Goal: Communication & Community: Ask a question

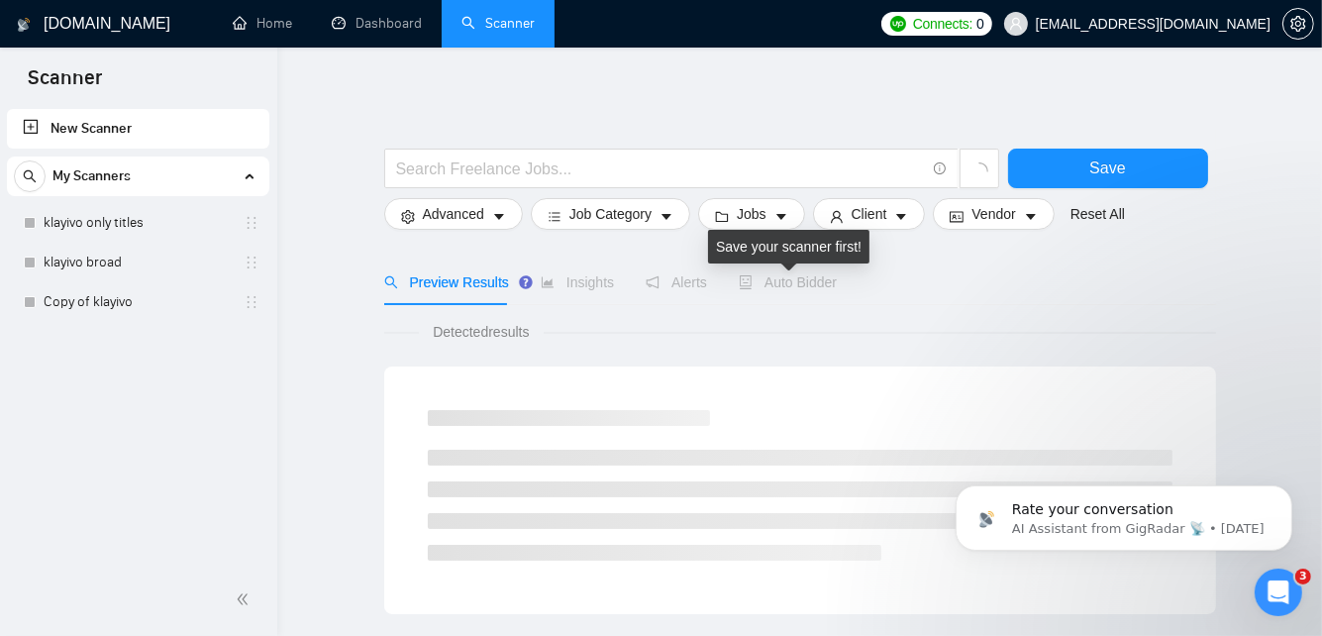
click at [813, 280] on span "Auto Bidder" at bounding box center [788, 282] width 98 height 16
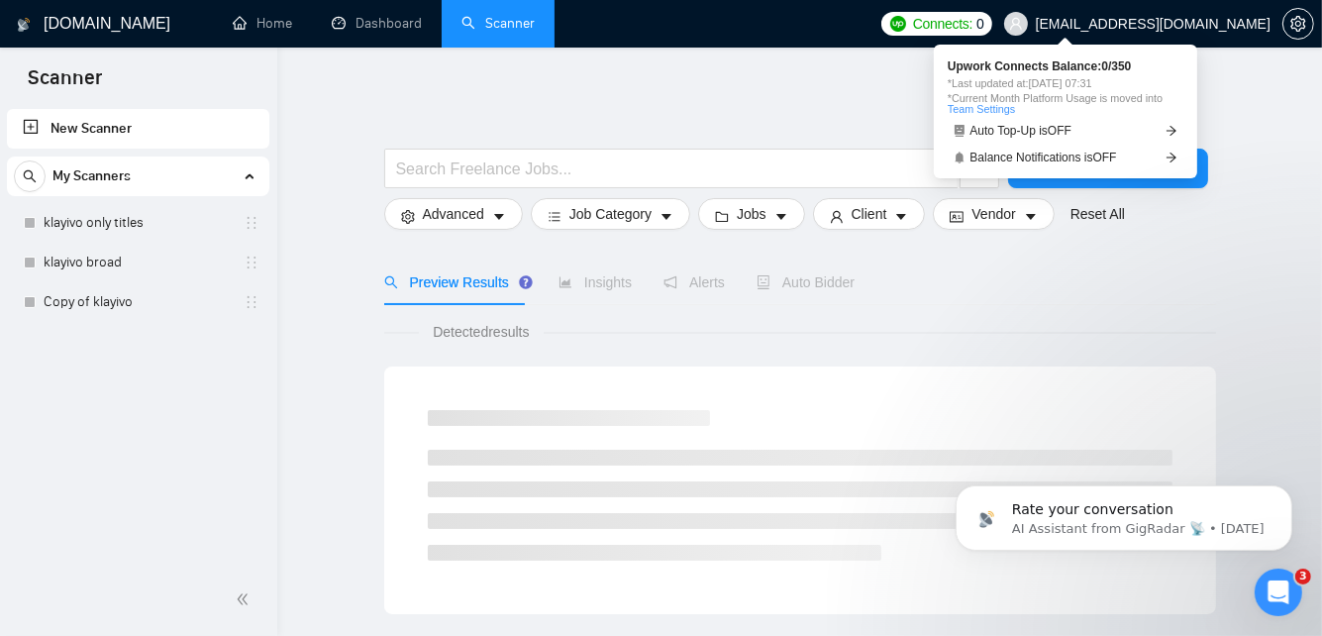
click at [973, 27] on span "Connects:" at bounding box center [942, 24] width 59 height 22
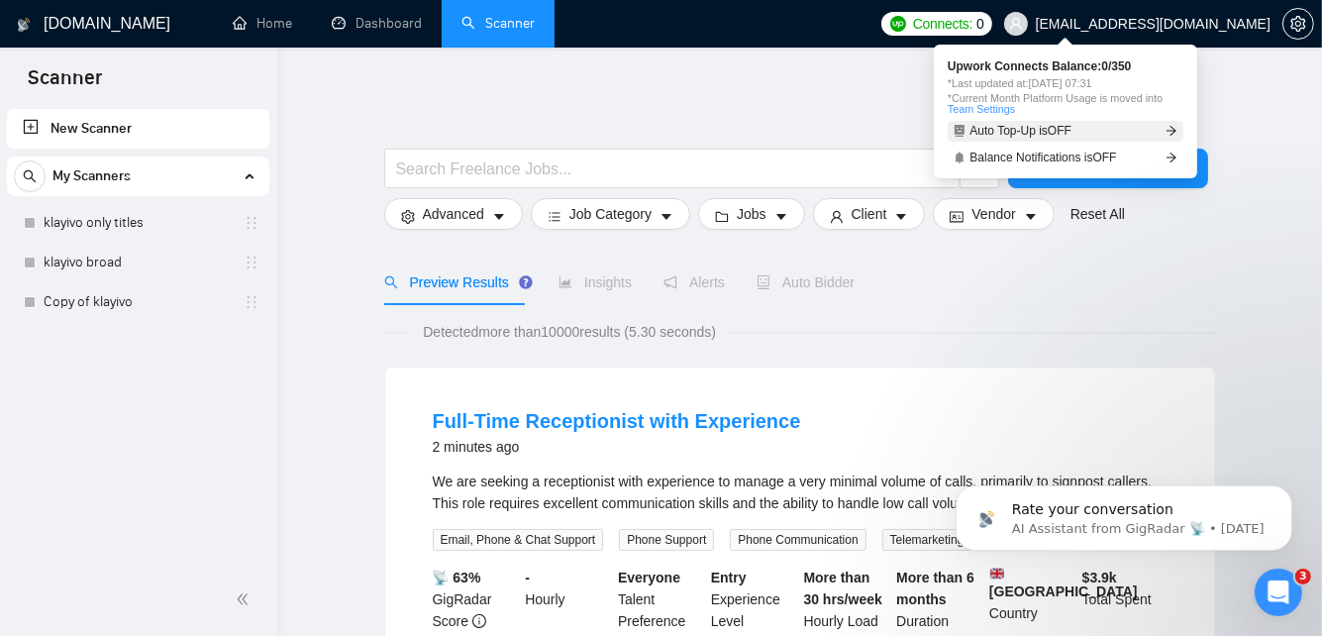
click at [1082, 131] on link "Auto Top-Up is OFF" at bounding box center [1066, 131] width 236 height 21
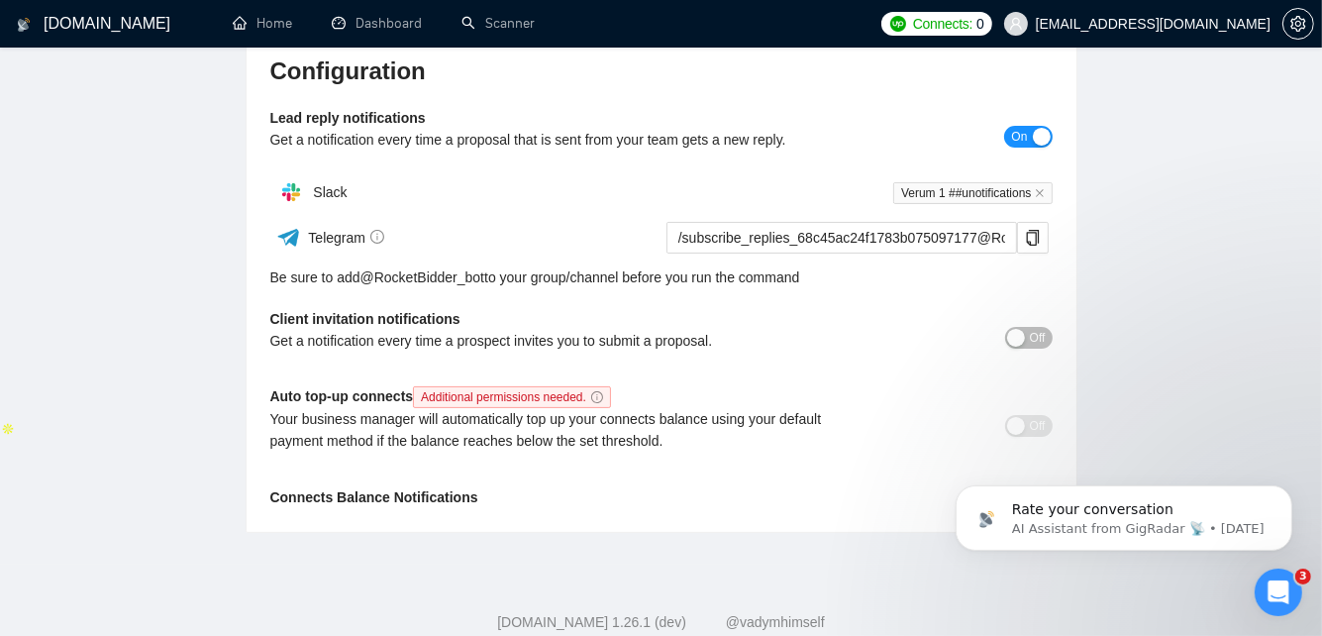
scroll to position [247, 0]
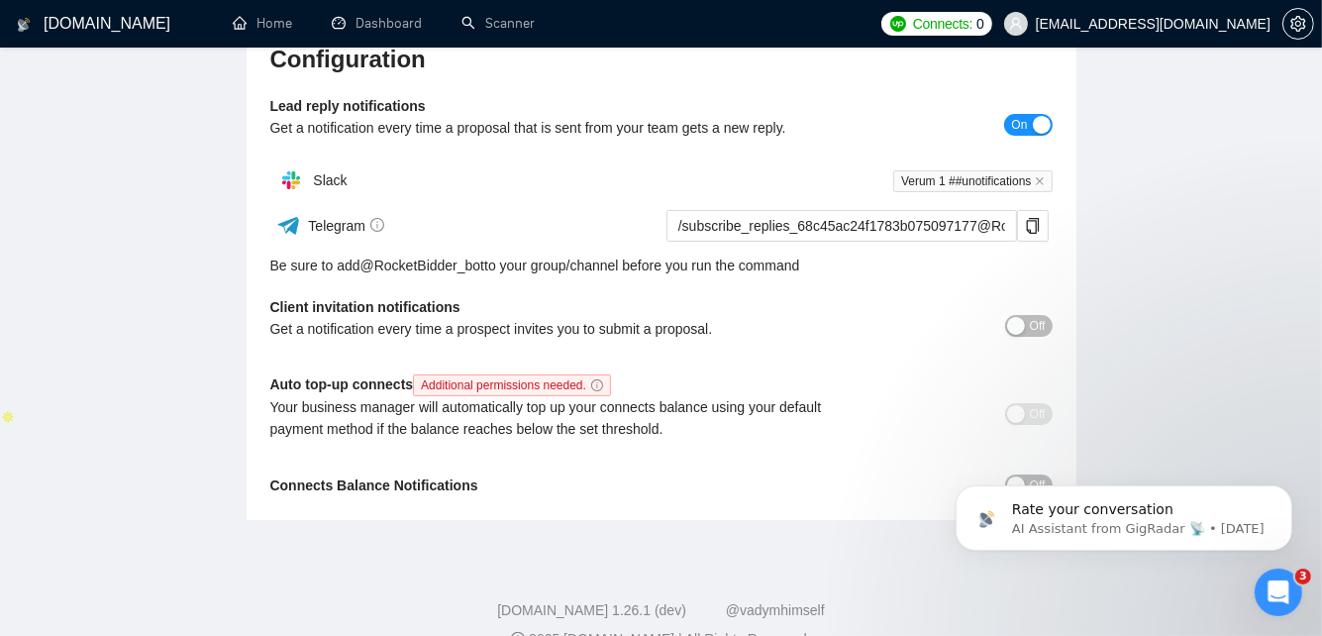
click at [641, 415] on div "Your business manager will automatically top up your connects balance using you…" at bounding box center [563, 418] width 587 height 44
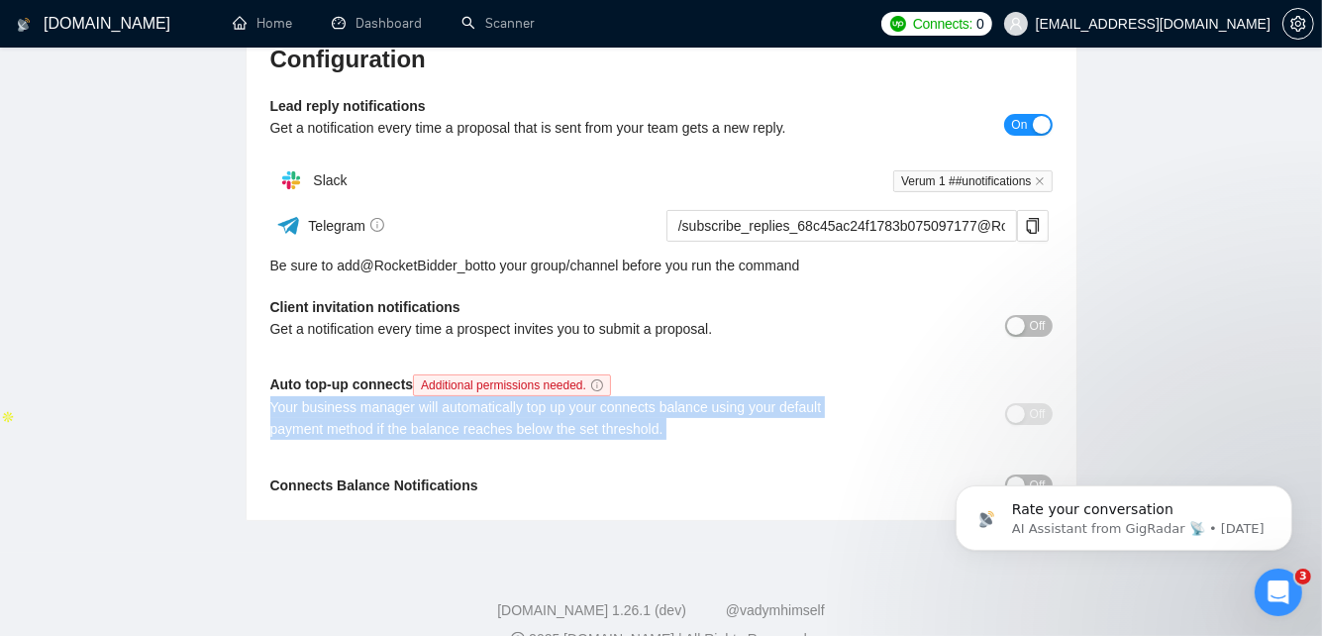
click at [641, 415] on div "Your business manager will automatically top up your connects balance using you…" at bounding box center [563, 418] width 587 height 44
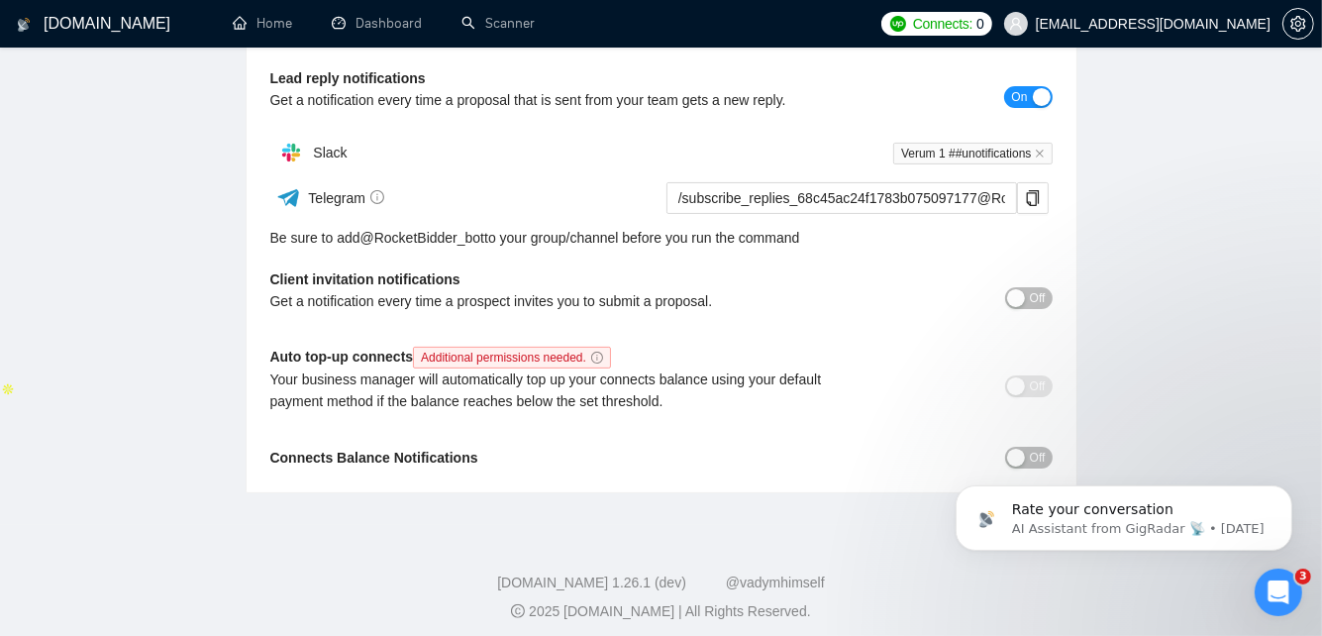
scroll to position [142, 0]
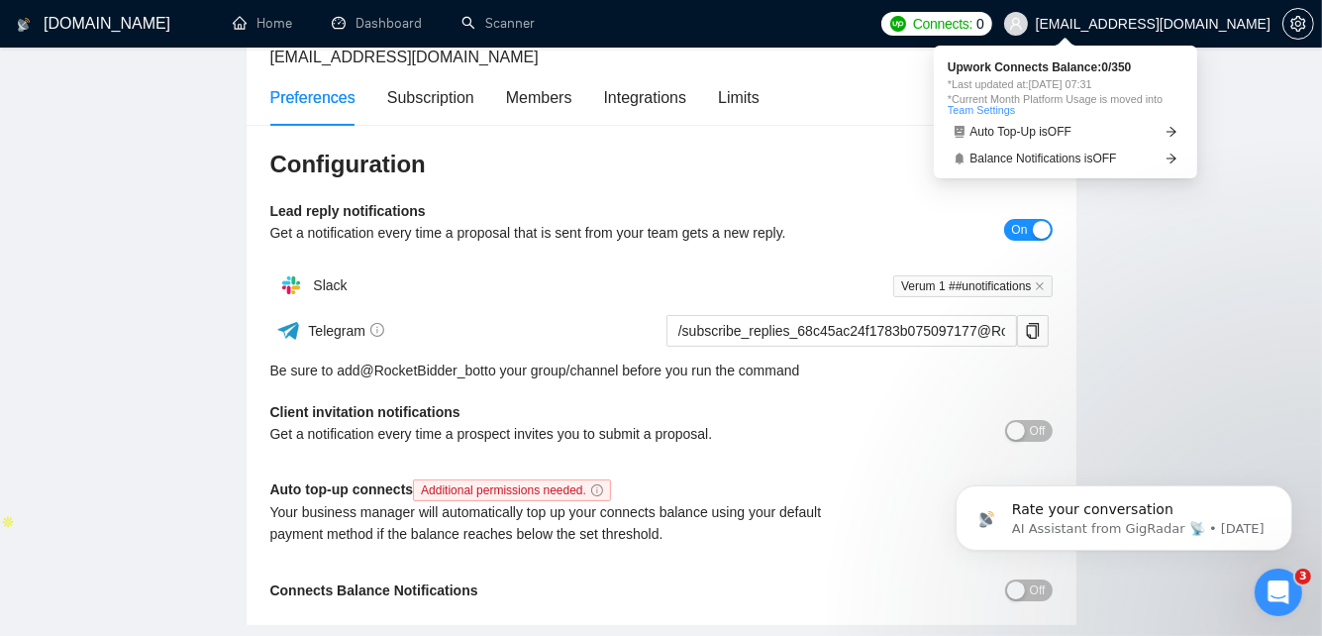
click at [994, 109] on link "Team Settings" at bounding box center [981, 110] width 67 height 12
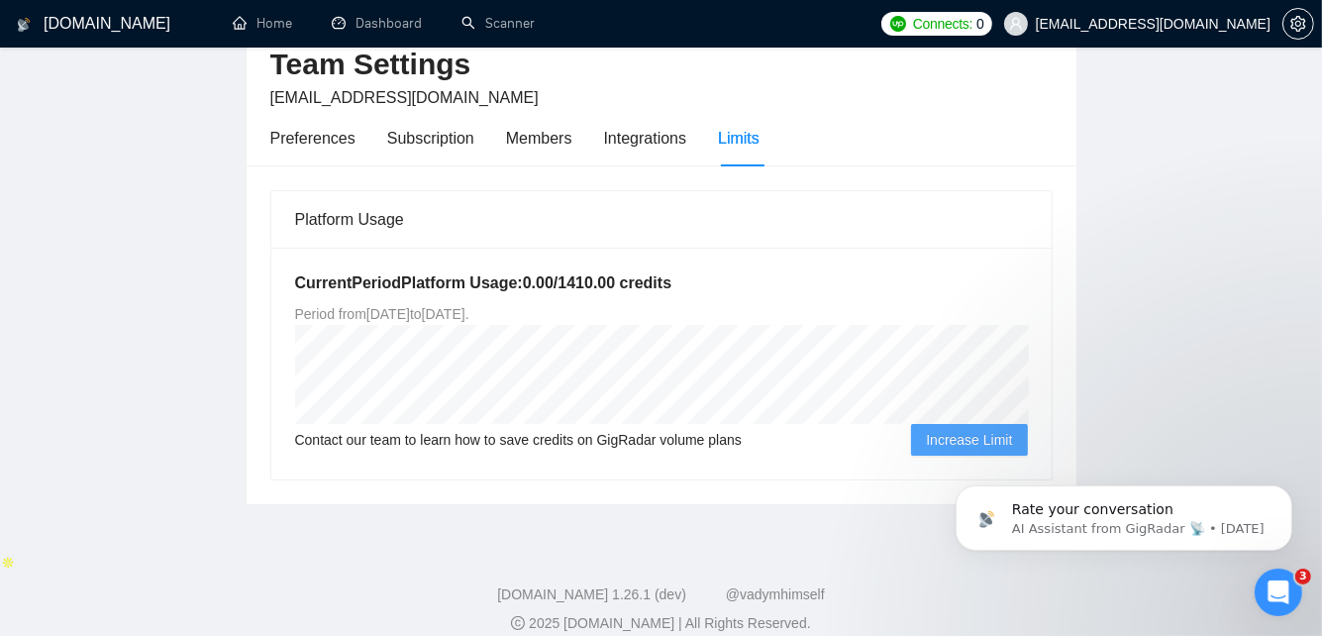
scroll to position [104, 0]
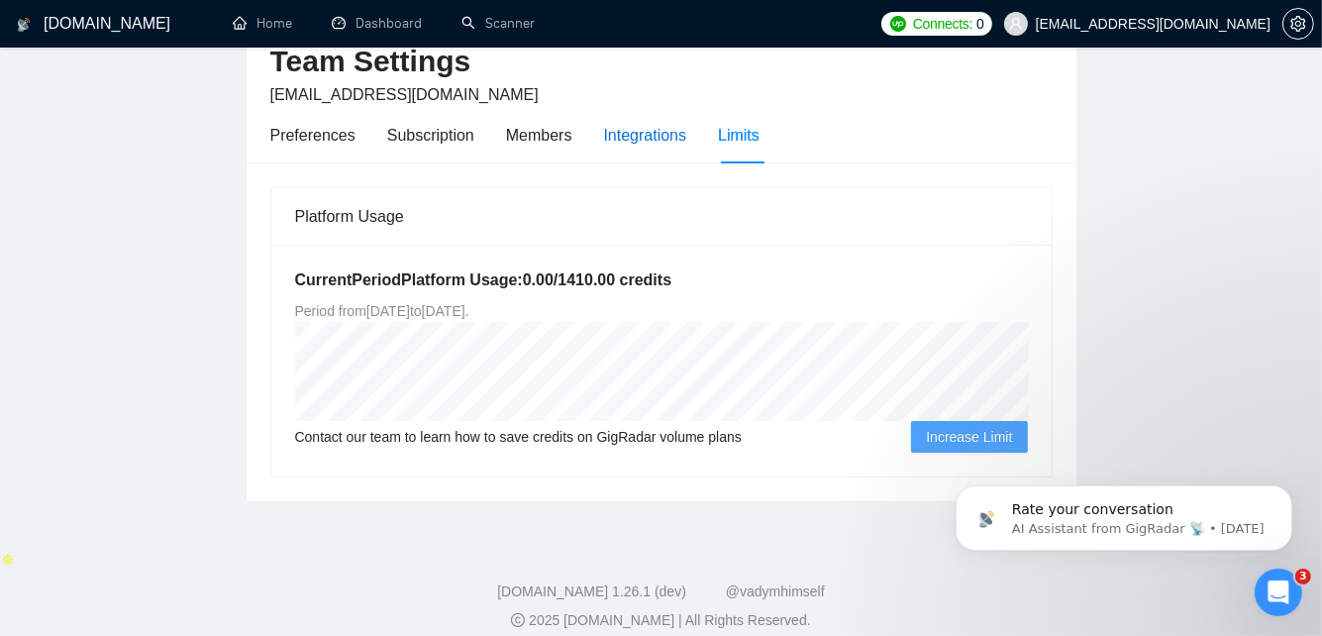
click at [658, 142] on div "Integrations" at bounding box center [645, 135] width 83 height 25
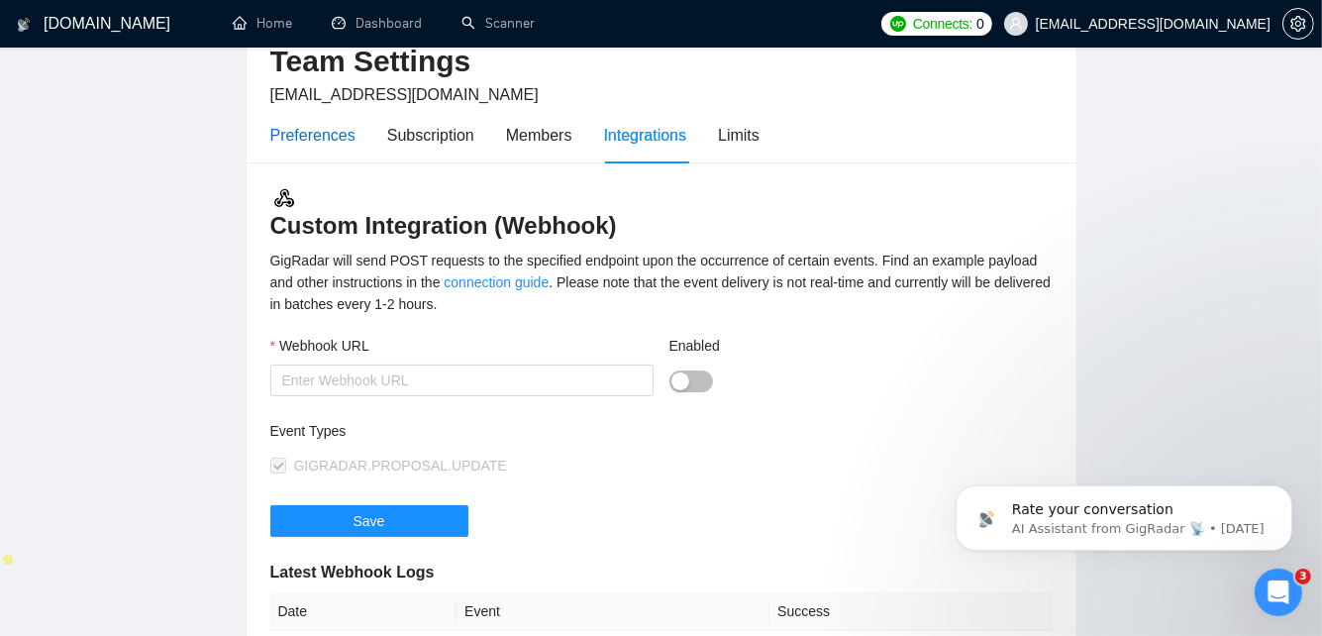
click at [315, 132] on div "Preferences" at bounding box center [312, 135] width 85 height 25
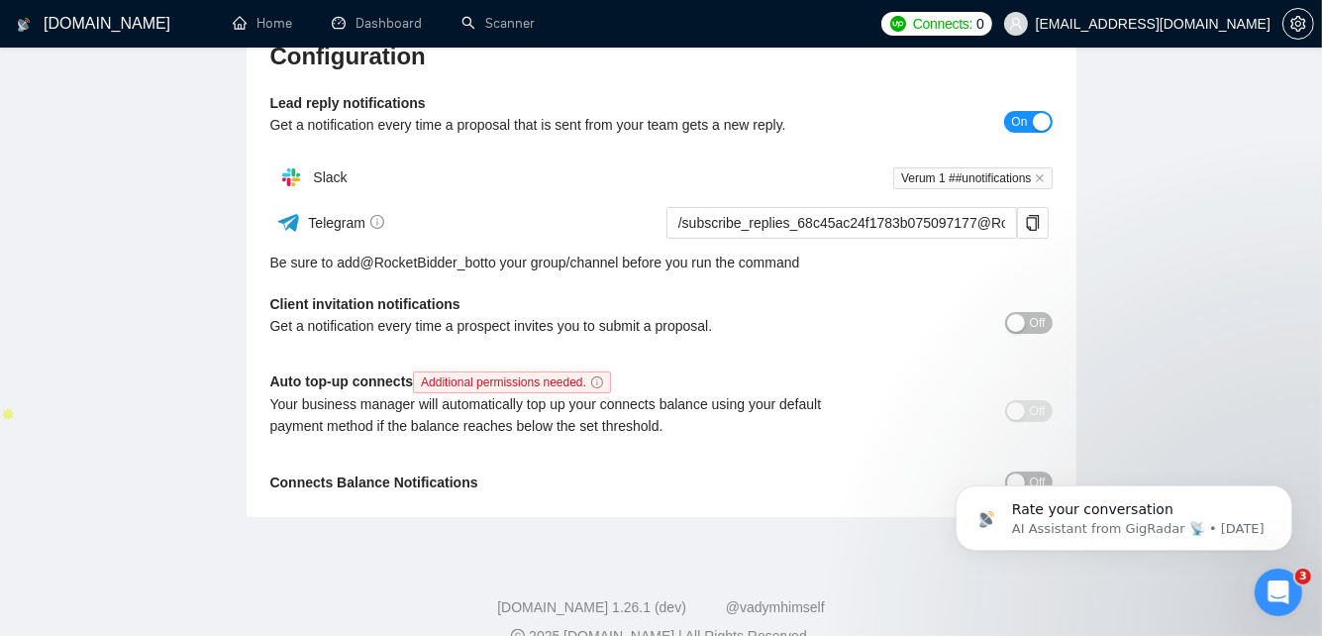
scroll to position [282, 0]
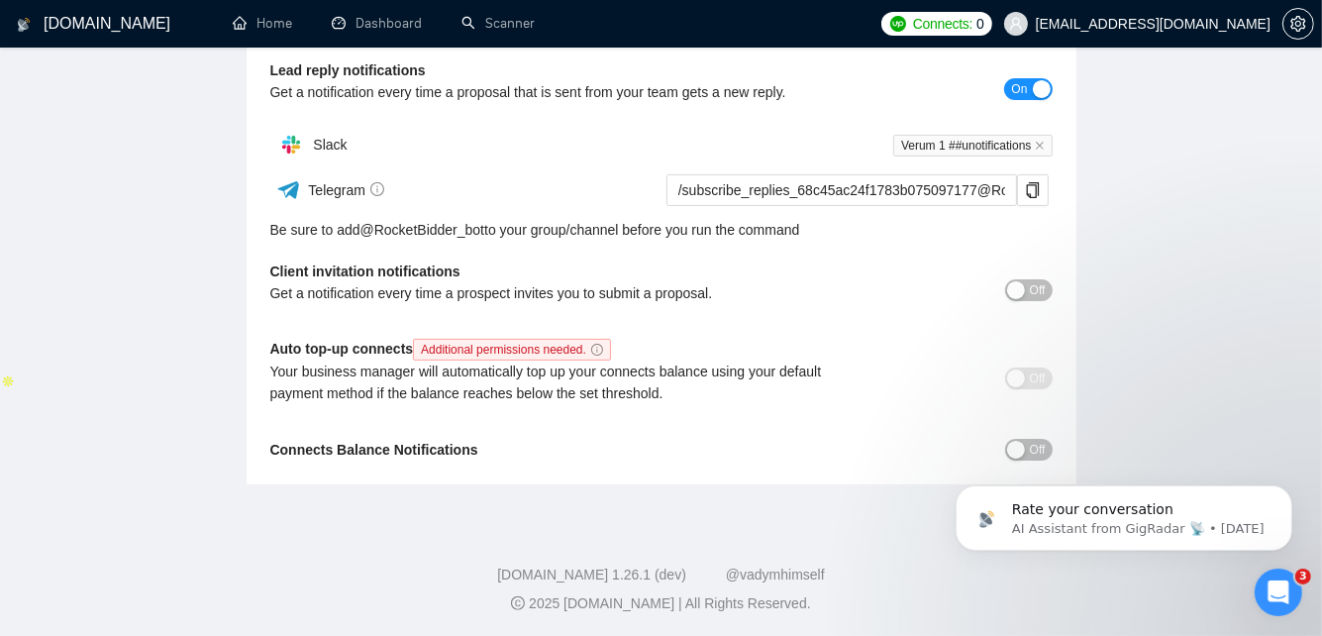
click at [1007, 445] on html "Rate your conversation AI Assistant from GigRadar 📡 • [DATE]" at bounding box center [1123, 512] width 396 height 139
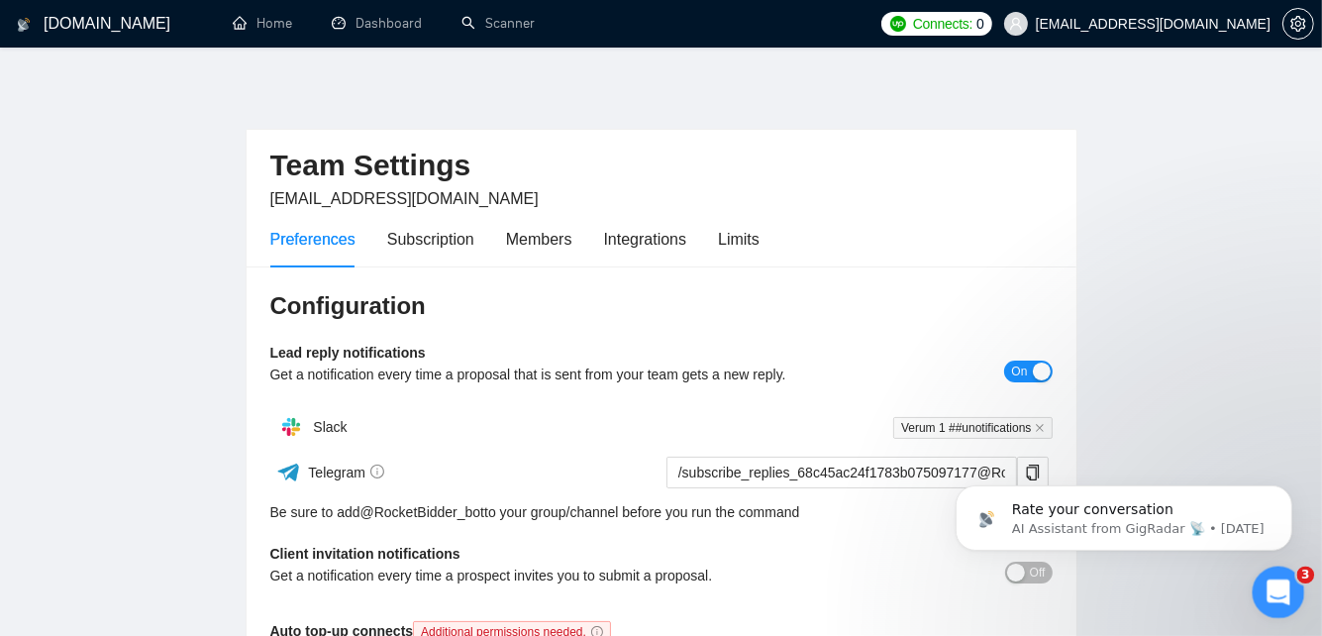
click at [1282, 572] on div "Open Intercom Messenger" at bounding box center [1275, 589] width 65 height 65
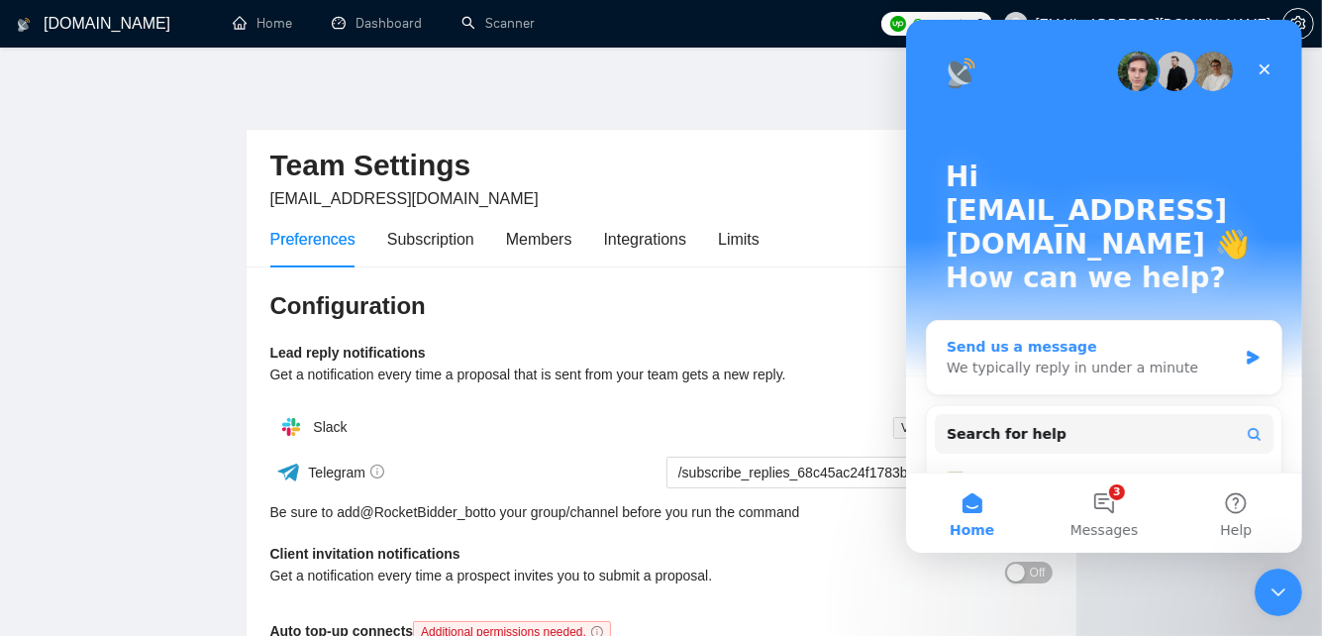
click at [1168, 321] on div "Send us a message We typically reply in under a minute" at bounding box center [1103, 357] width 355 height 73
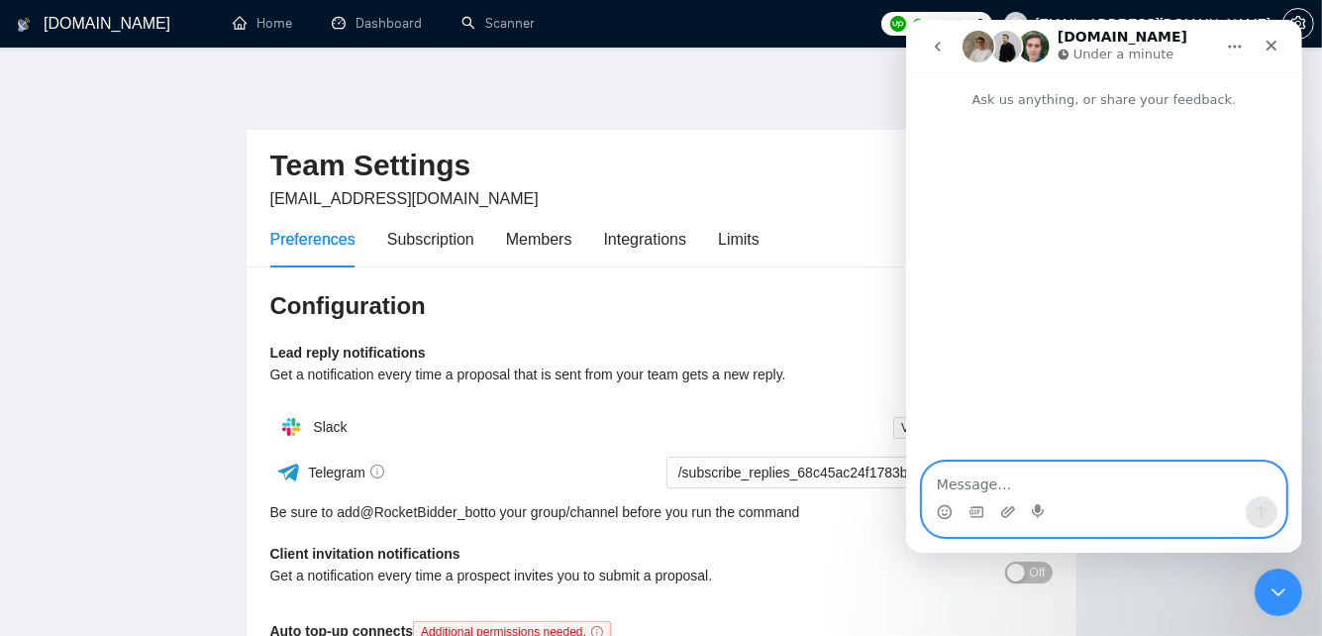
paste textarea "[PERSON_NAME]"
type textarea "[PERSON_NAME]"
paste textarea "I want to turn the scanner on but it says I have 0 upwork connects 9:15 but whe…"
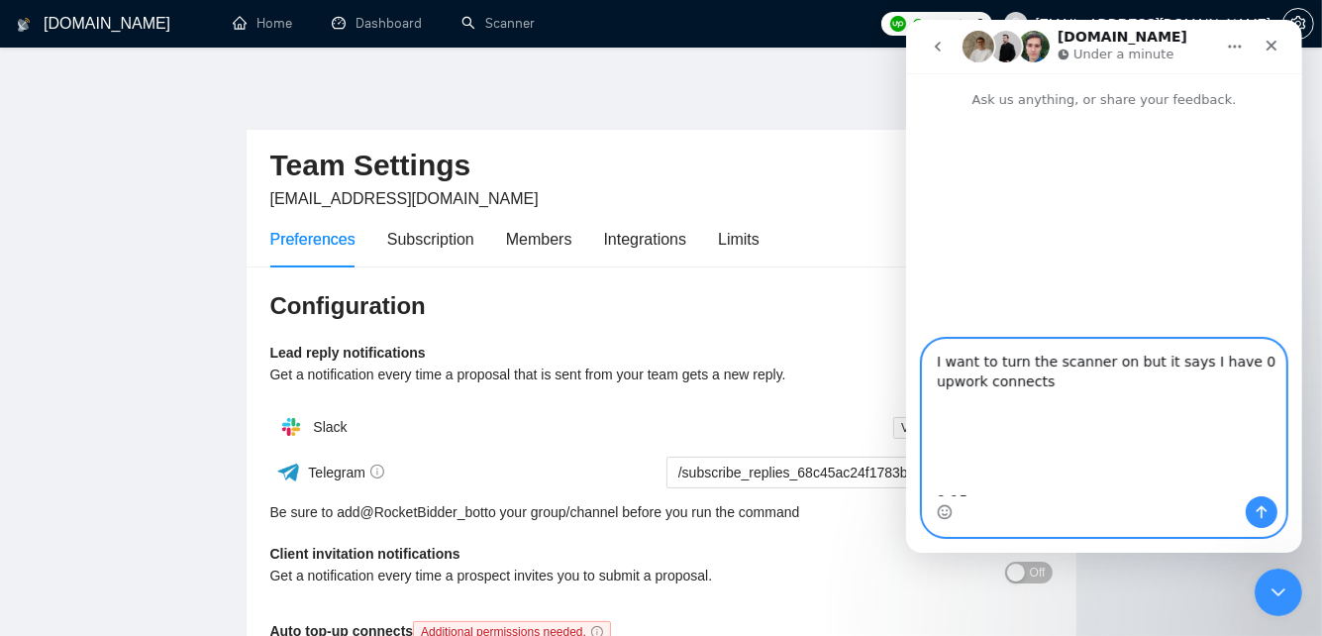
scroll to position [72, 0]
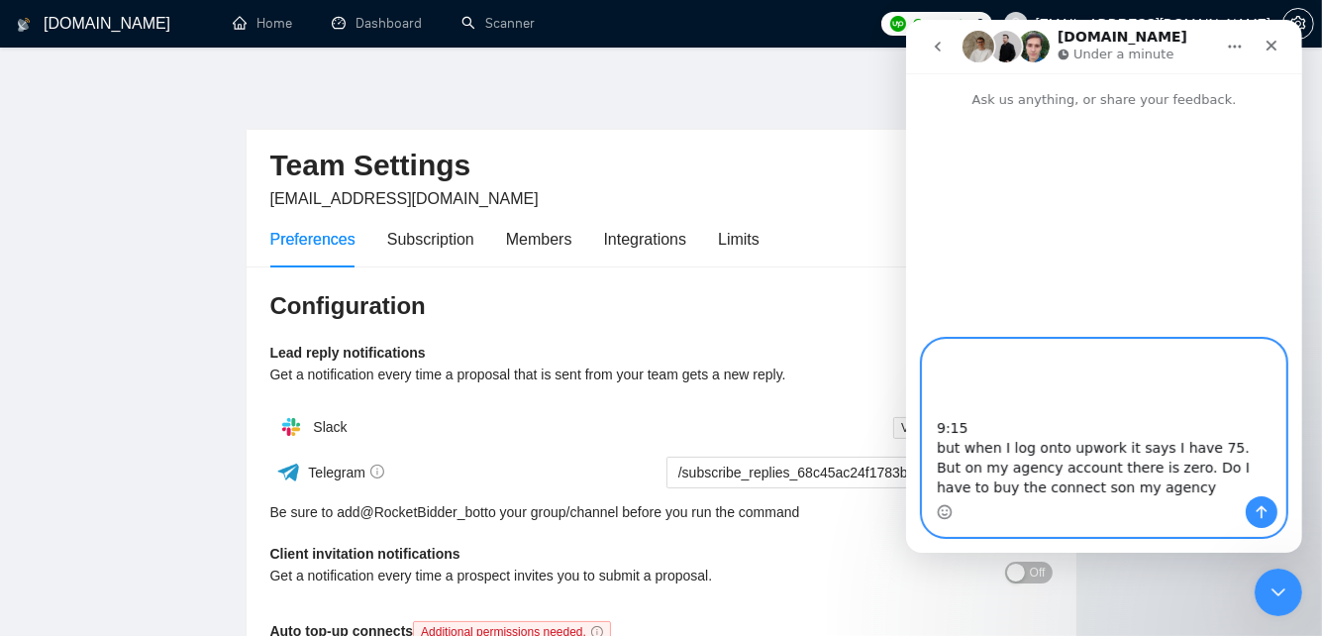
click at [953, 427] on textarea "I want to turn the scanner on but it says I have 0 upwork connects 9:15 but whe…" at bounding box center [1103, 418] width 362 height 156
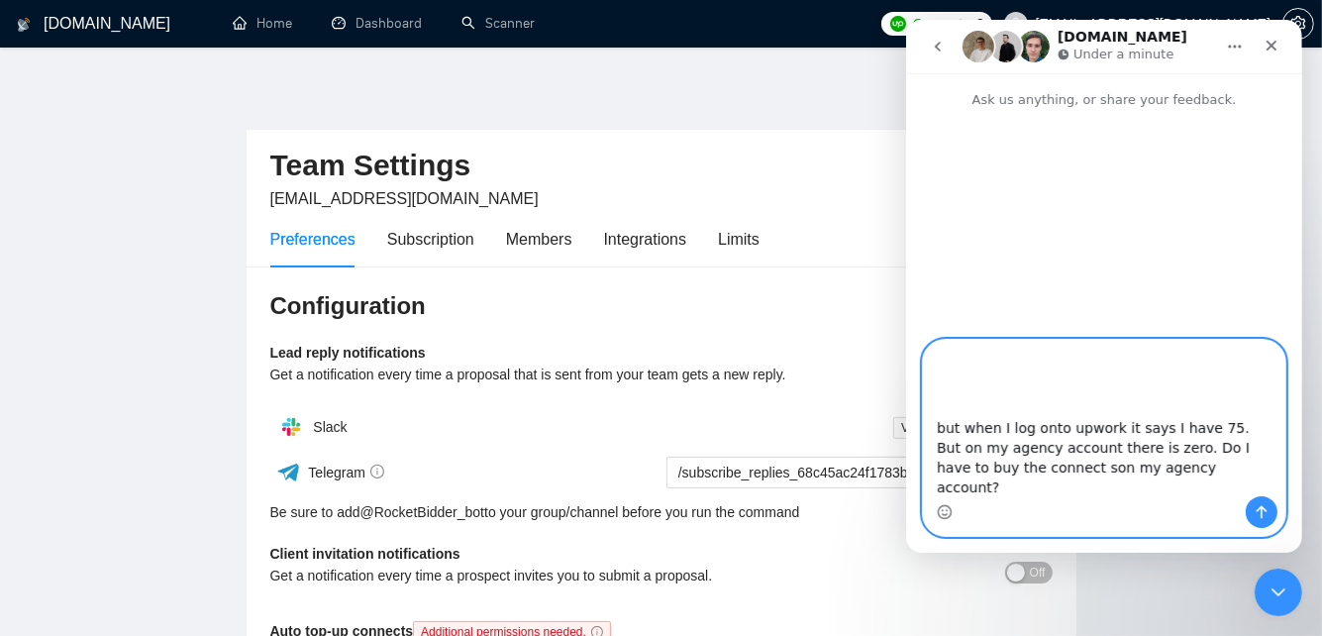
scroll to position [52, 0]
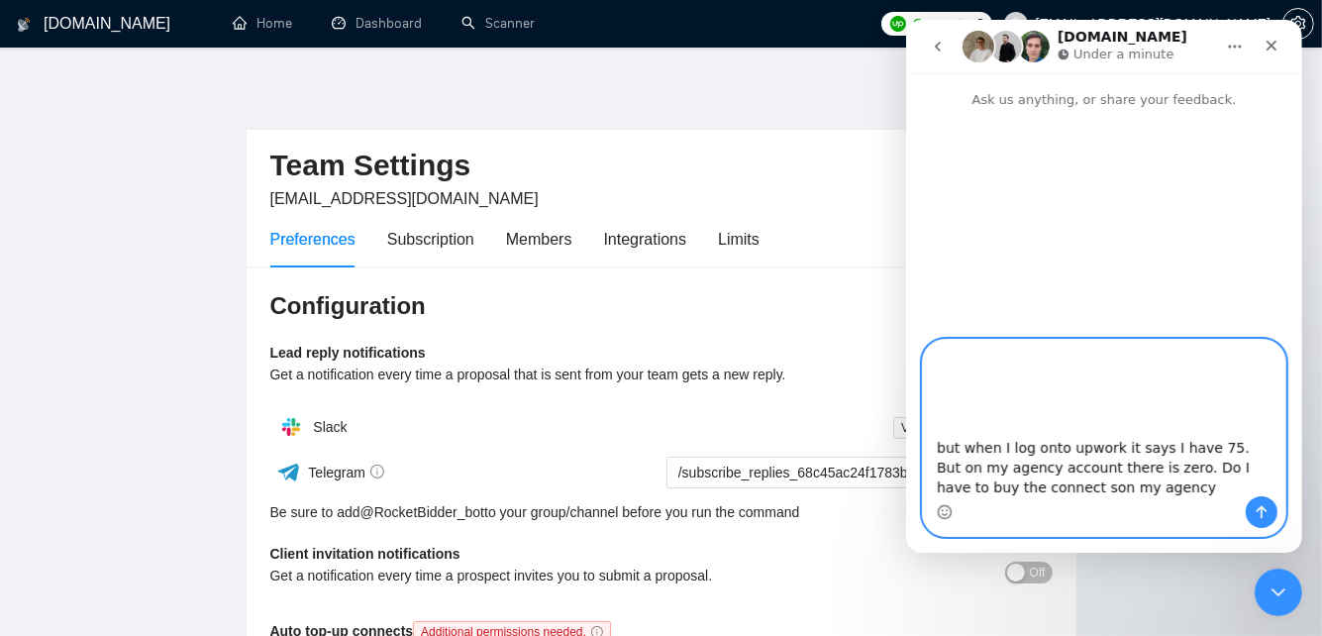
paste textarea "Also, I want to turn the scanner on but it says I have 0 upwork connects"
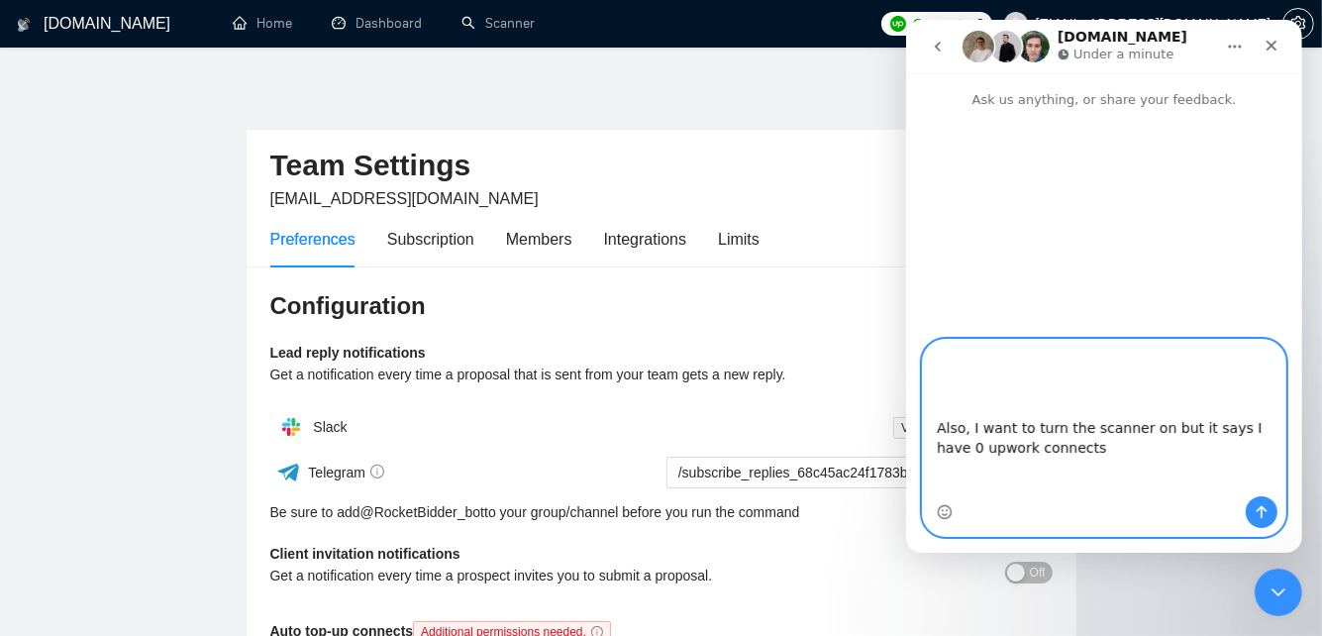
scroll to position [191, 0]
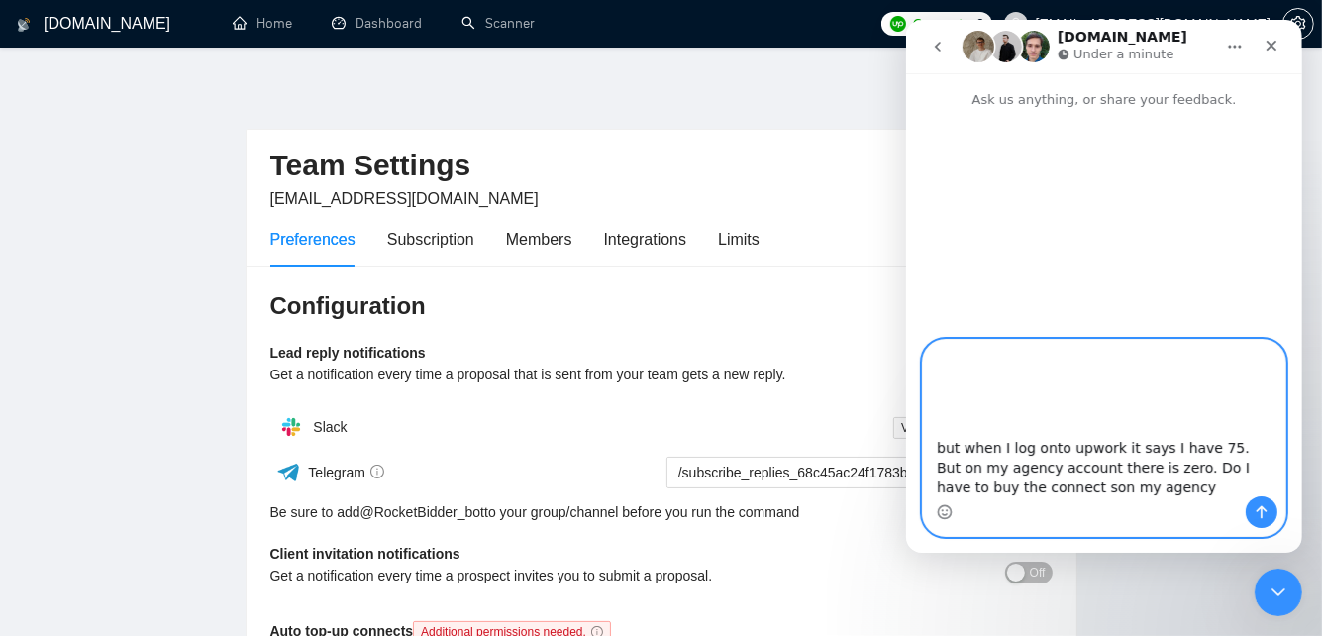
paste textarea "Also, I want to turn the scanner on but it says I have 0 upwork connects"
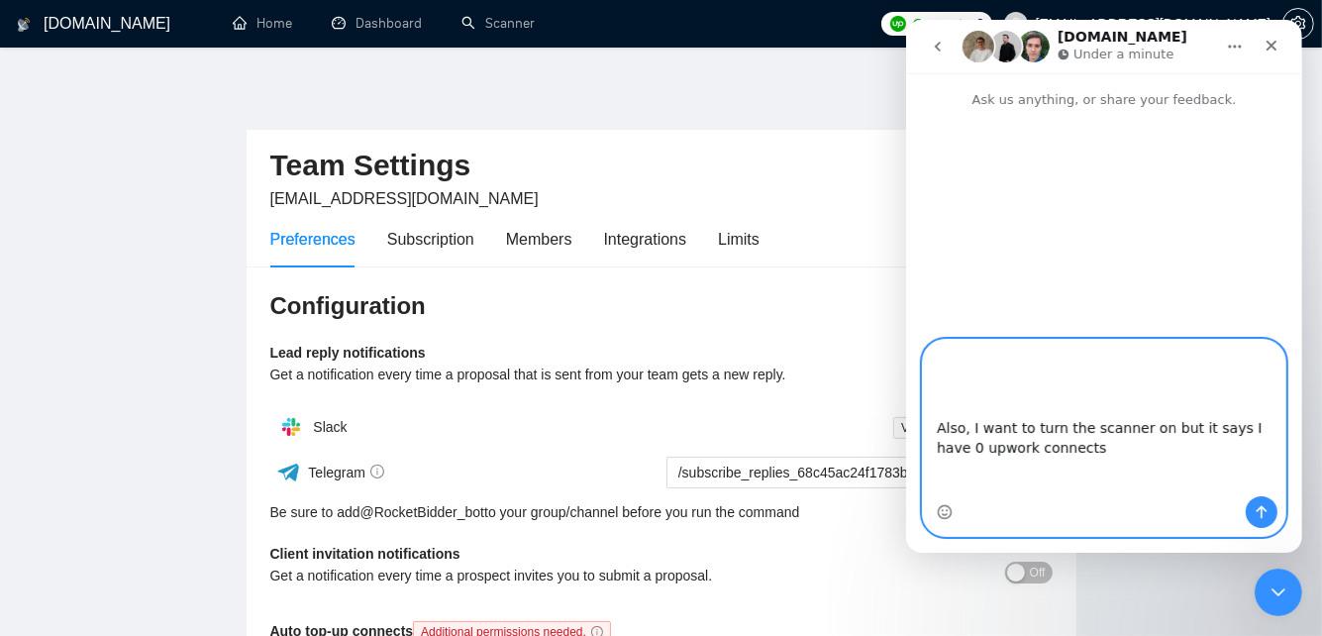
scroll to position [330, 0]
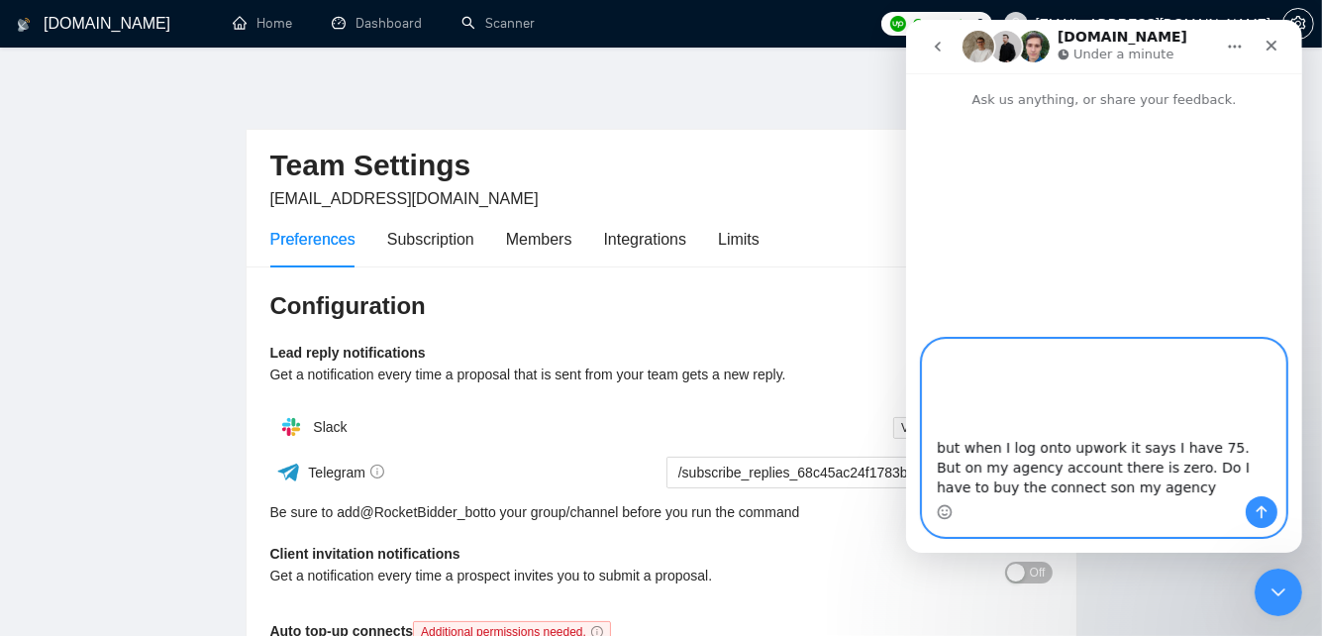
paste textarea "Also, I want to turn the scanner on but it says I have 0 upwork connects"
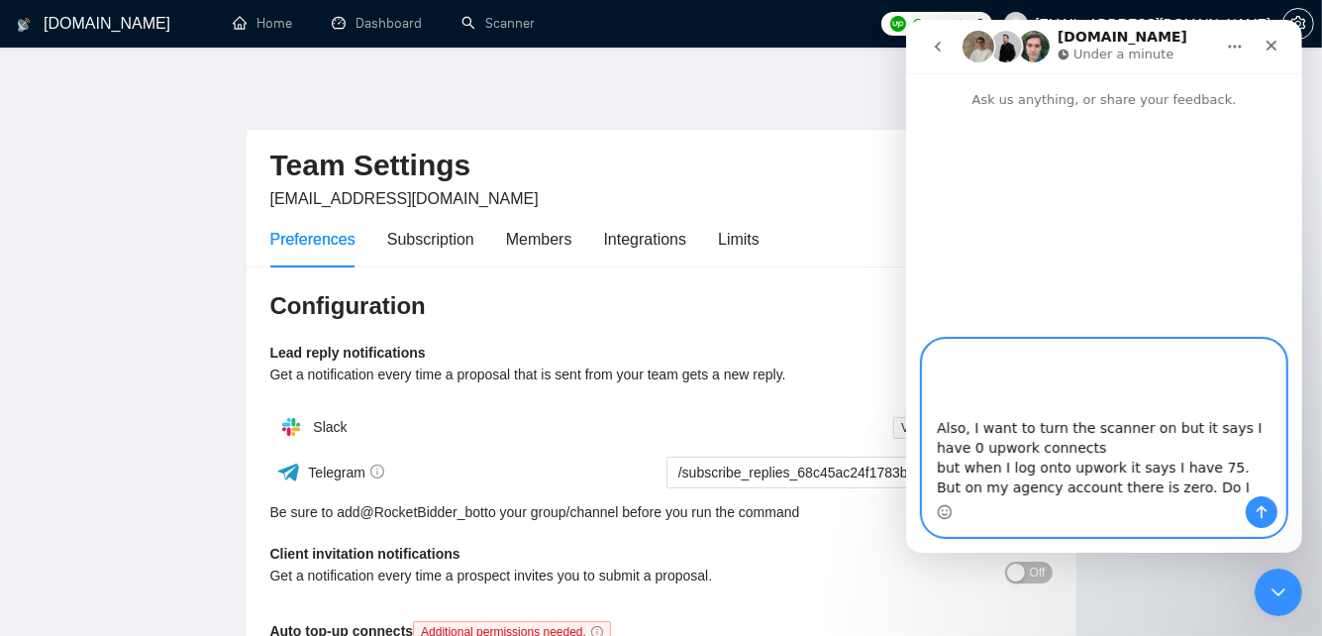
scroll to position [350, 0]
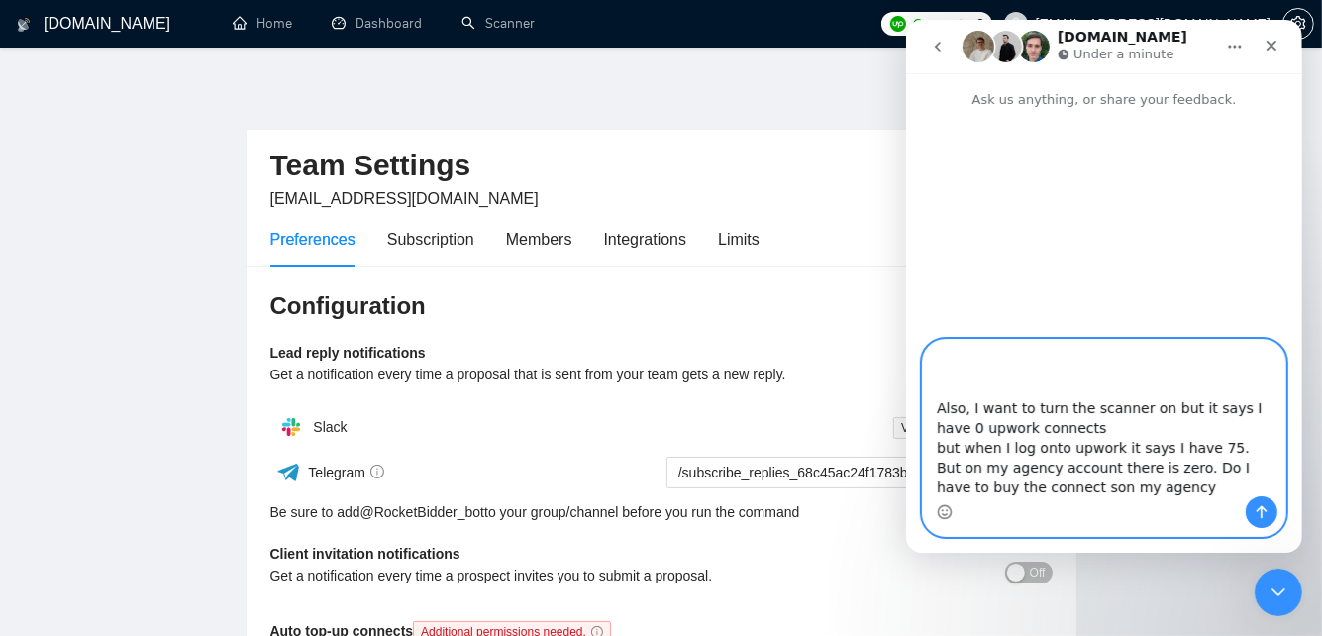
click at [965, 405] on textarea "I want to turn the scanner on but it says I have 0 upwork connects Also, I want…" at bounding box center [1103, 418] width 362 height 156
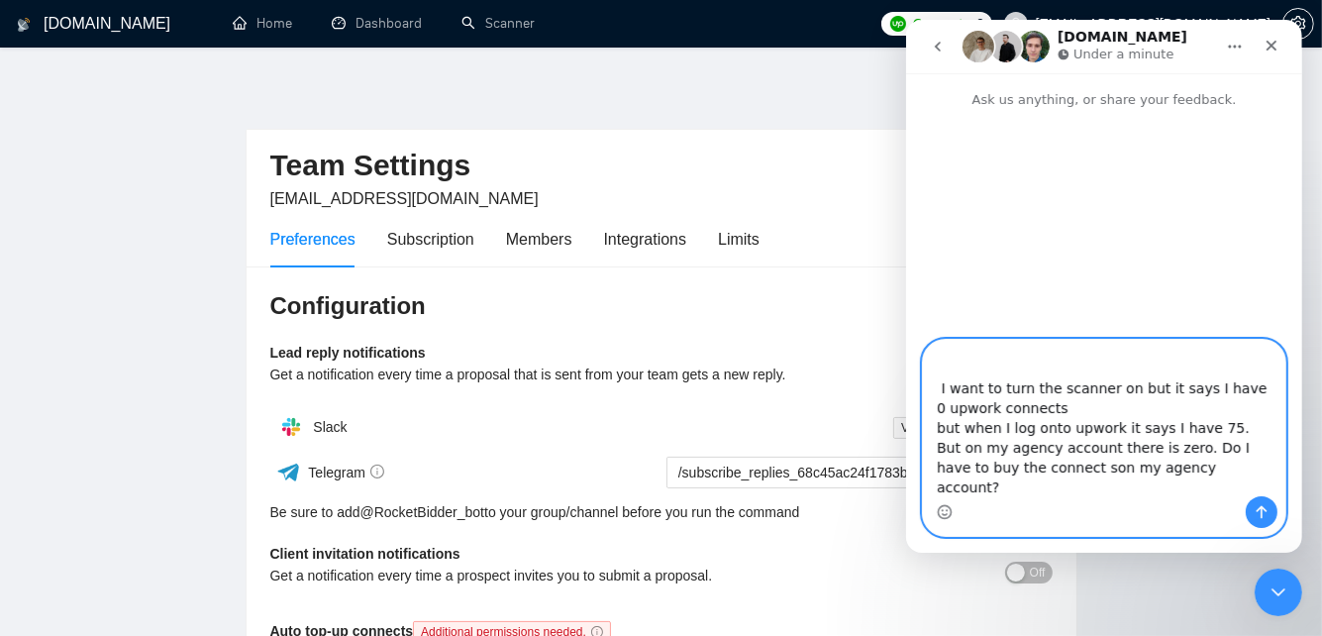
scroll to position [330, 0]
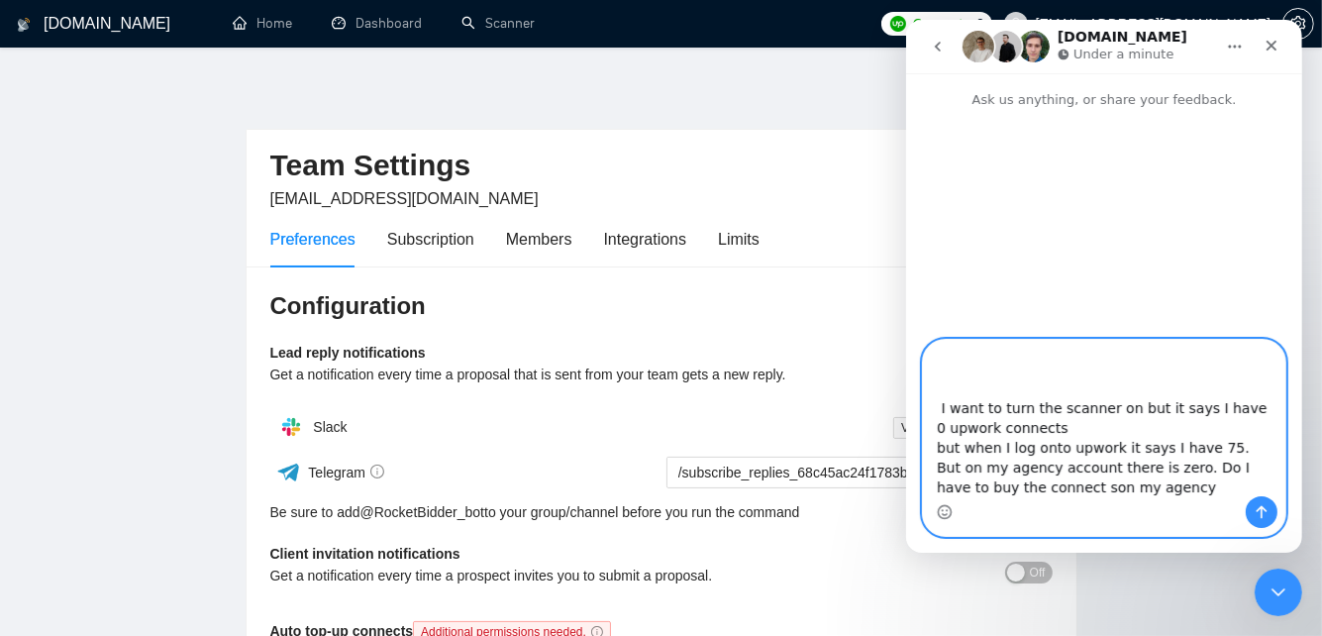
type textarea "I want to turn the scanner on but it says I have 0 upwork connects Also, I want…"
click at [1268, 519] on icon "Send a message…" at bounding box center [1261, 512] width 16 height 16
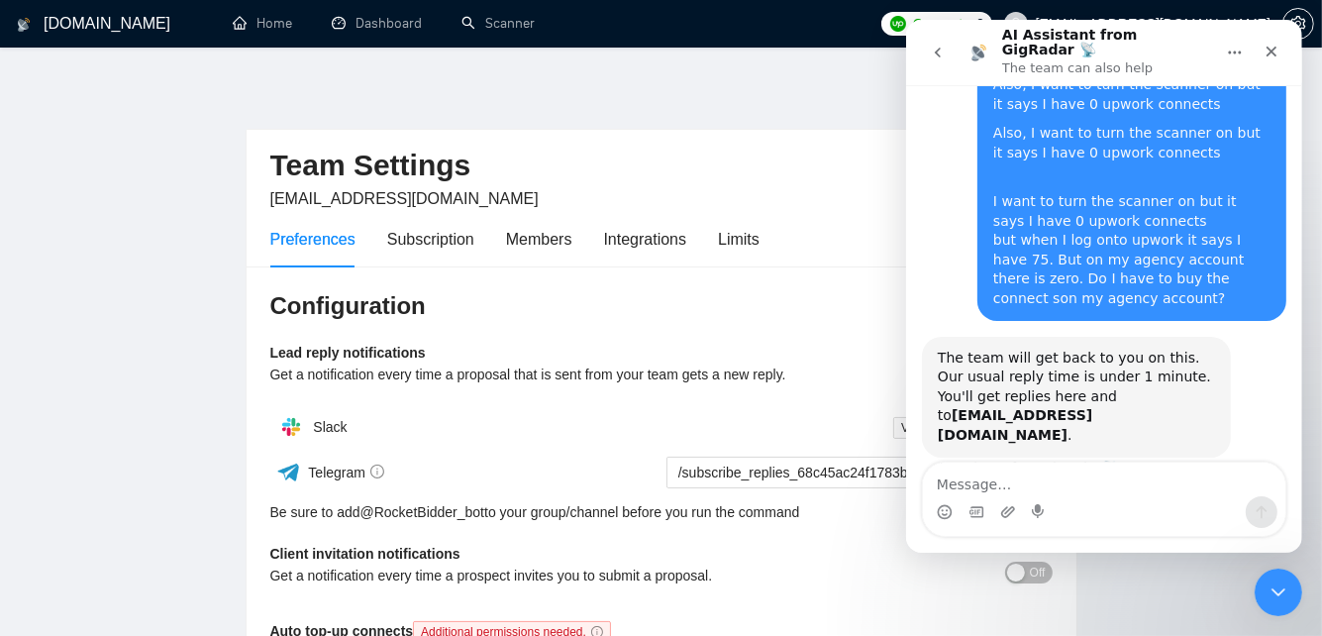
scroll to position [154, 0]
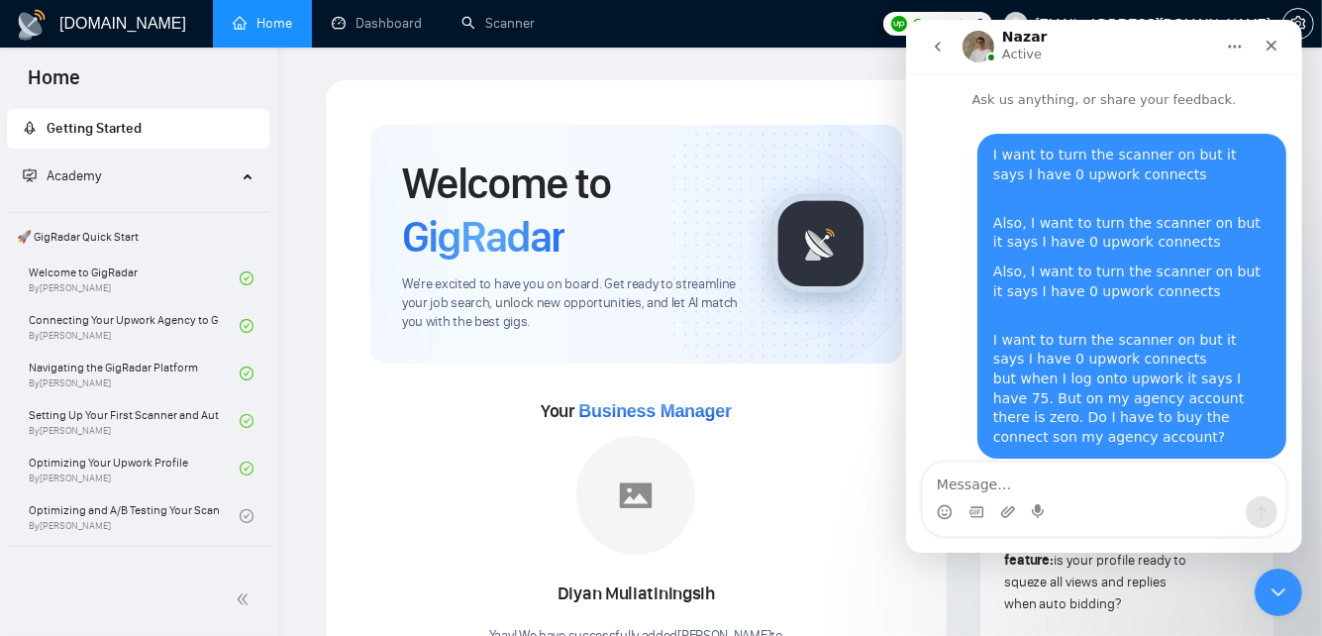
scroll to position [316, 0]
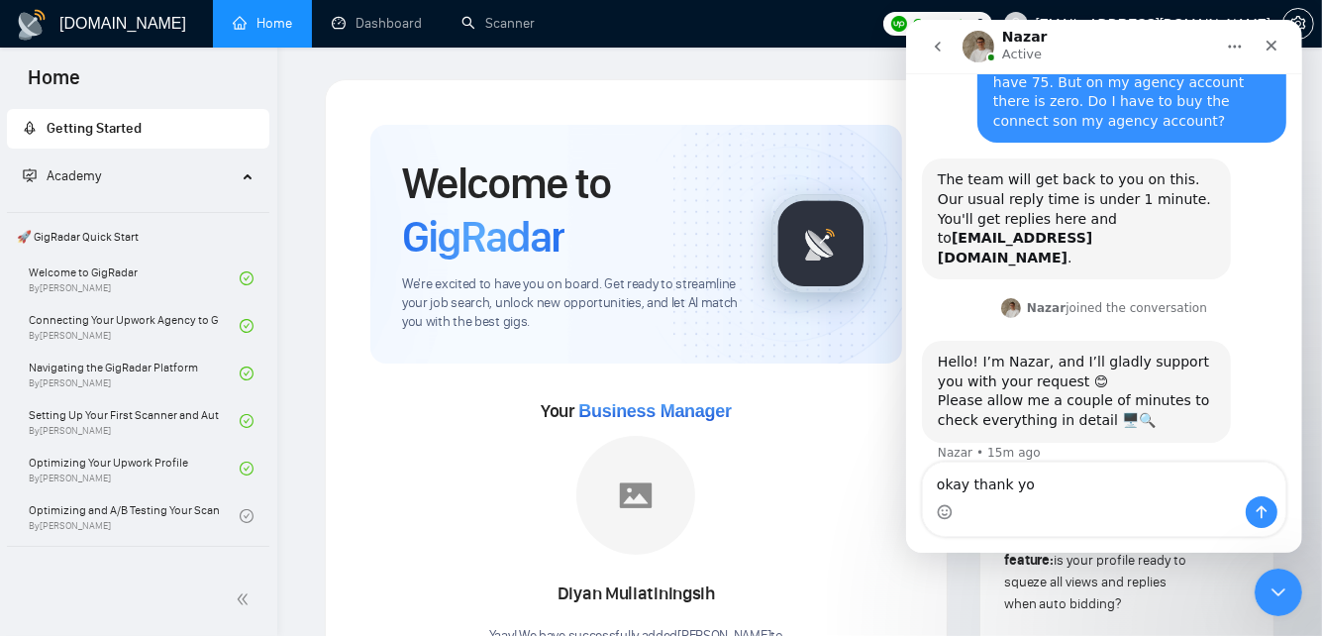
type textarea "okay thank you"
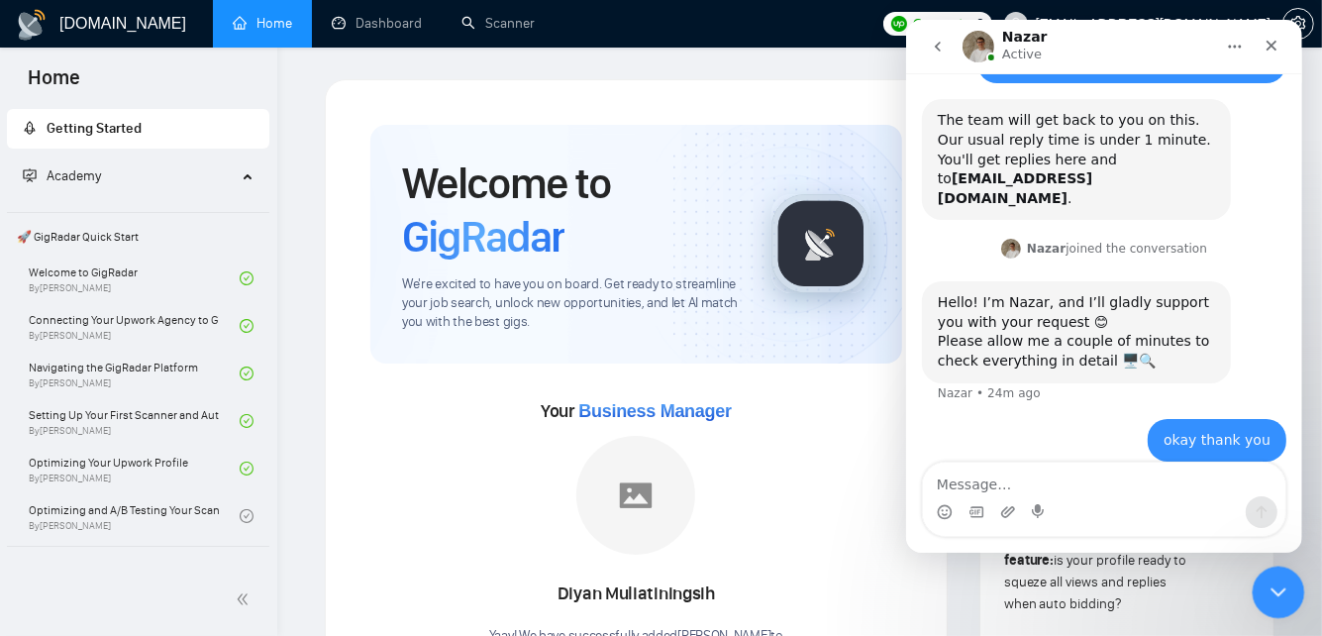
click at [1280, 595] on icon "Close Intercom Messenger" at bounding box center [1276, 589] width 24 height 24
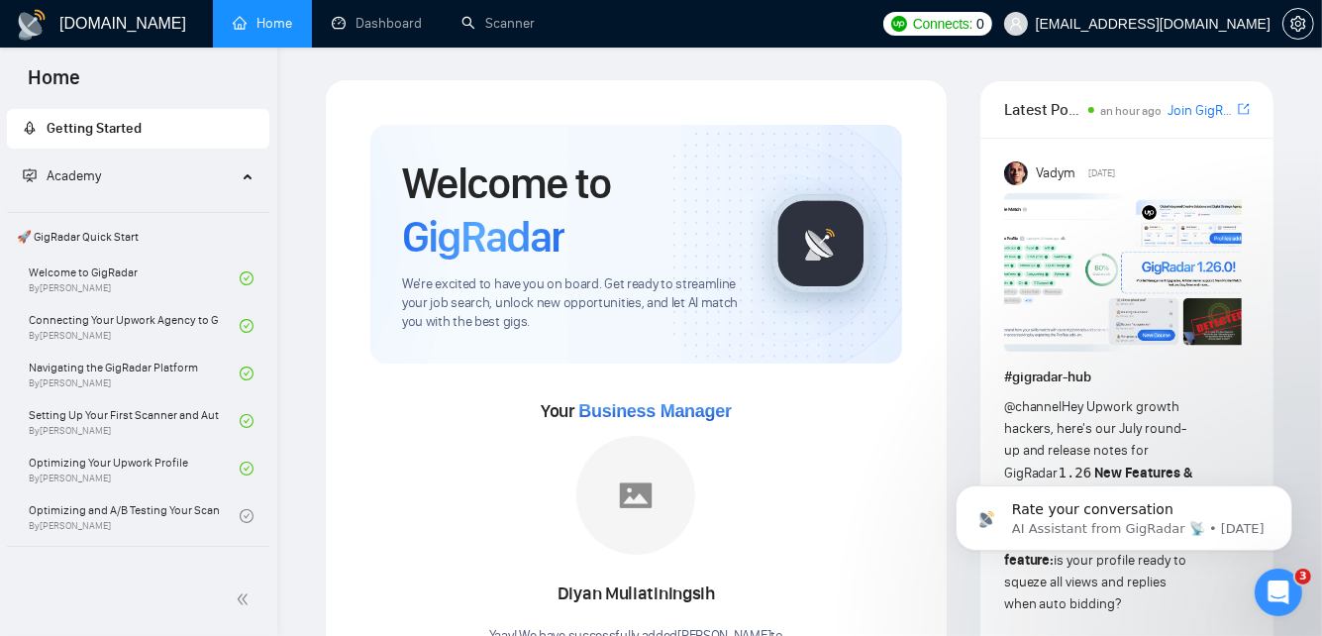
scroll to position [0, 0]
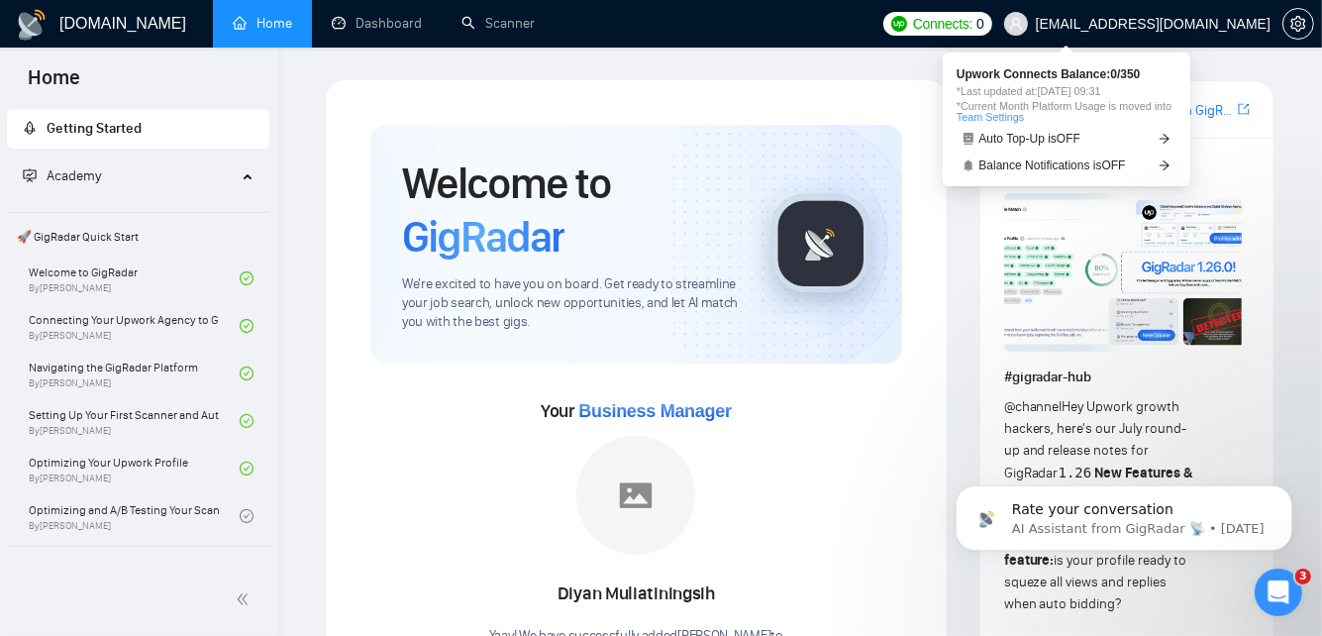
click at [1001, 71] on span "Upwork Connects Balance: 0 / 350" at bounding box center [1067, 74] width 220 height 12
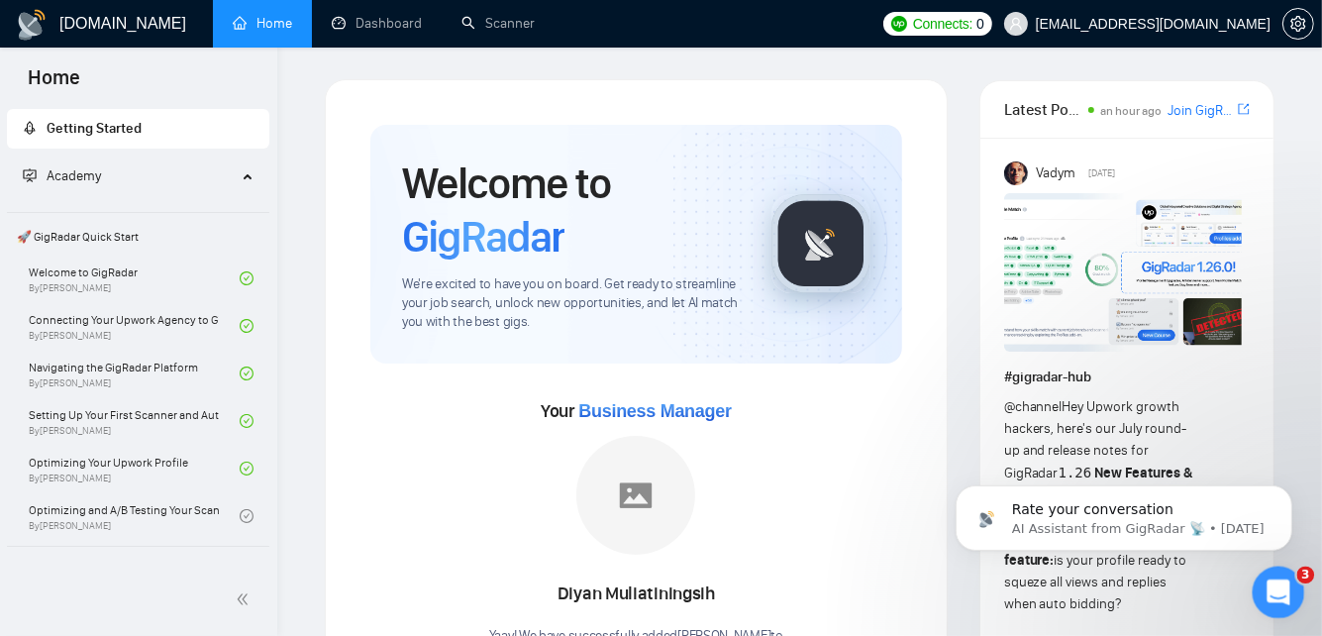
click at [1255, 580] on div "Open Intercom Messenger" at bounding box center [1275, 589] width 65 height 65
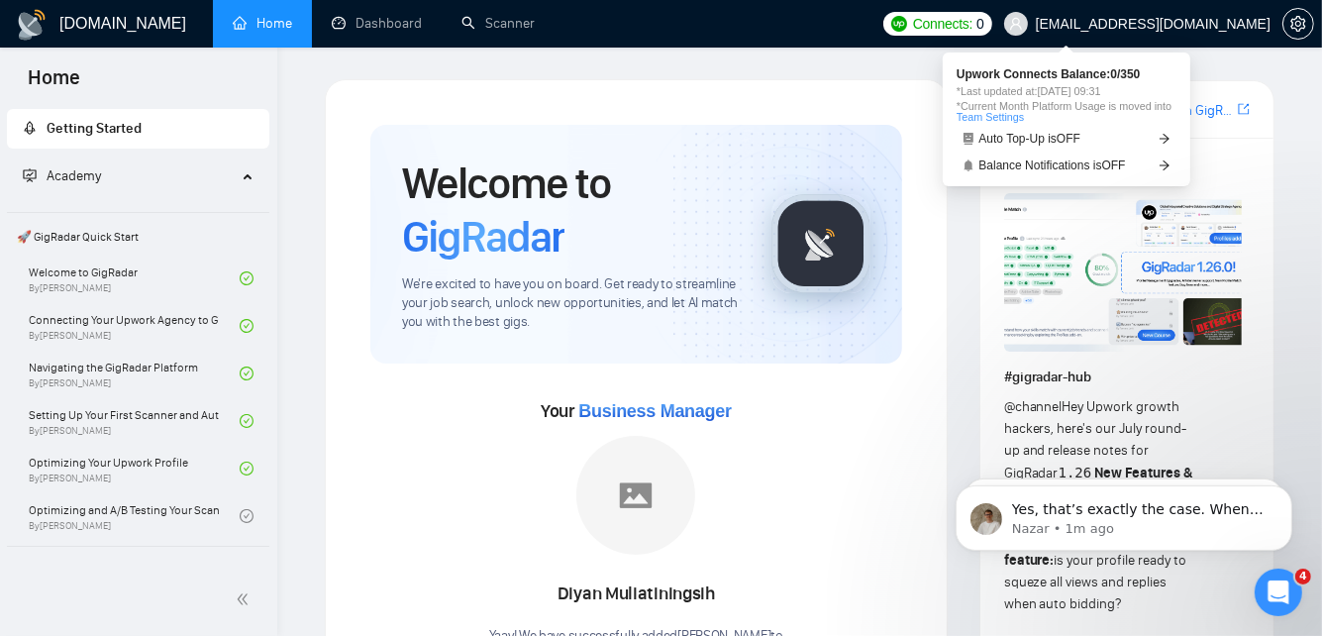
click at [973, 24] on span "Connects:" at bounding box center [942, 24] width 59 height 22
click at [1033, 73] on span "Upwork Connects Balance: 0 / 350" at bounding box center [1067, 74] width 220 height 12
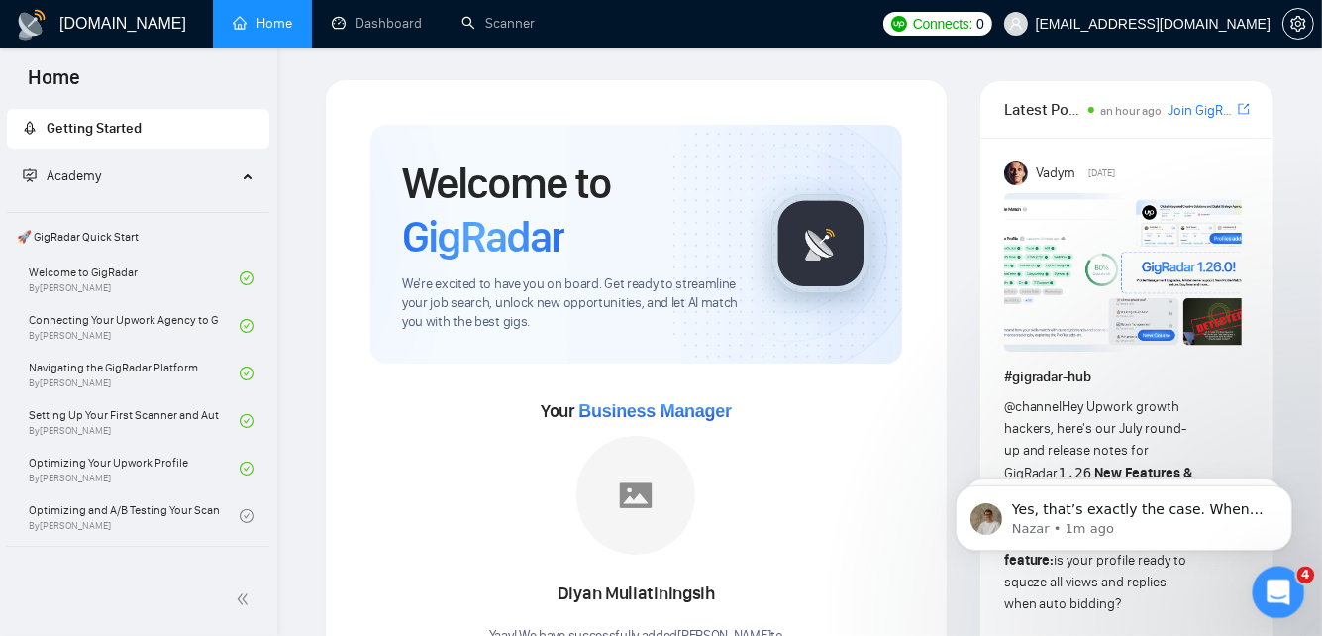
click at [1266, 580] on icon "Open Intercom Messenger" at bounding box center [1276, 589] width 33 height 33
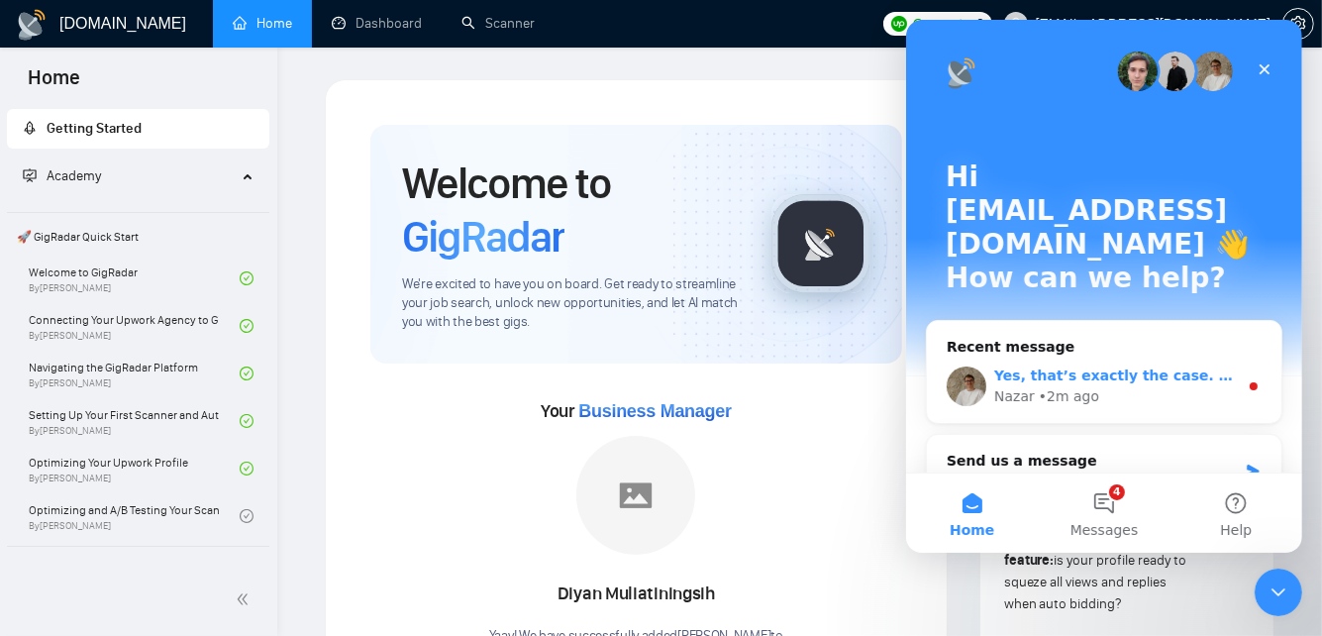
click at [1101, 350] on div "Yes, that’s exactly the case. When you run GigRadar through an agency, the scan…" at bounding box center [1103, 386] width 355 height 73
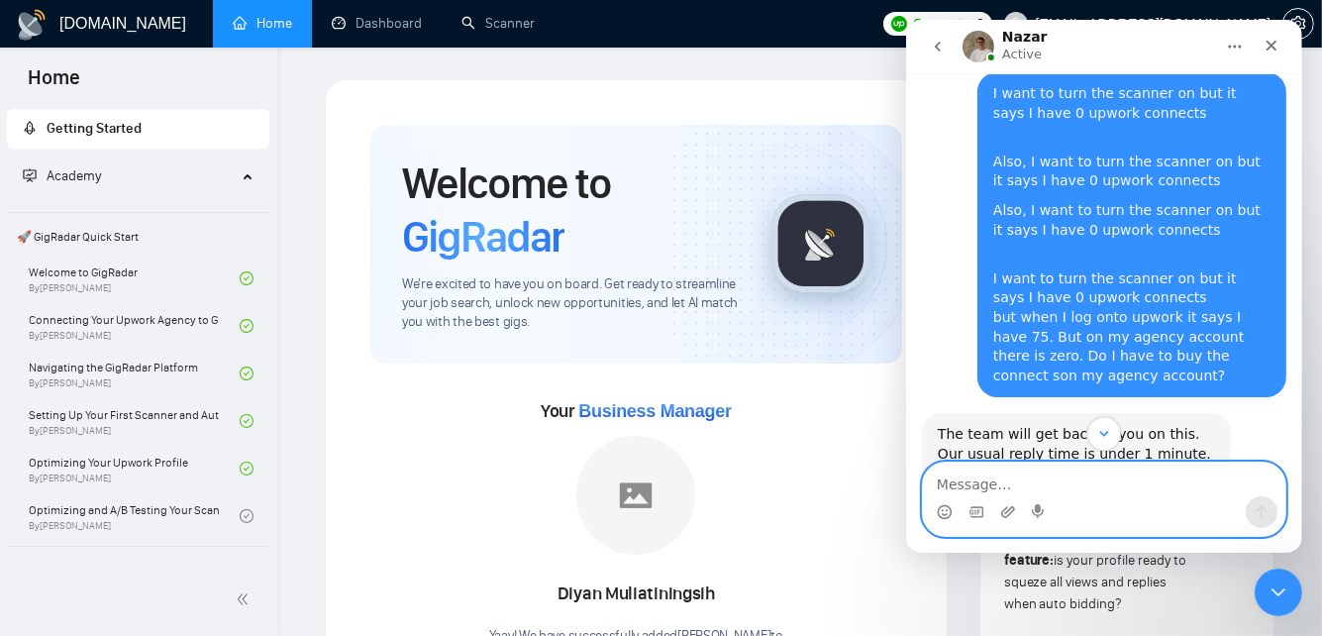
scroll to position [667, 0]
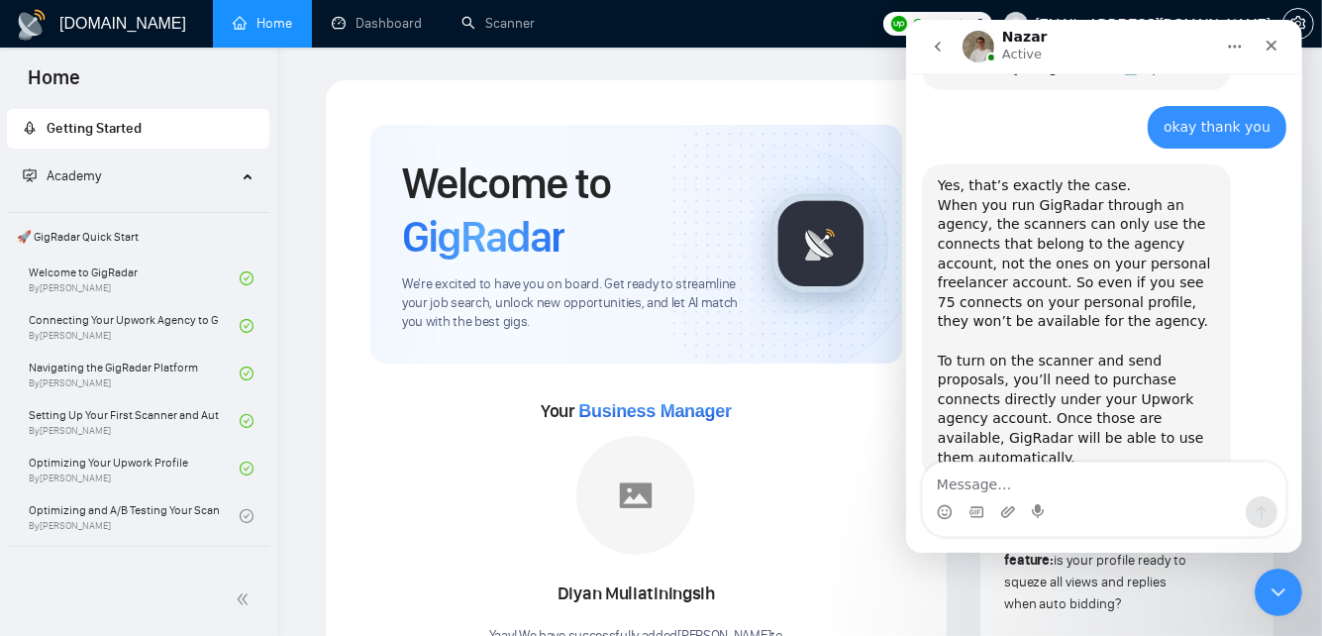
click at [939, 36] on button "go back" at bounding box center [937, 47] width 38 height 38
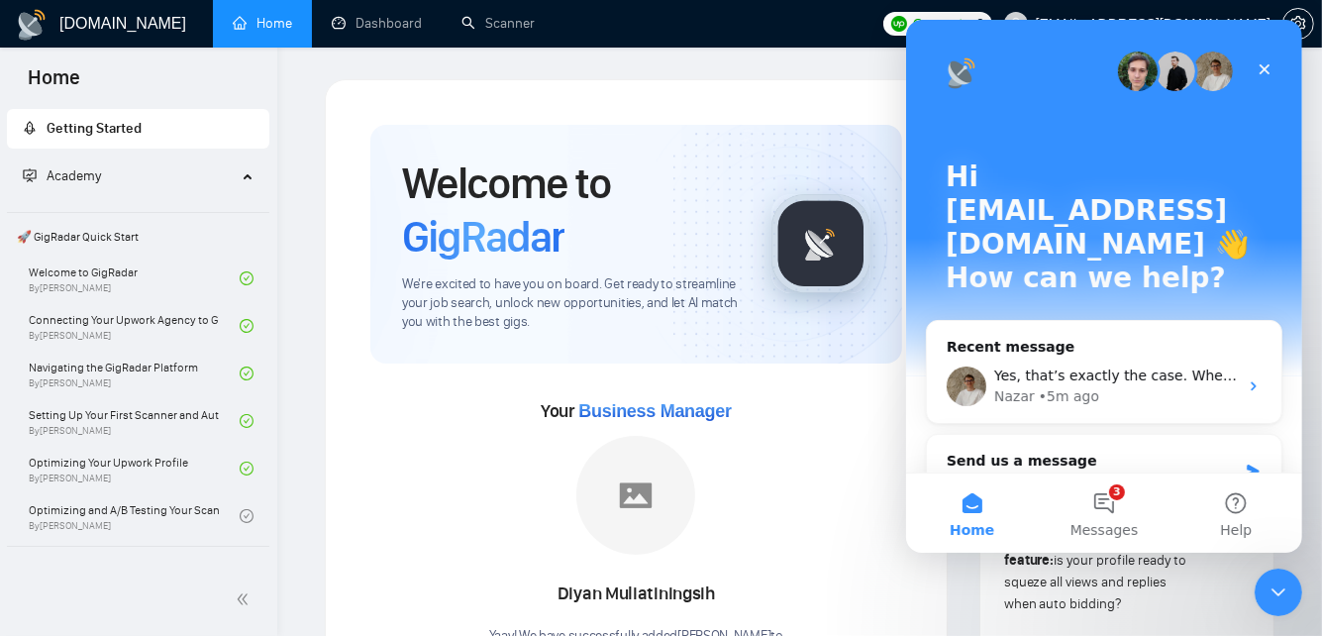
scroll to position [0, 0]
click at [1264, 574] on div "Close Intercom Messenger" at bounding box center [1276, 590] width 48 height 48
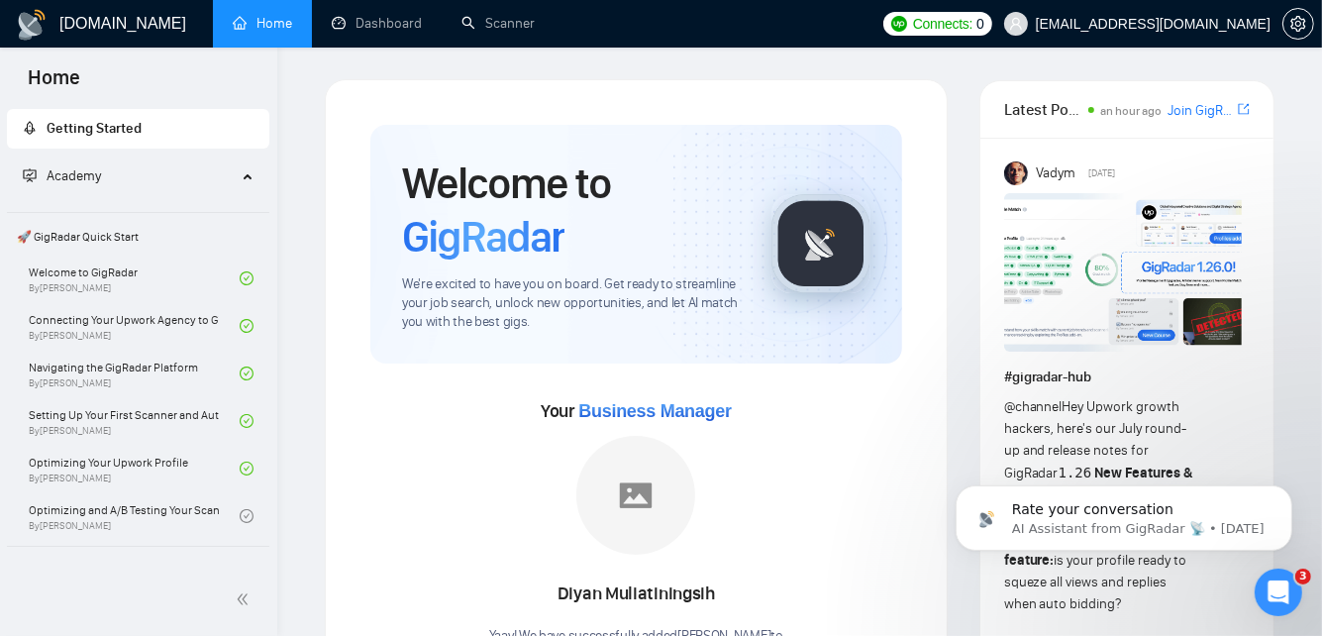
click at [973, 28] on span "Connects:" at bounding box center [942, 24] width 59 height 22
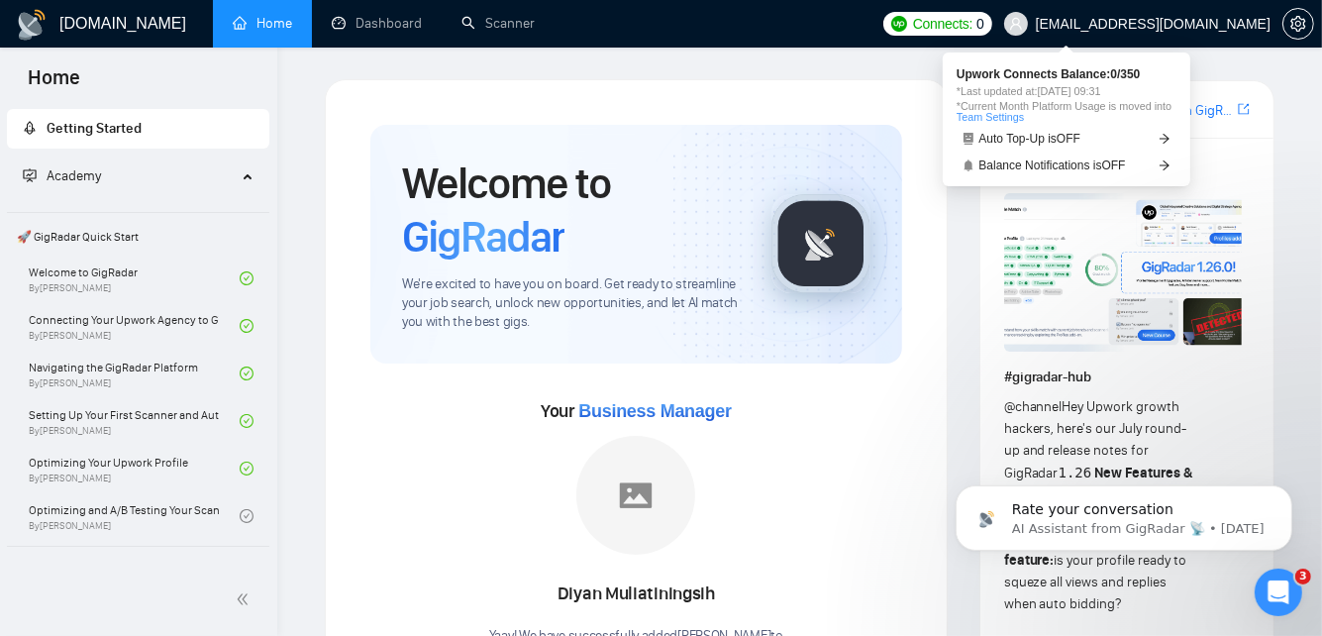
click at [1064, 71] on span "Upwork Connects Balance: 0 / 350" at bounding box center [1067, 74] width 220 height 12
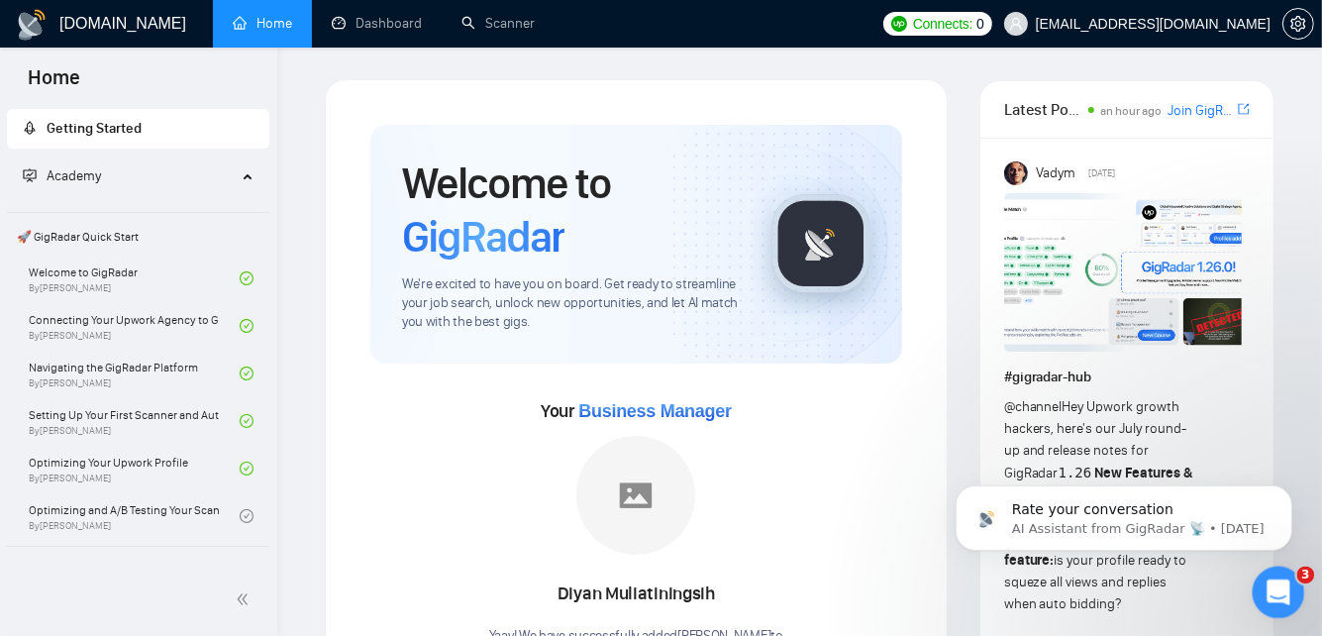
click at [1274, 580] on icon "Open Intercom Messenger" at bounding box center [1276, 589] width 33 height 33
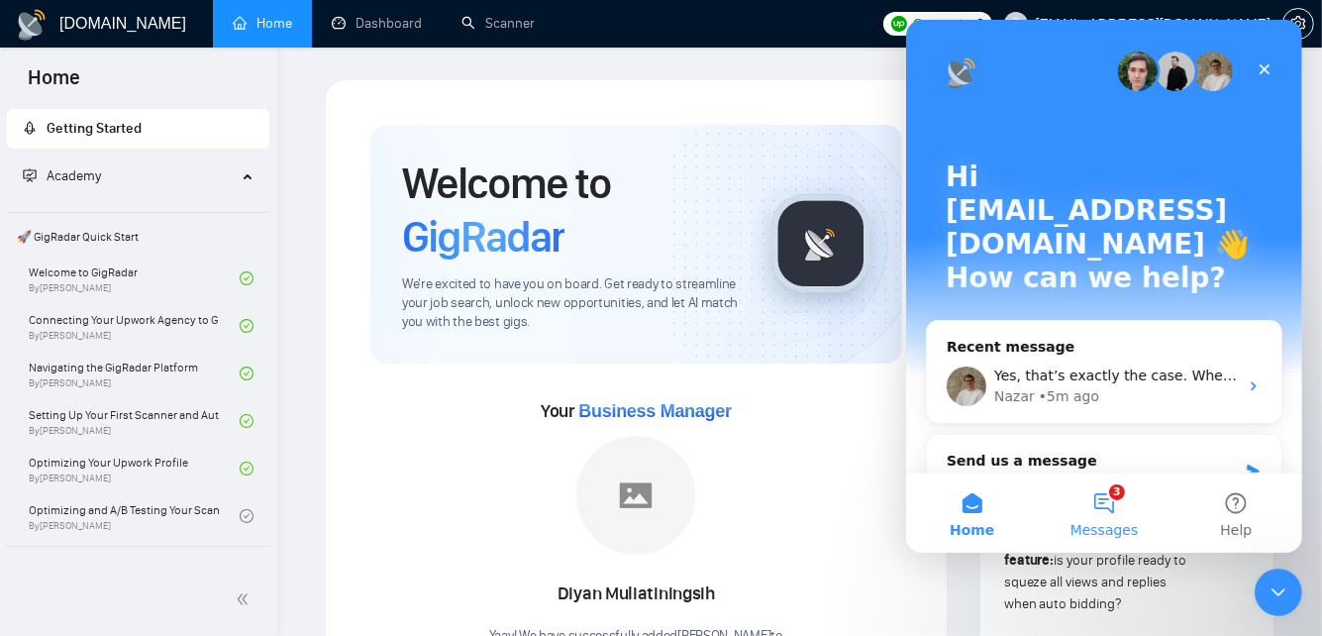
click at [1098, 488] on button "3 Messages" at bounding box center [1103, 512] width 132 height 79
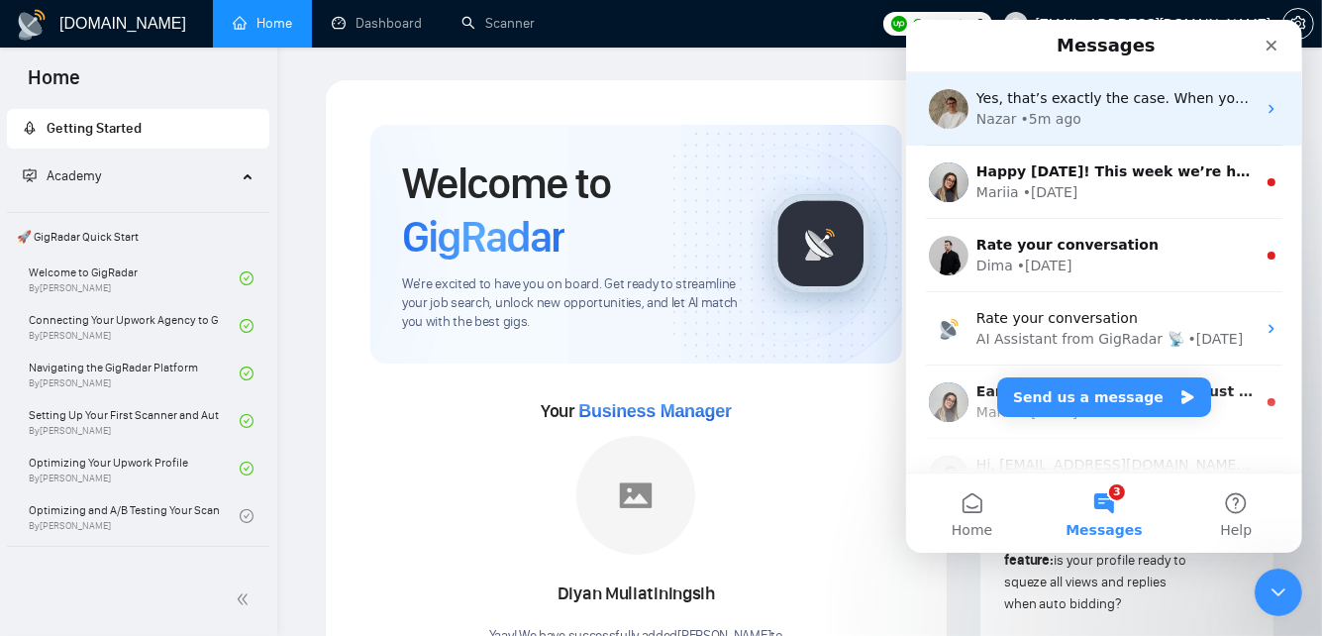
click at [1080, 118] on div "Nazar • 5m ago" at bounding box center [1115, 119] width 279 height 21
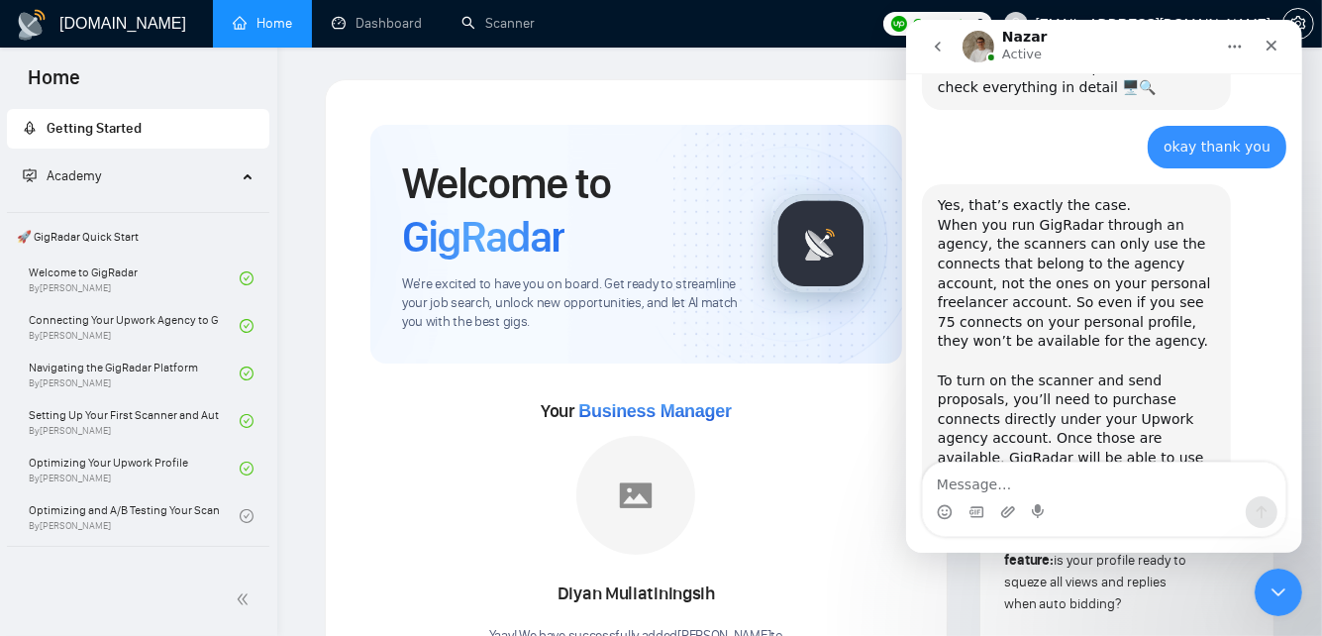
scroll to position [667, 0]
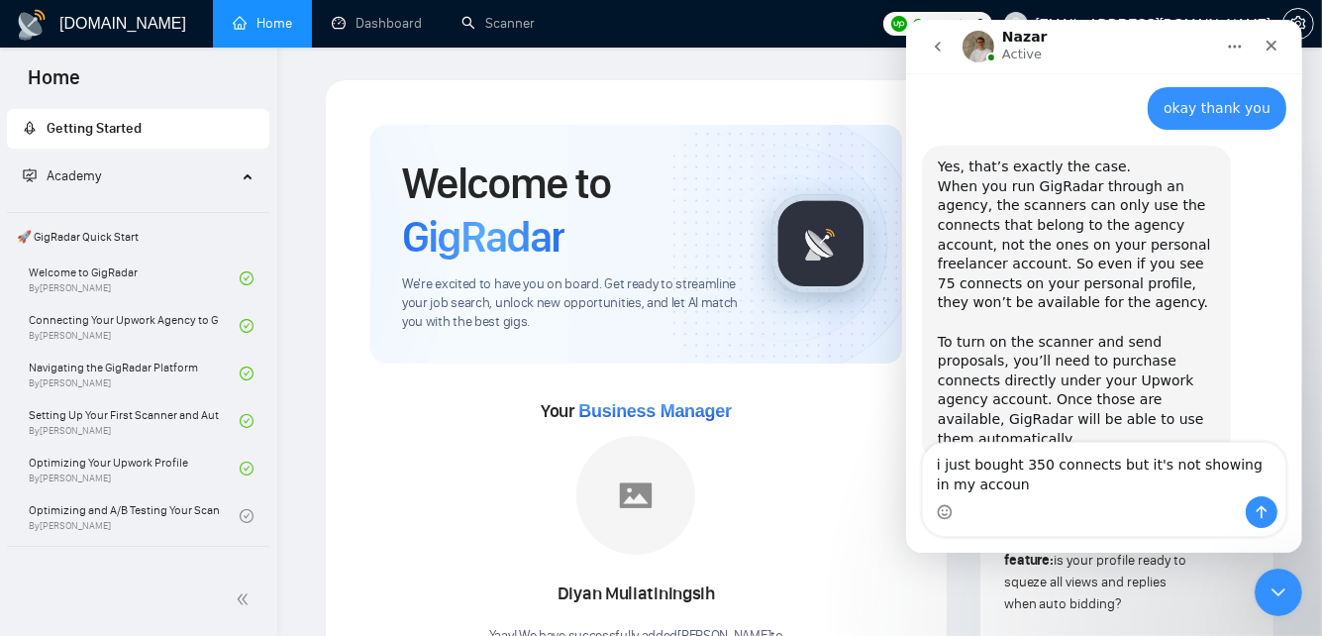
type textarea "i just bought 350 connects but it's not showing in my account"
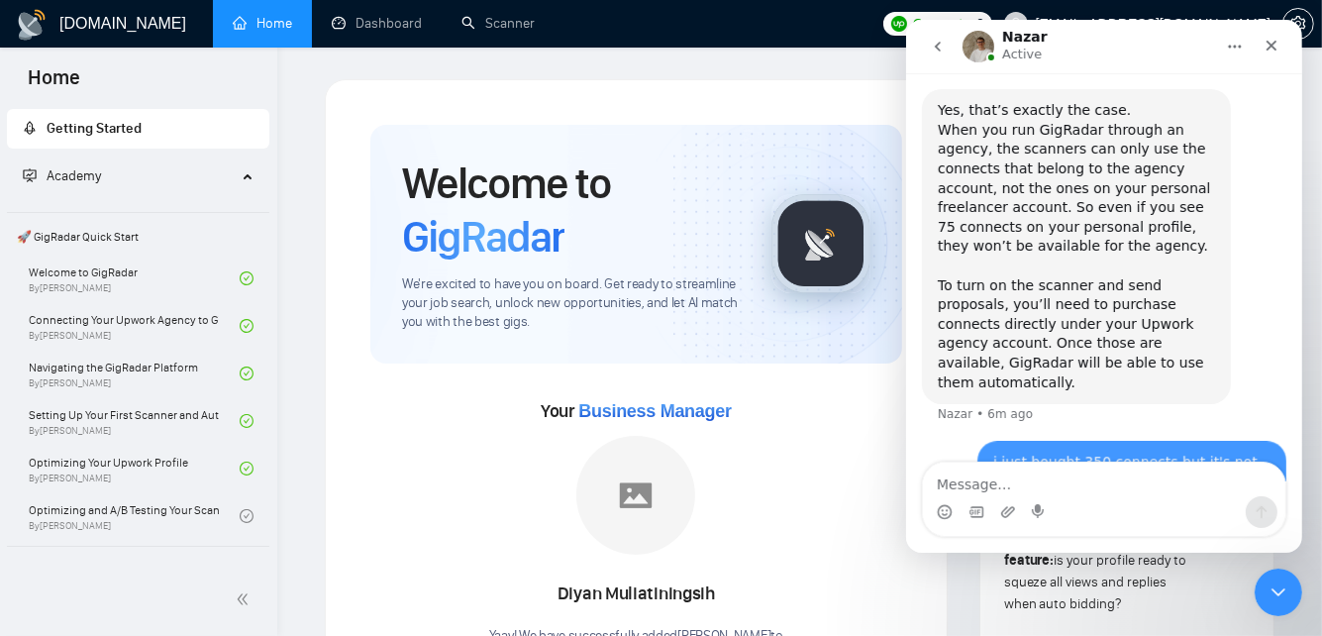
scroll to position [746, 0]
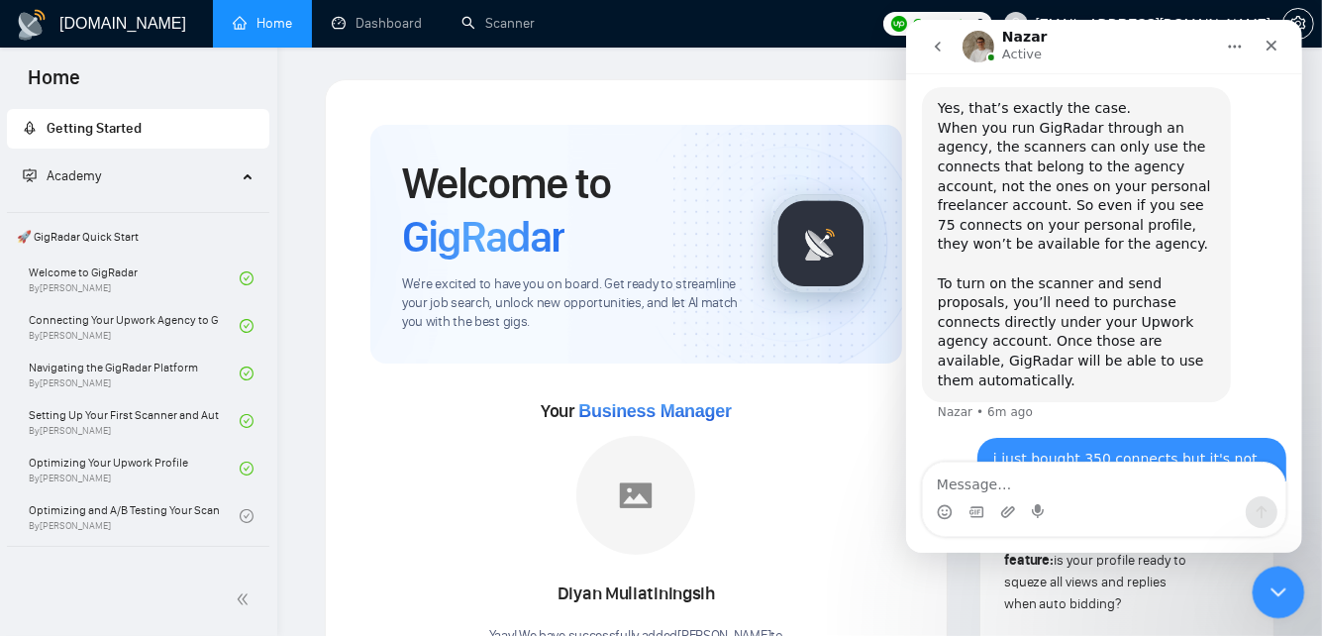
click at [1265, 576] on div "Close Intercom Messenger" at bounding box center [1276, 590] width 48 height 48
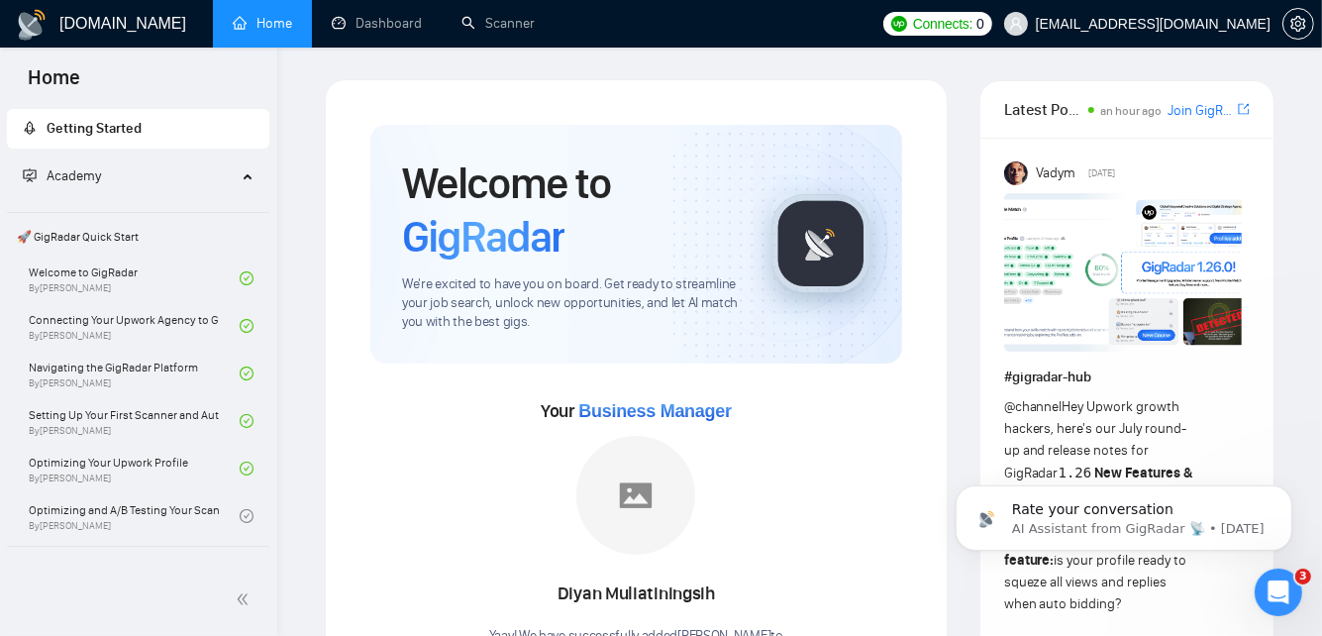
scroll to position [0, 0]
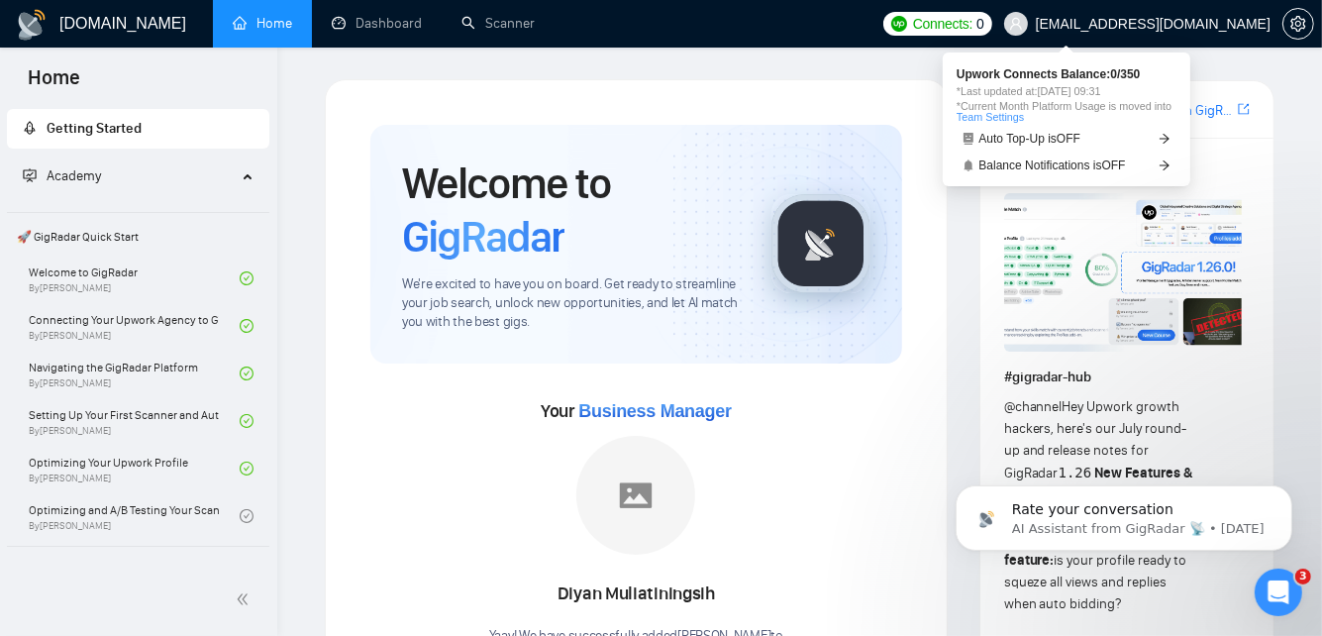
click at [973, 26] on span "Connects:" at bounding box center [942, 24] width 59 height 22
click at [1018, 69] on span "Upwork Connects Balance: 0 / 350" at bounding box center [1067, 74] width 220 height 12
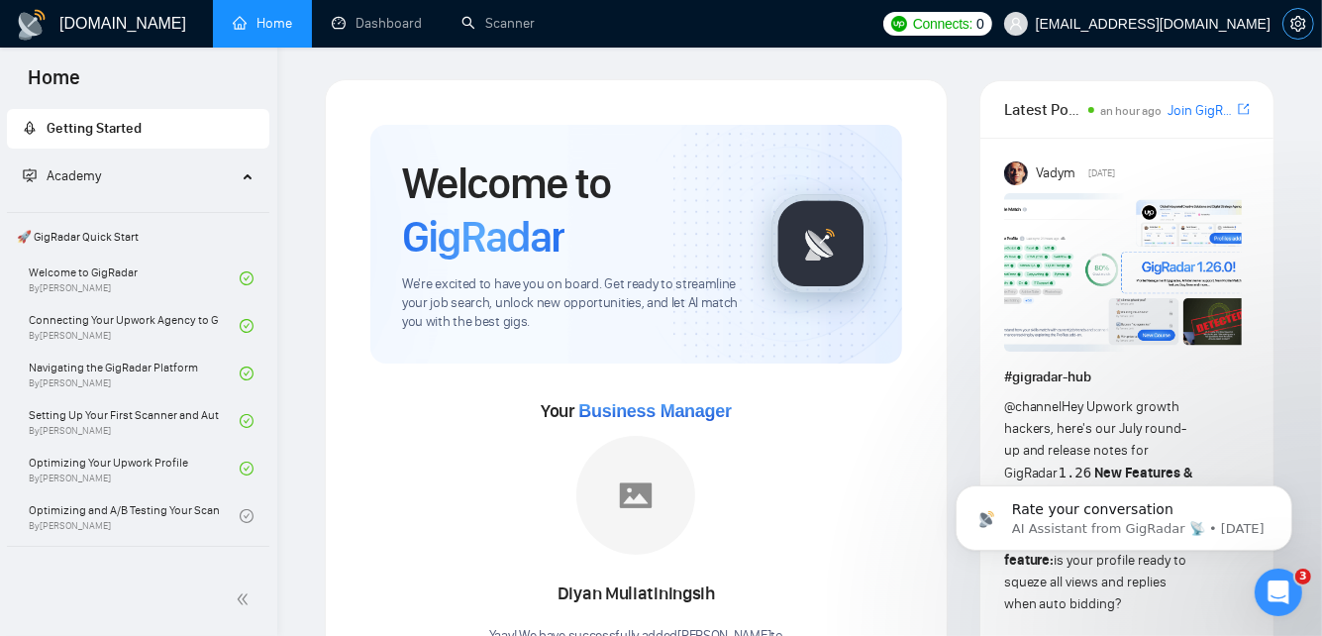
click at [1287, 28] on span "setting" at bounding box center [1299, 24] width 30 height 16
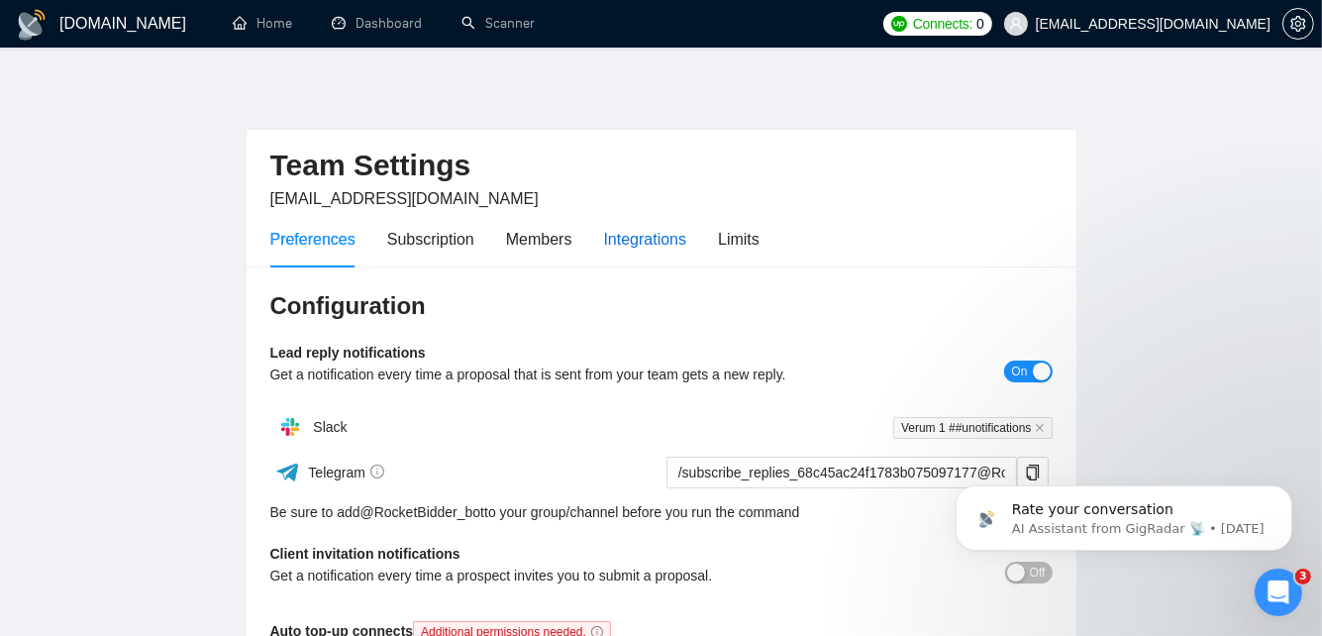
click at [673, 236] on div "Integrations" at bounding box center [645, 239] width 83 height 25
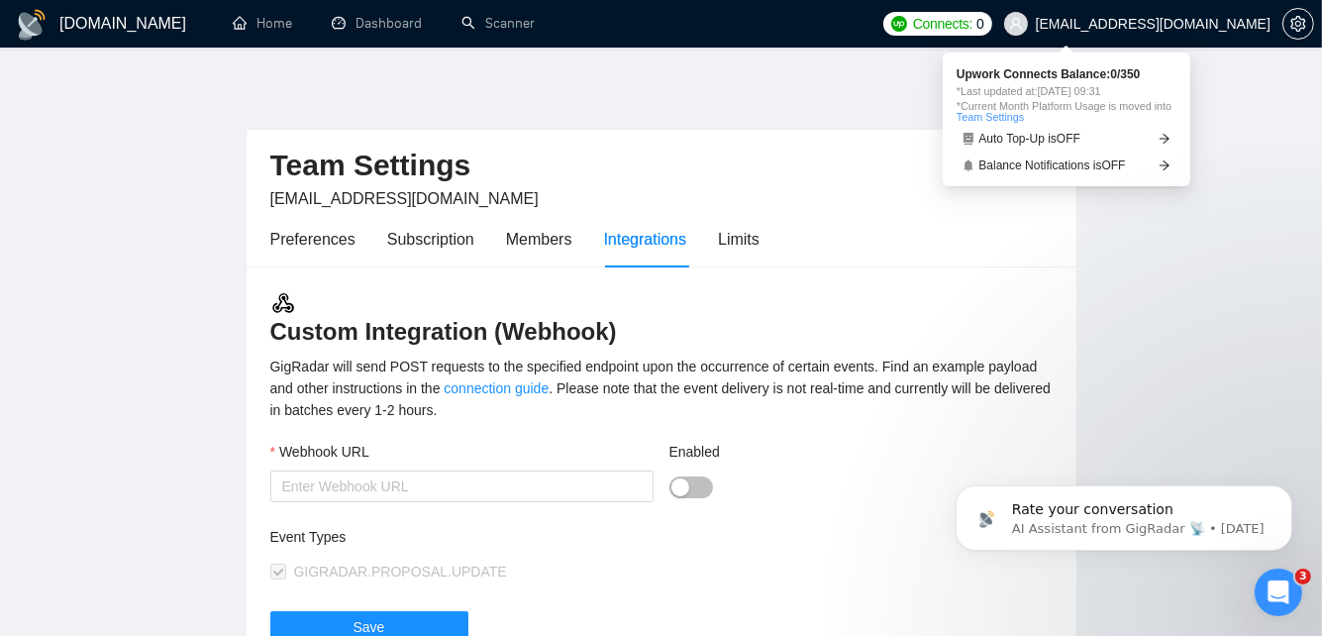
click at [973, 24] on span "Connects:" at bounding box center [942, 24] width 59 height 22
click at [992, 23] on span "Connects: 0" at bounding box center [937, 24] width 109 height 24
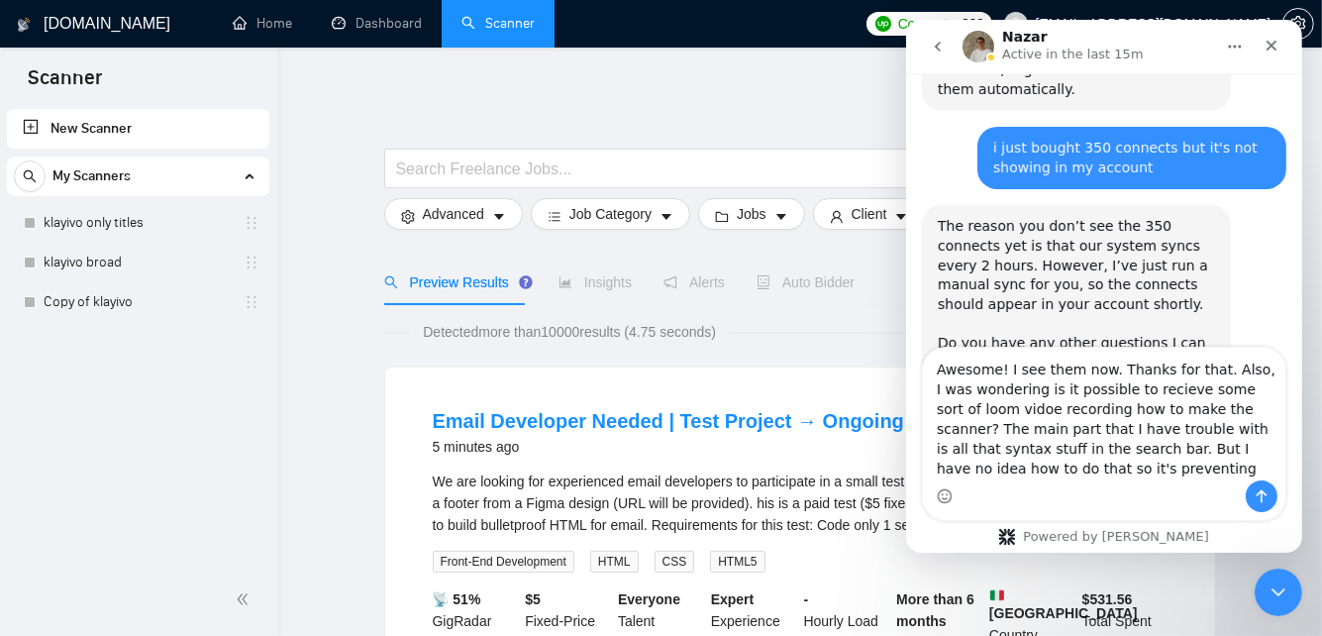
scroll to position [1056, 0]
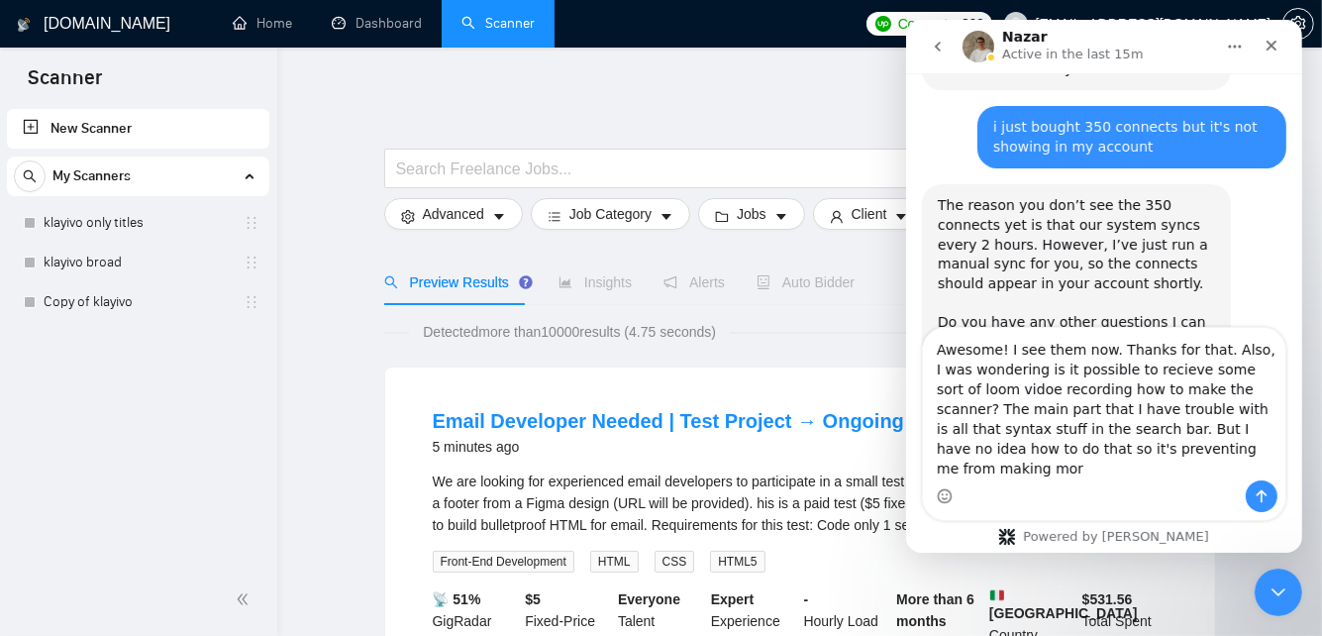
type textarea "Awesome! I see them now. Thanks for that. Also, I was wondering is it possible …"
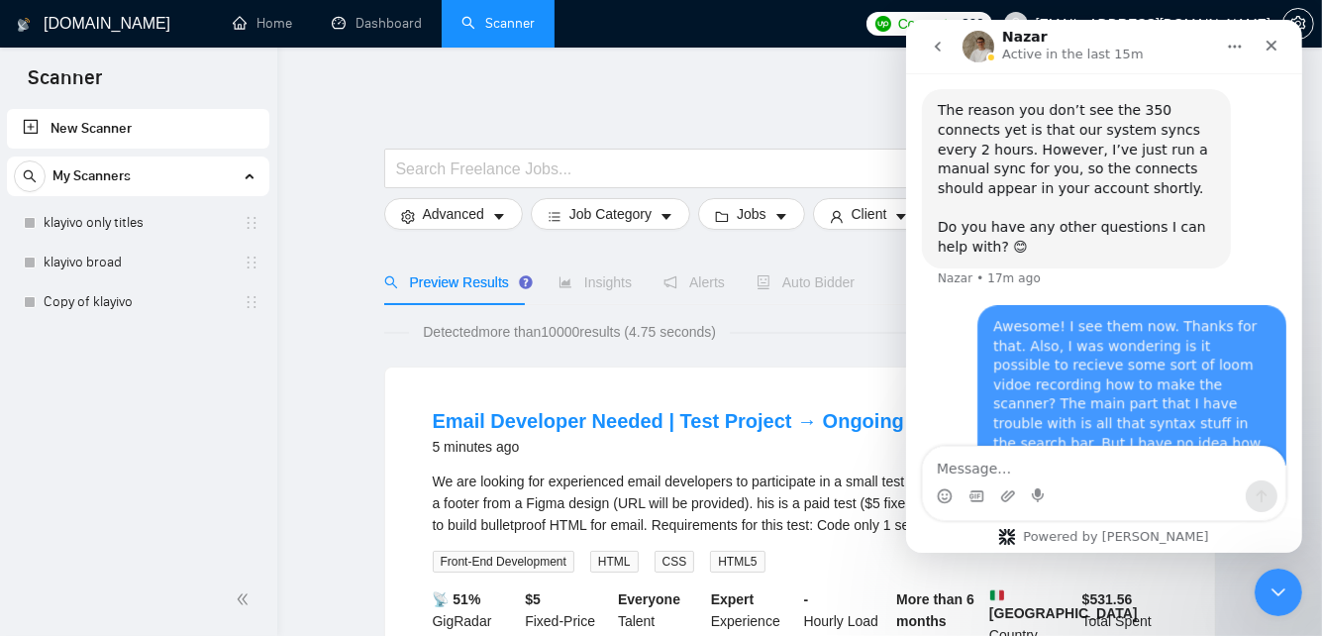
scroll to position [1151, 0]
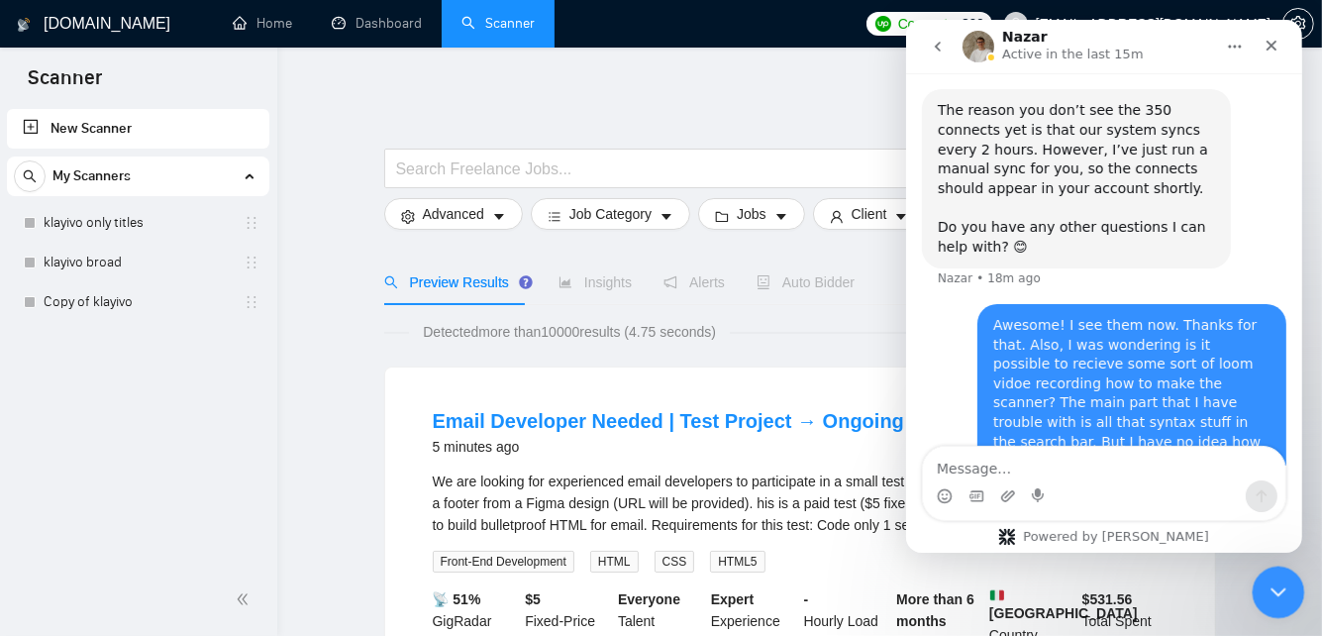
click at [1281, 577] on icon "Close Intercom Messenger" at bounding box center [1276, 589] width 24 height 24
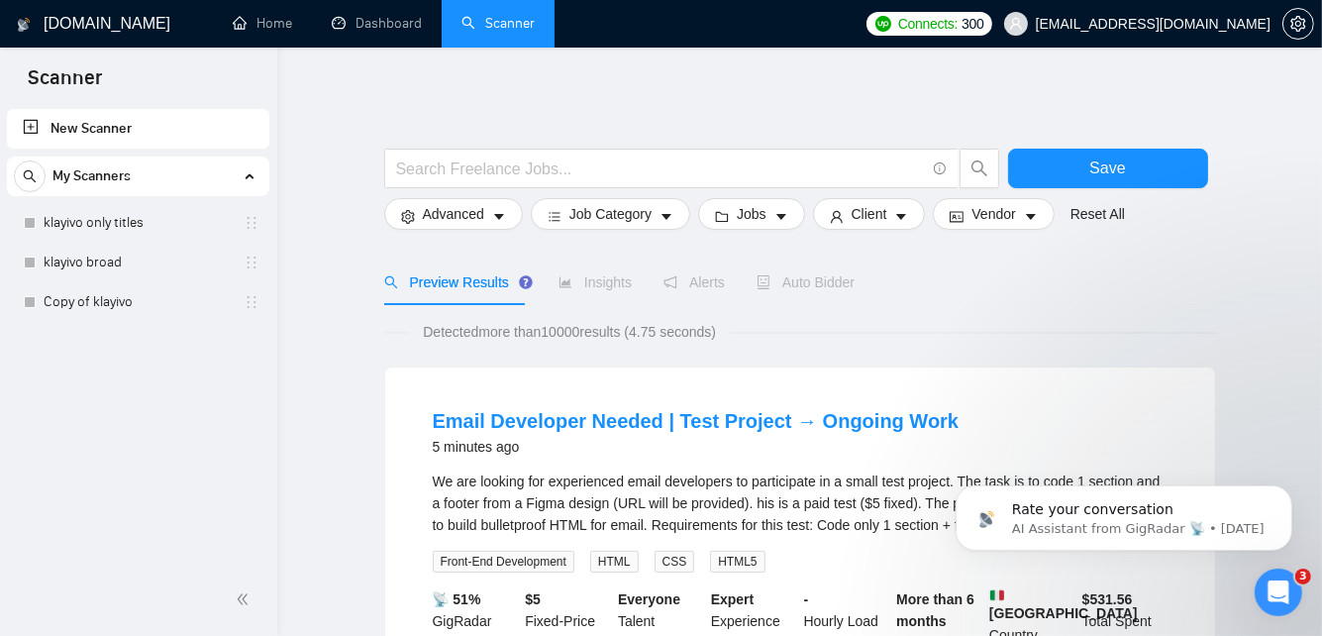
scroll to position [0, 0]
click at [111, 221] on link "klayivo only titles" at bounding box center [138, 223] width 188 height 40
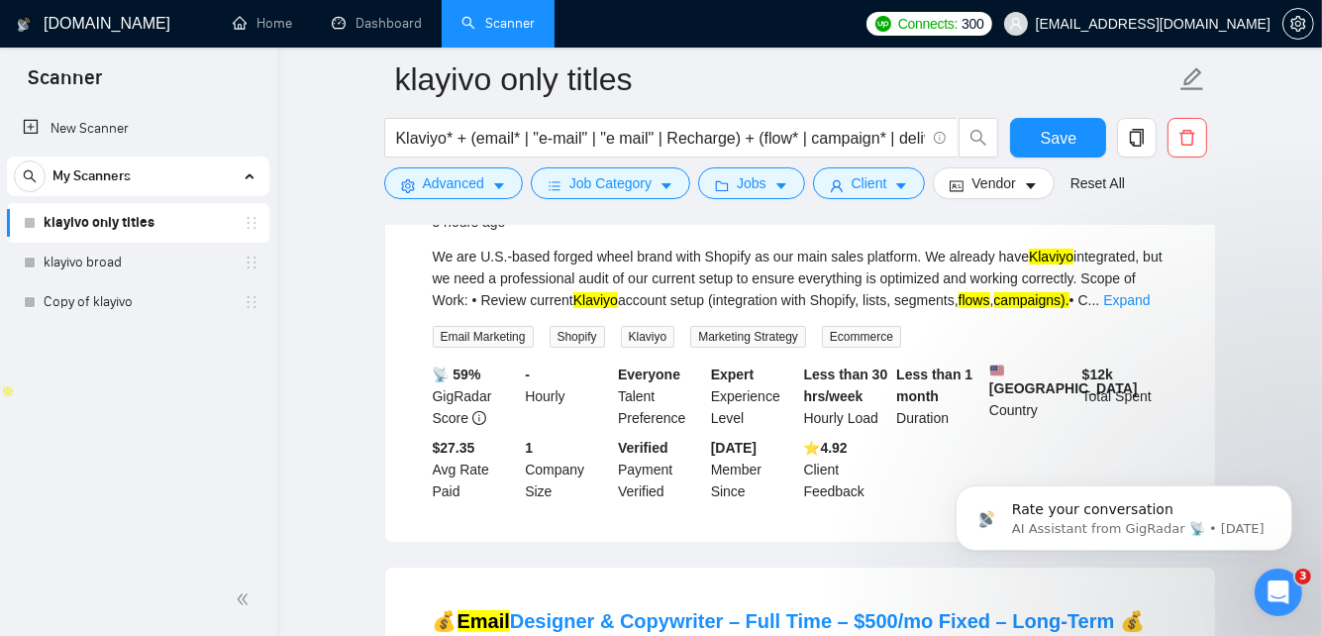
scroll to position [253, 0]
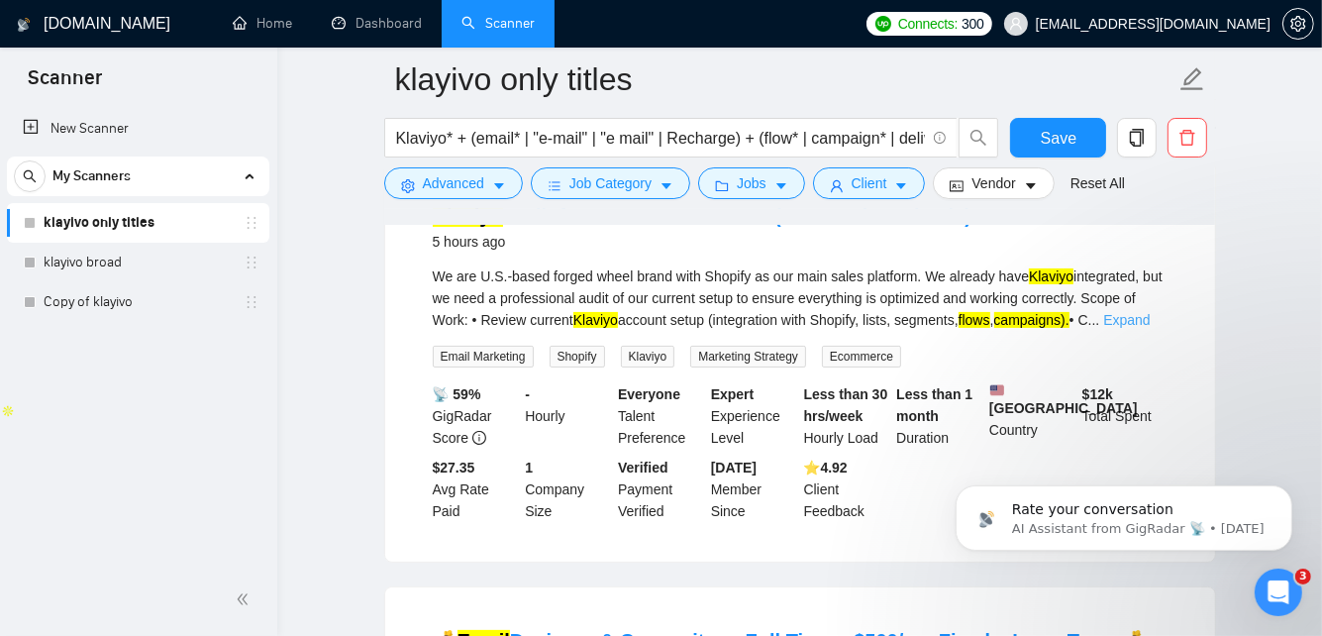
click at [1150, 323] on link "Expand" at bounding box center [1126, 320] width 47 height 16
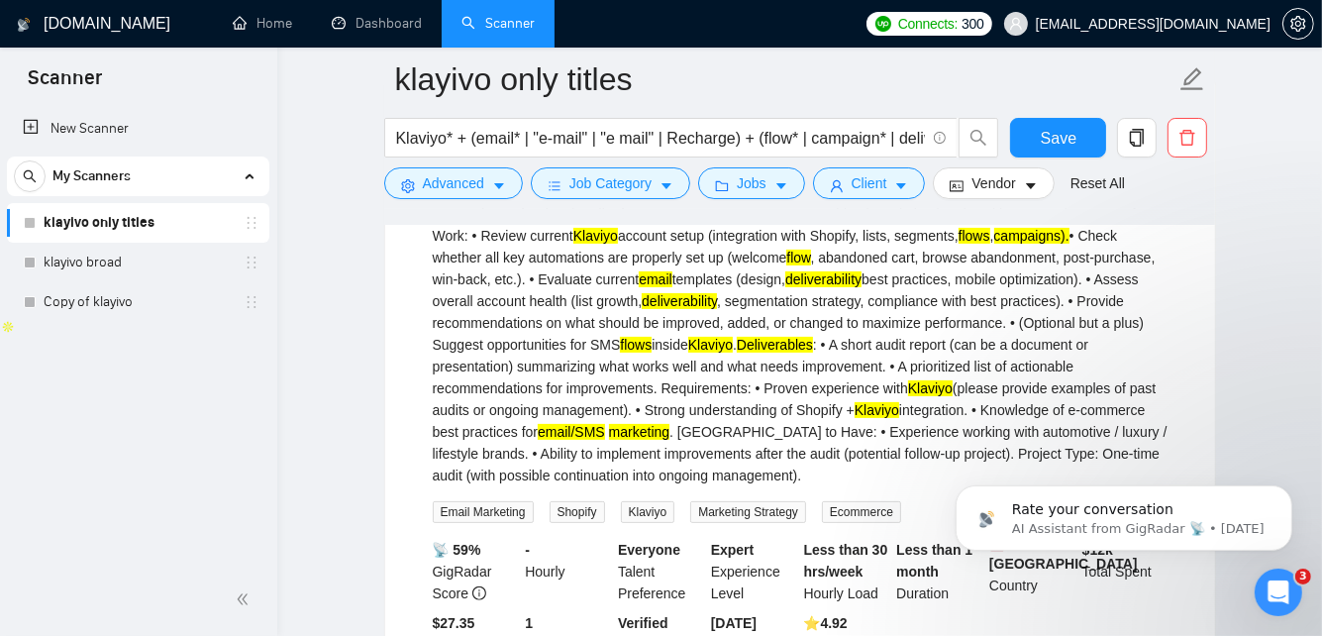
scroll to position [340, 0]
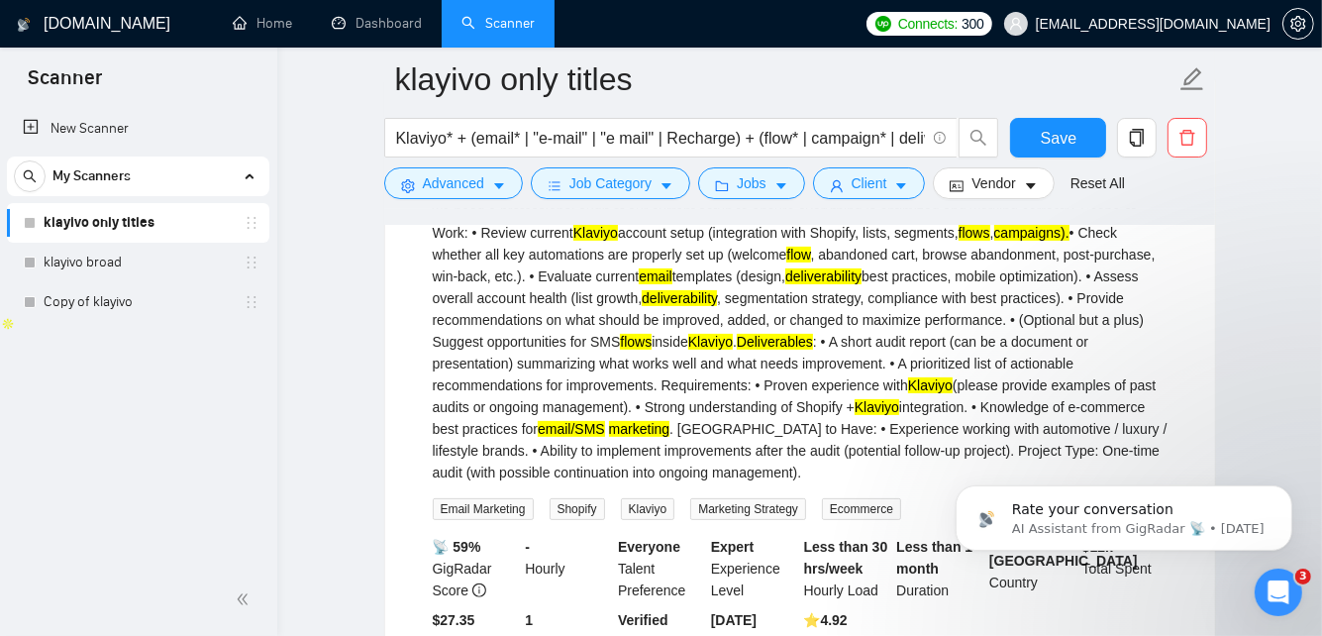
click at [961, 381] on div "We are U.S.-based forged wheel brand with Shopify as our main sales platform. W…" at bounding box center [800, 330] width 735 height 305
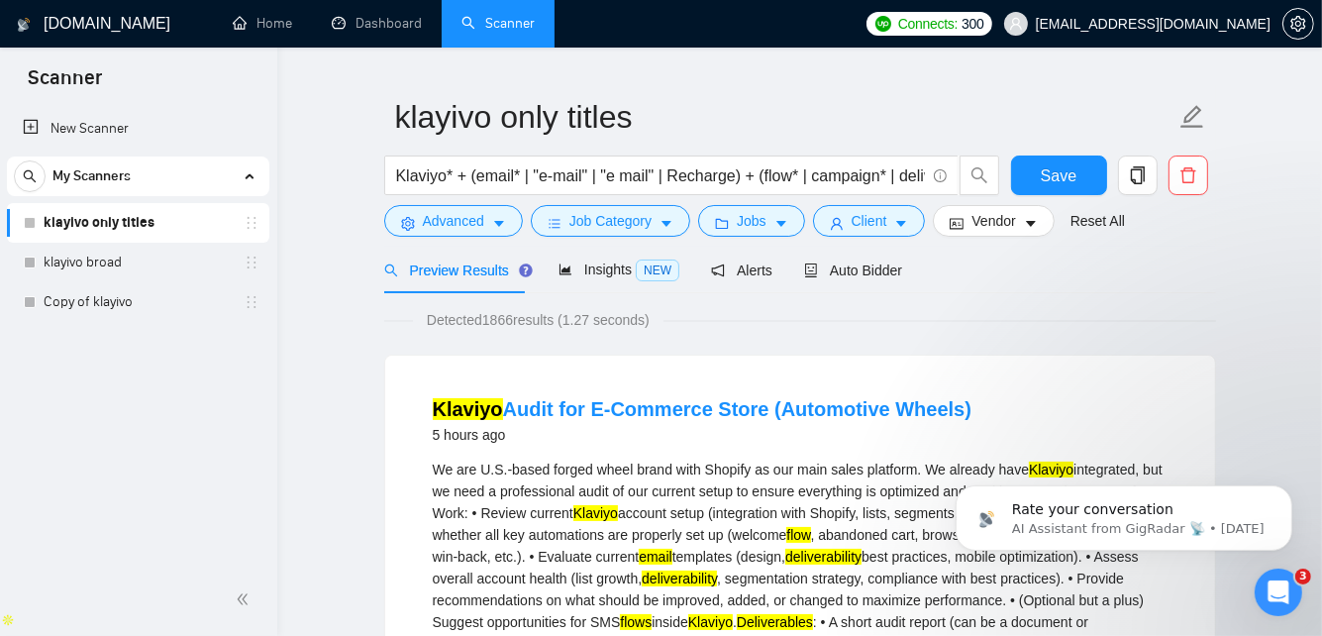
scroll to position [0, 0]
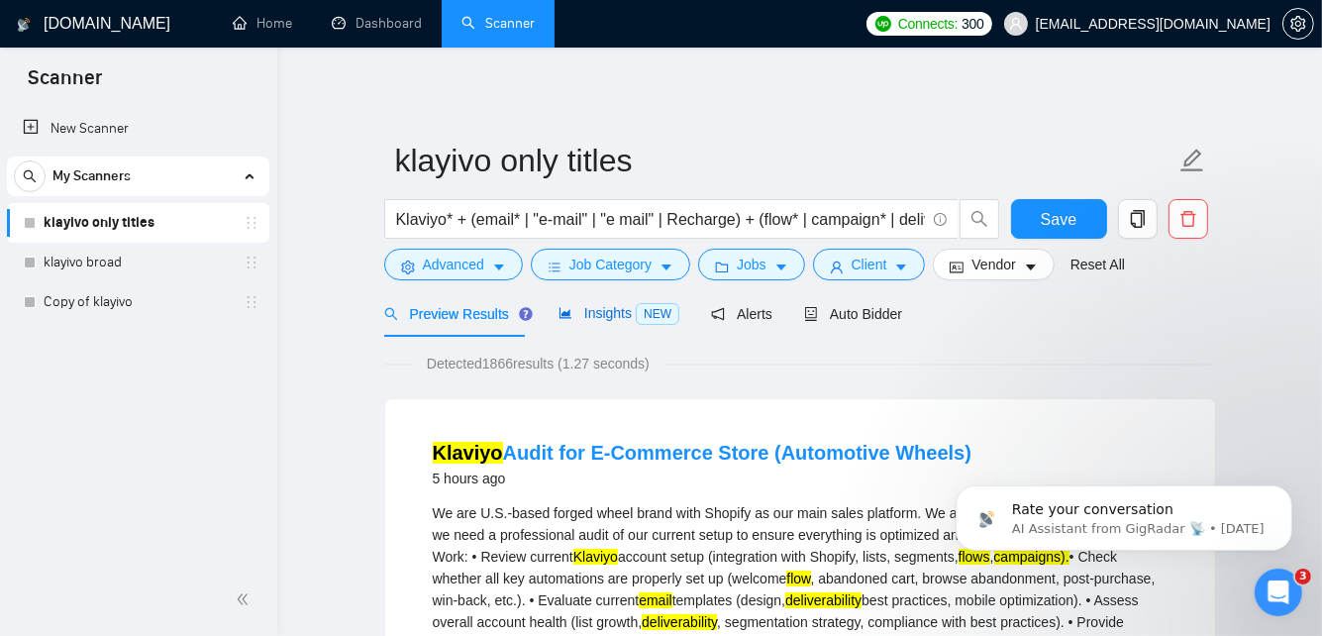
click at [614, 312] on span "Insights NEW" at bounding box center [619, 313] width 121 height 16
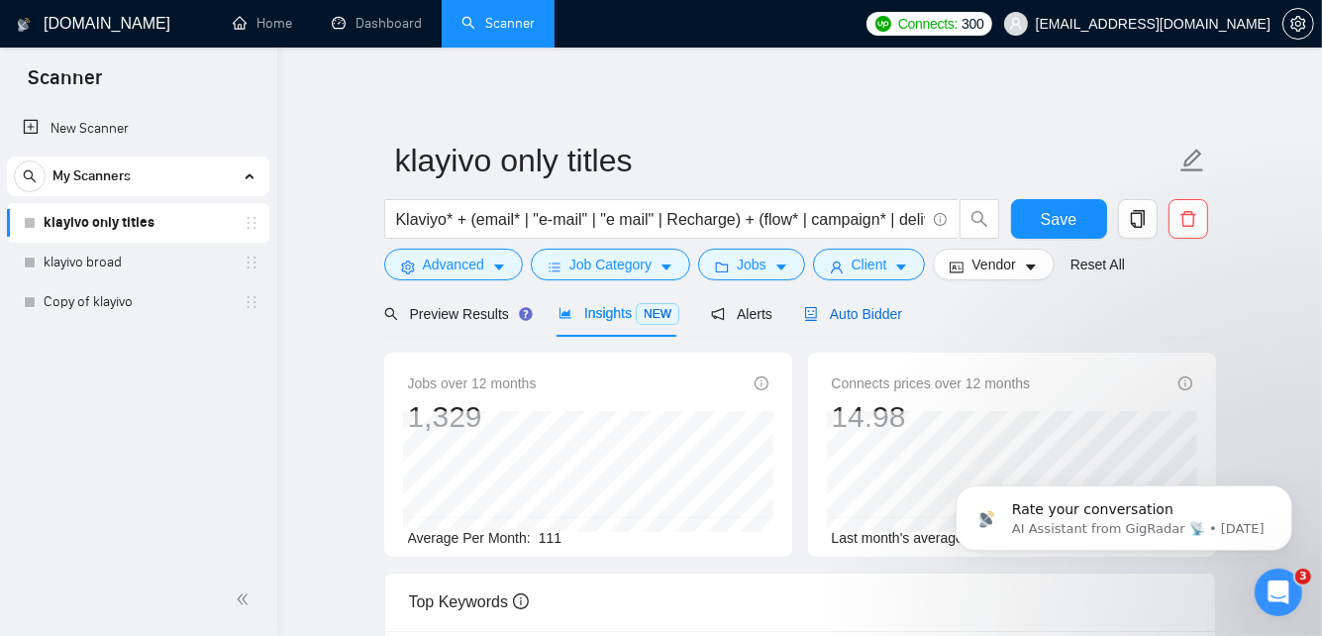
click at [860, 310] on span "Auto Bidder" at bounding box center [853, 314] width 98 height 16
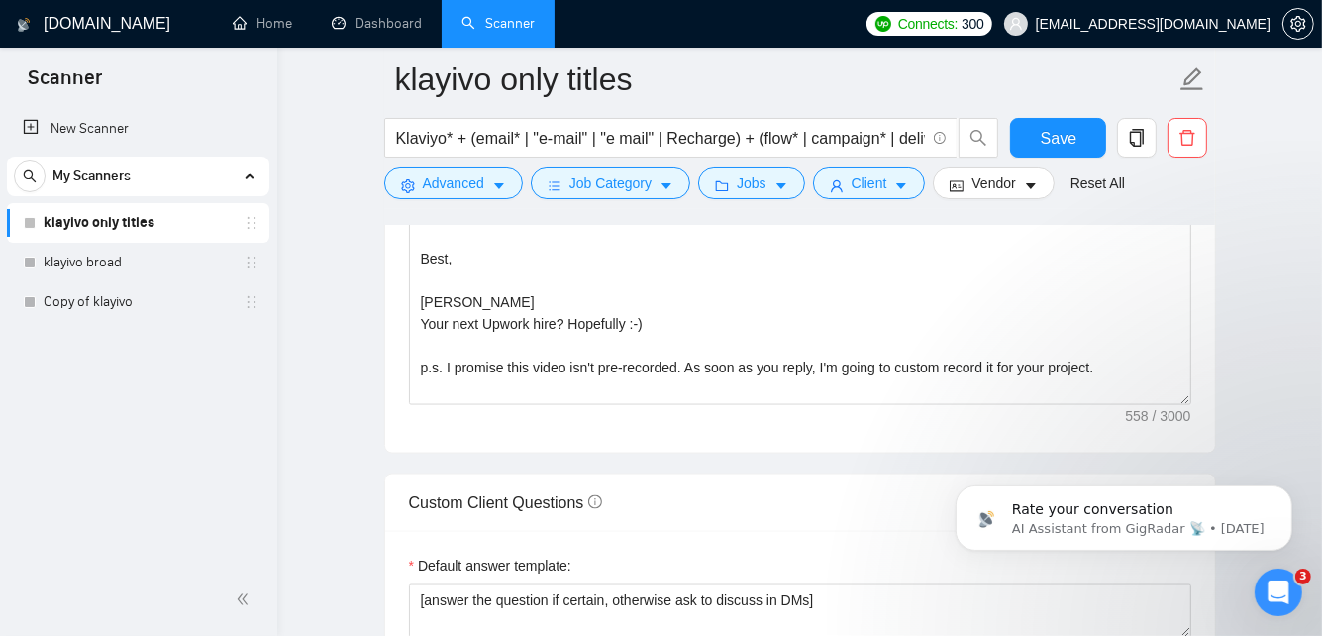
scroll to position [2471, 0]
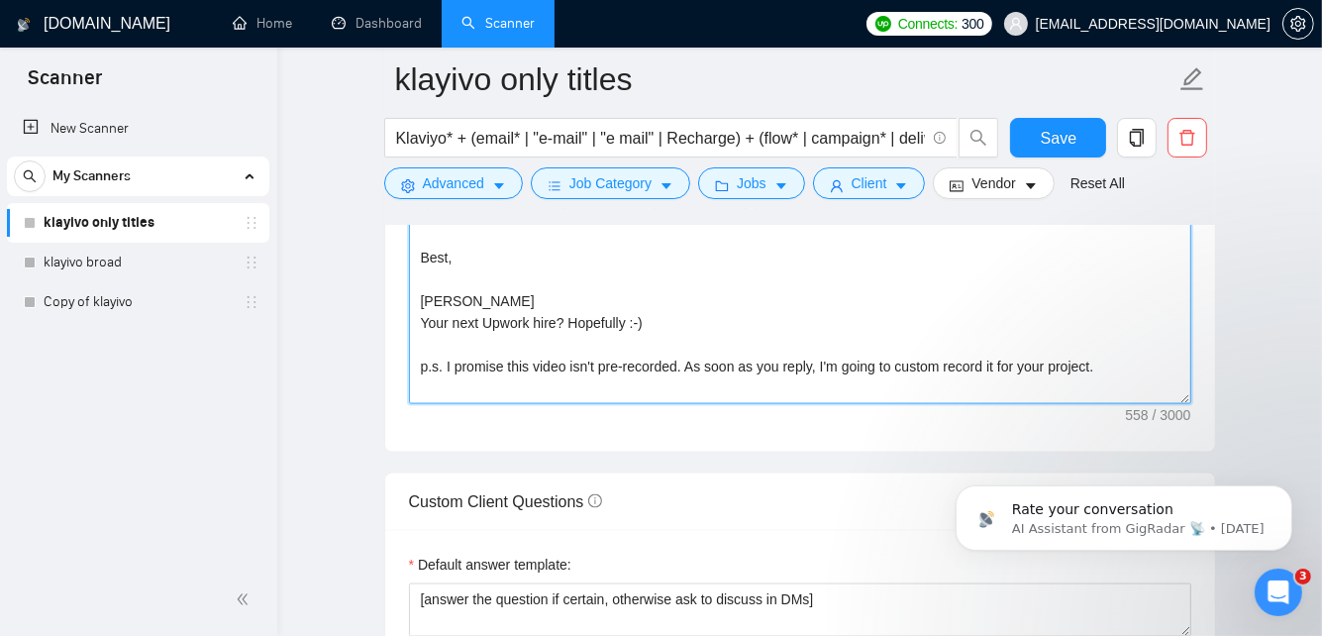
click at [1130, 360] on textarea "Hi [client name] I just read your job post and it feels similar to one that I'v…" at bounding box center [800, 181] width 782 height 446
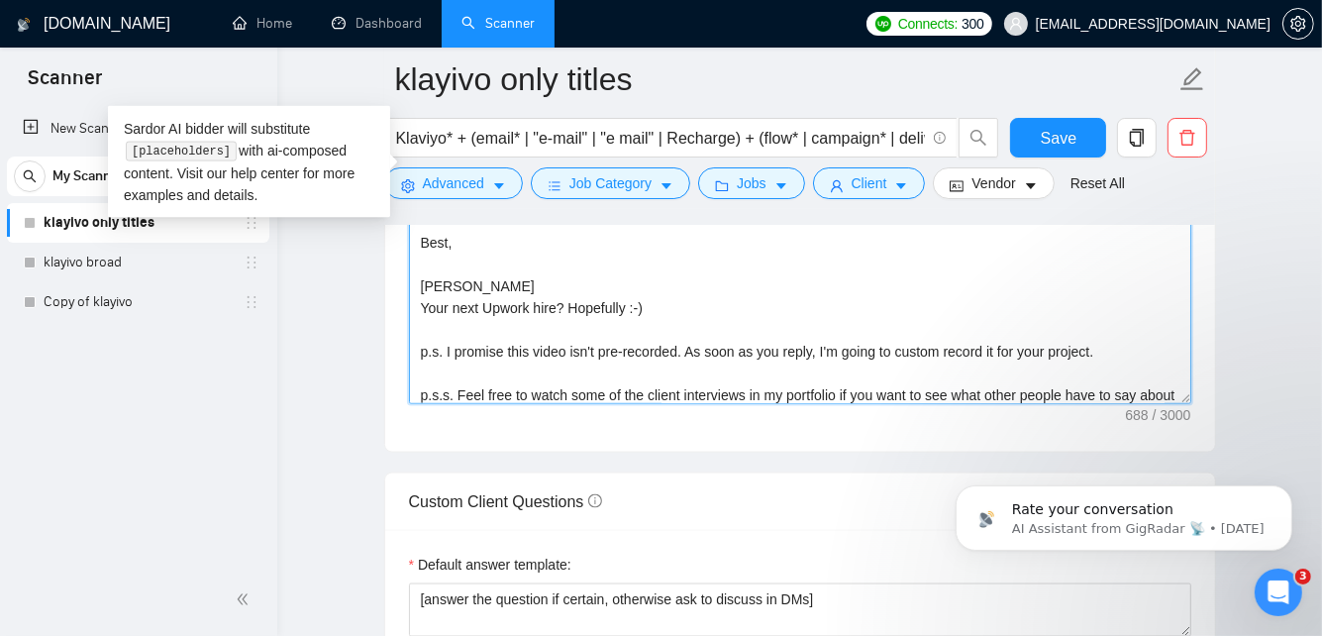
scroll to position [37, 0]
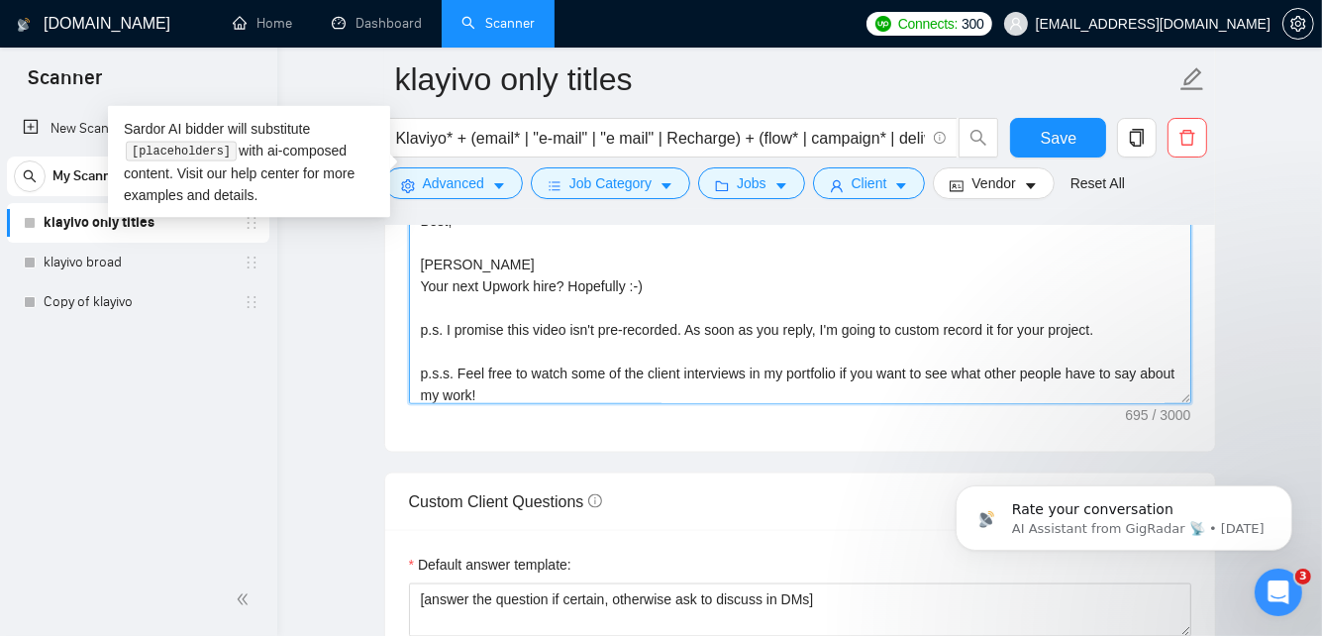
type textarea "Hi [client name] I just read your job post and it feels similar to one that I'v…"
click at [1239, 356] on main "klayivo only titles Klaviyo* + (email* | "e-mail" | "e mail" | Recharge) + (flo…" at bounding box center [799, 262] width 981 height 5308
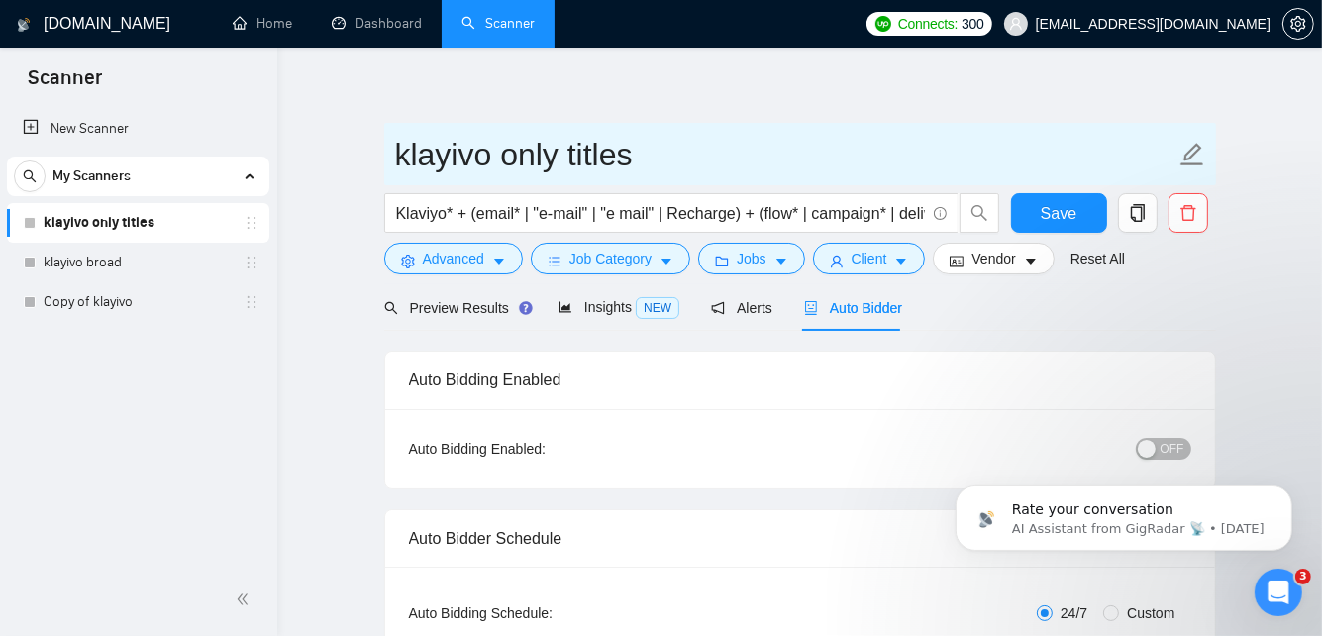
scroll to position [0, 0]
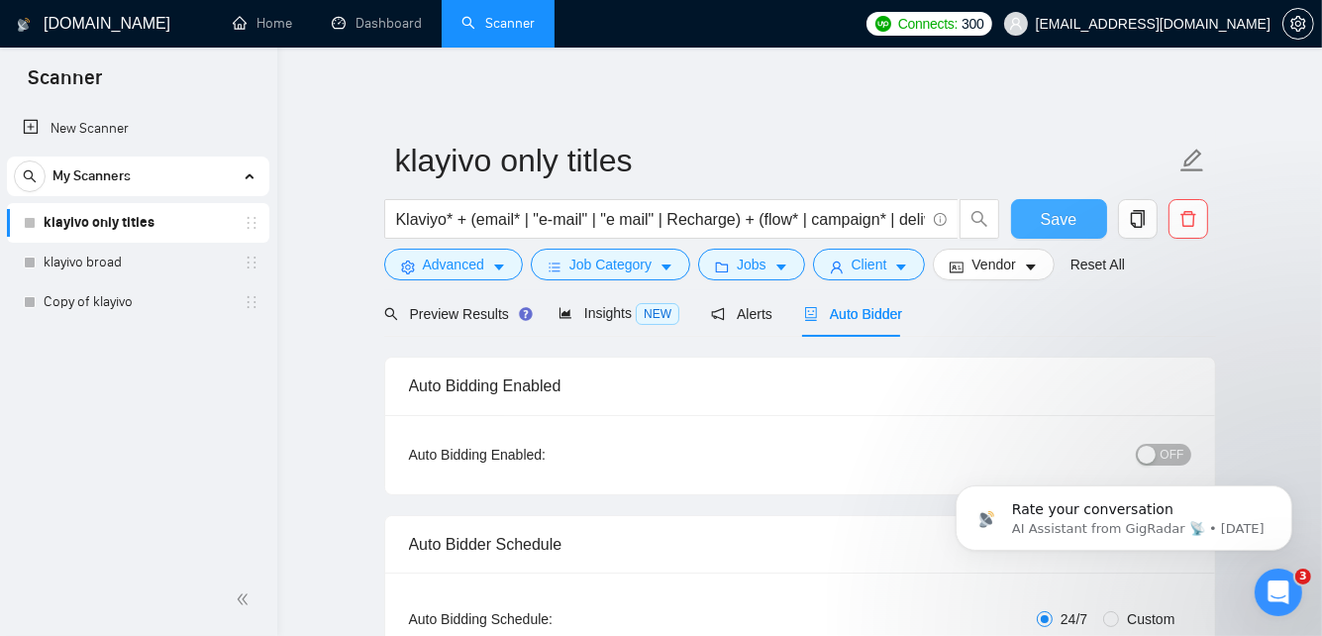
click at [1064, 213] on span "Save" at bounding box center [1059, 219] width 36 height 25
click at [588, 309] on span "Insights NEW" at bounding box center [619, 313] width 121 height 16
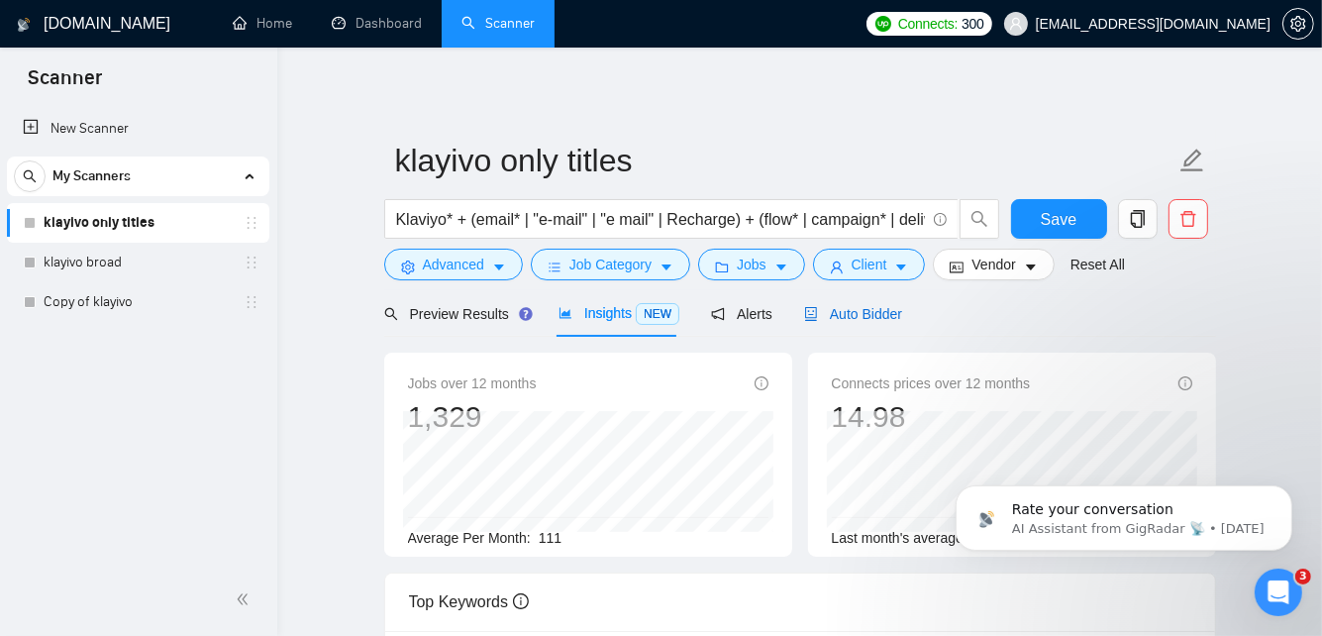
click at [820, 321] on span "Auto Bidder" at bounding box center [853, 314] width 98 height 16
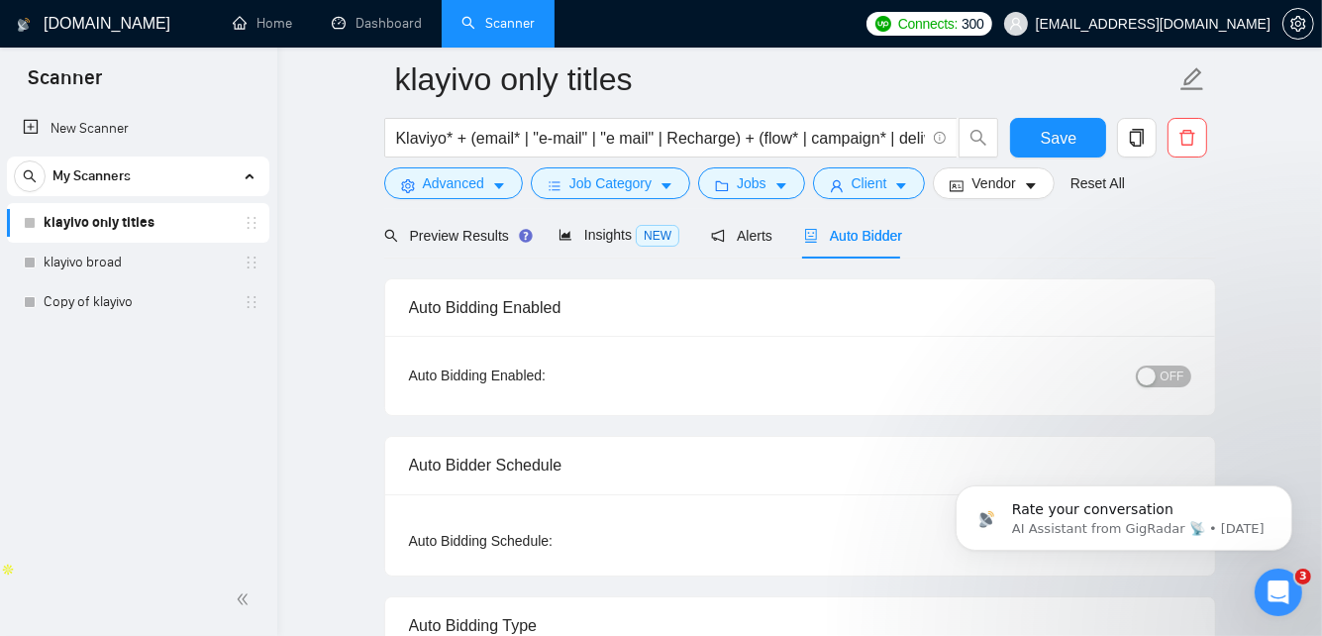
scroll to position [155, 0]
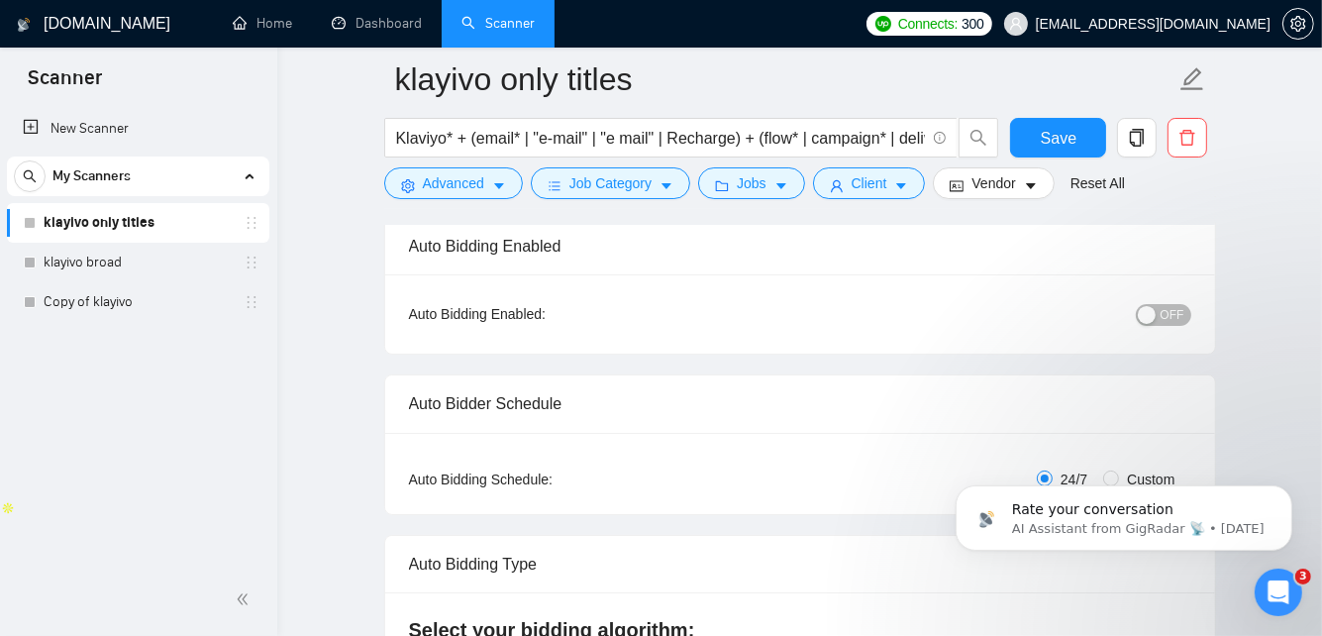
click at [1162, 314] on button "OFF" at bounding box center [1163, 315] width 55 height 22
click at [1070, 141] on span "Save" at bounding box center [1059, 138] width 36 height 25
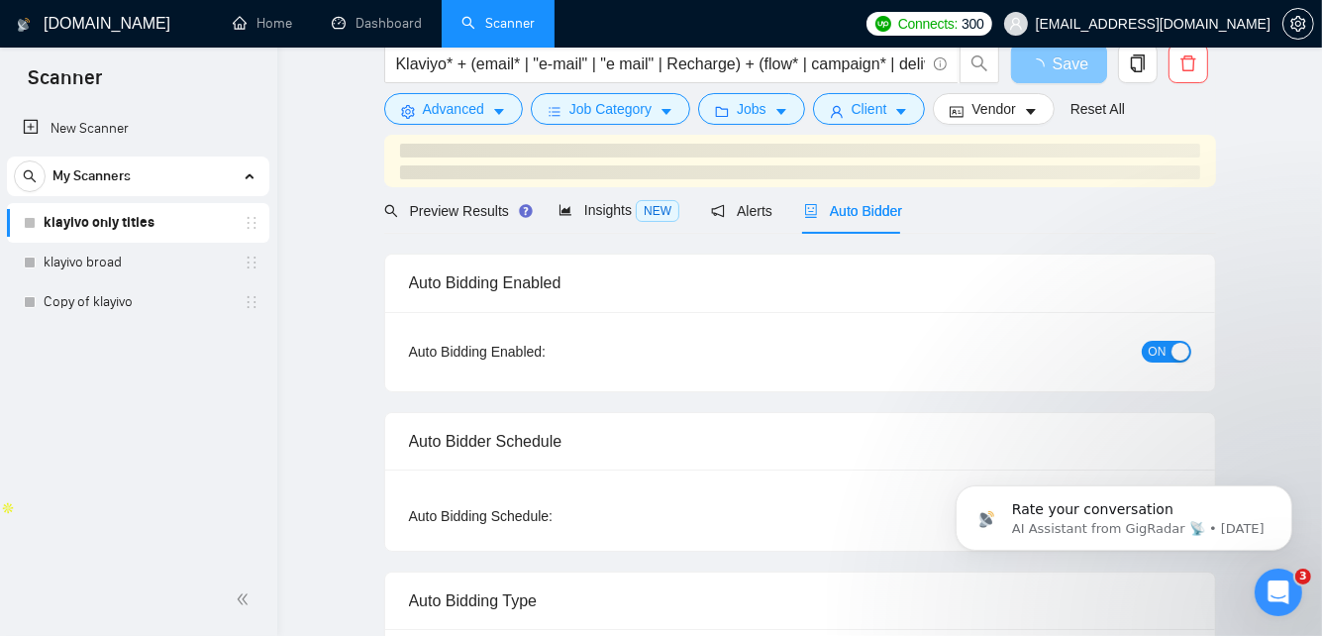
scroll to position [0, 0]
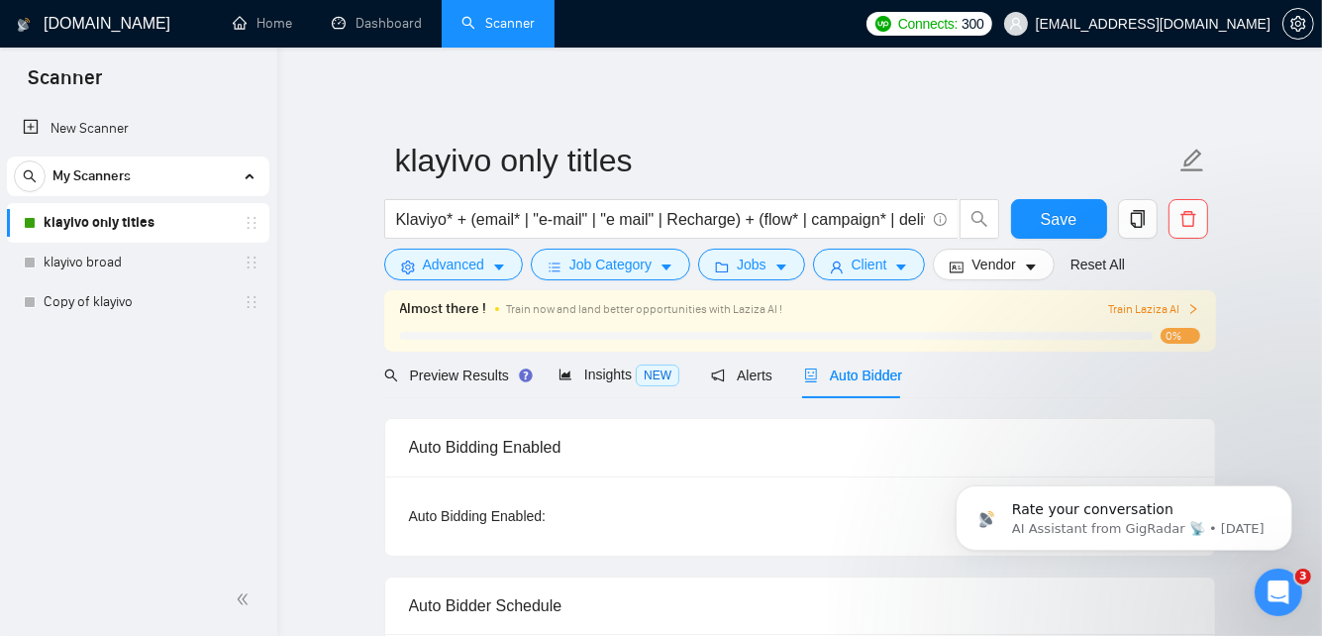
click at [1179, 306] on span "Train Laziza AI" at bounding box center [1153, 309] width 91 height 19
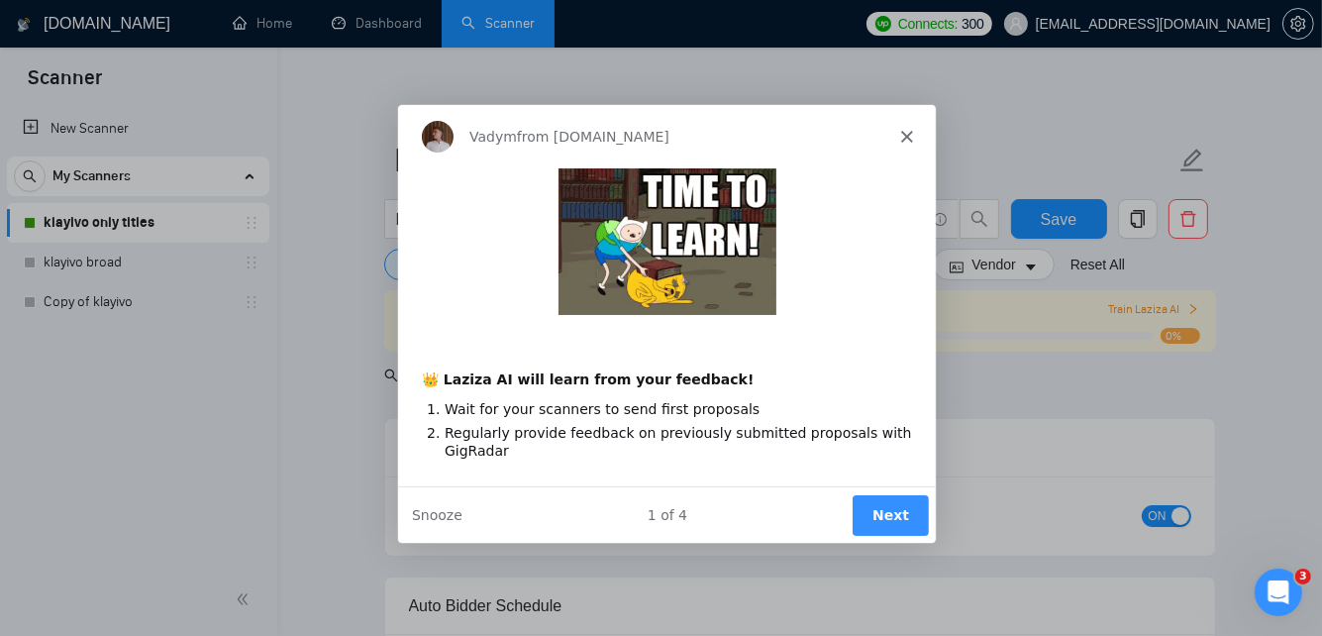
click at [912, 136] on div "Vadym from GigRadar.io" at bounding box center [665, 134] width 539 height 63
click at [906, 131] on icon "Close" at bounding box center [905, 135] width 12 height 12
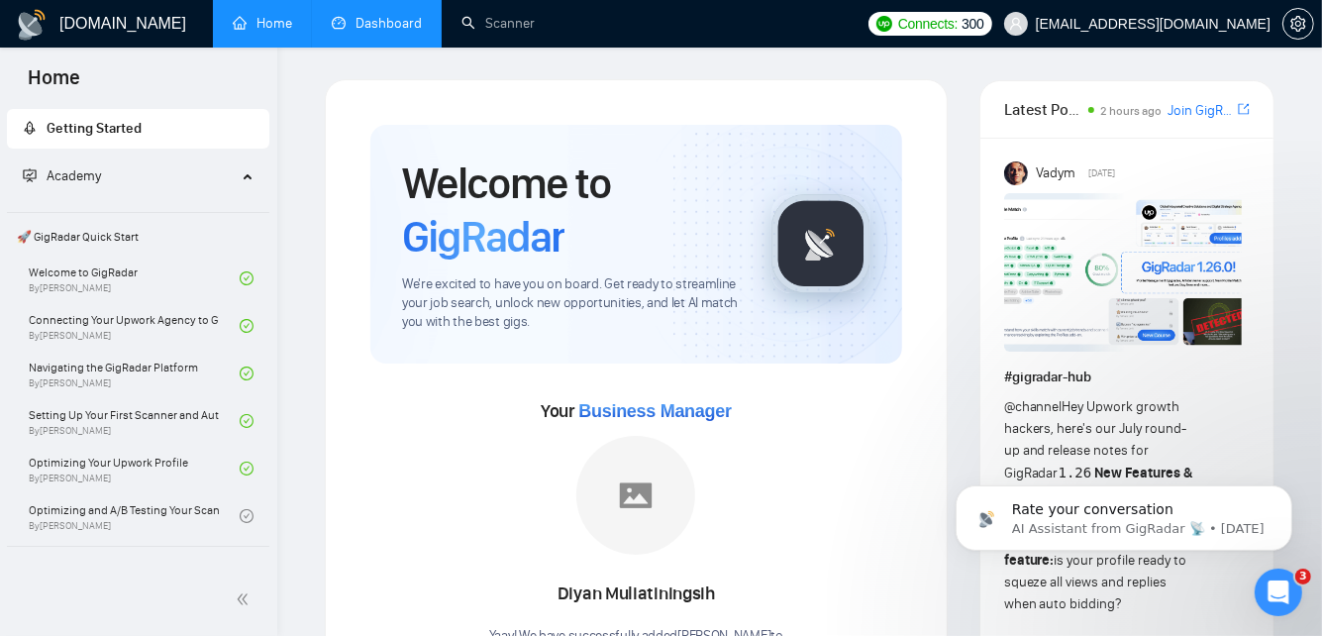
click at [372, 32] on link "Dashboard" at bounding box center [377, 23] width 90 height 17
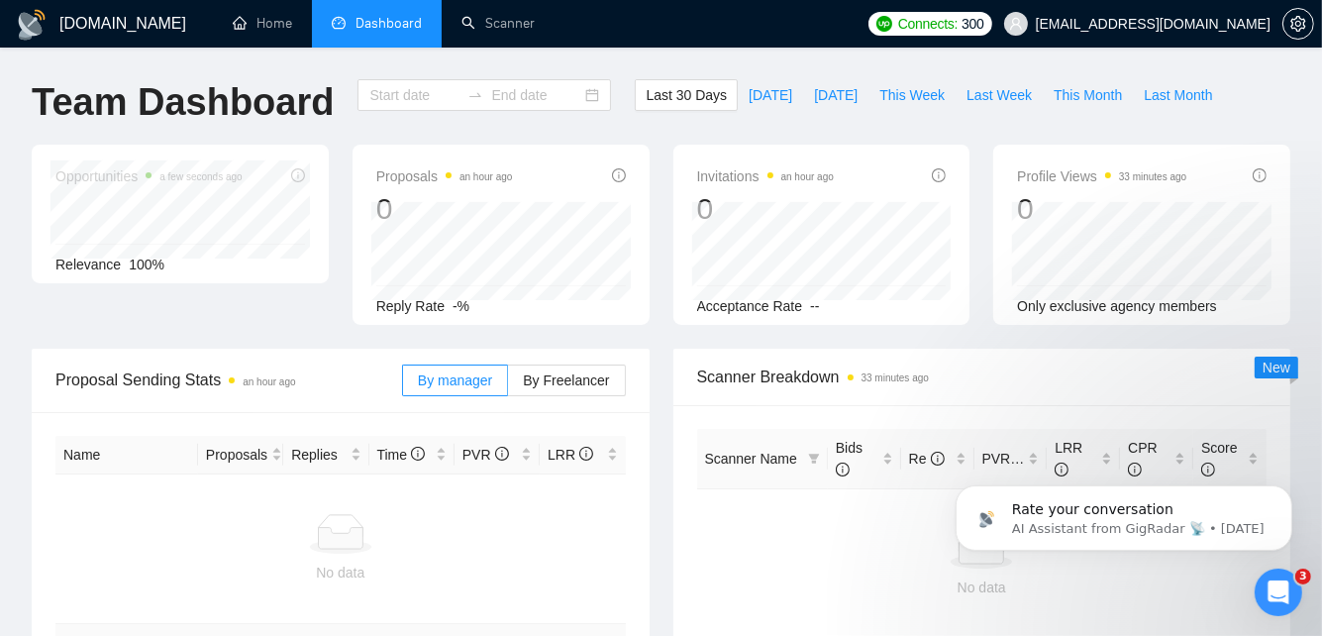
type input "2025-08-26"
type input "2025-09-25"
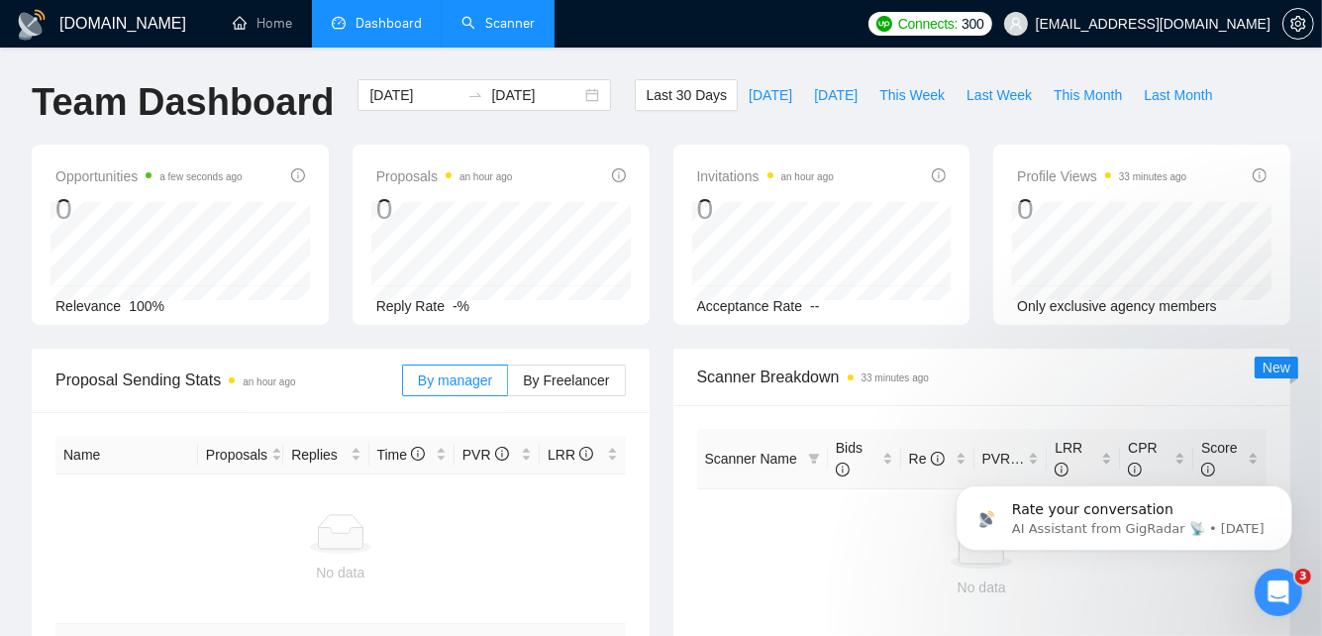
click at [517, 29] on link "Scanner" at bounding box center [498, 23] width 73 height 17
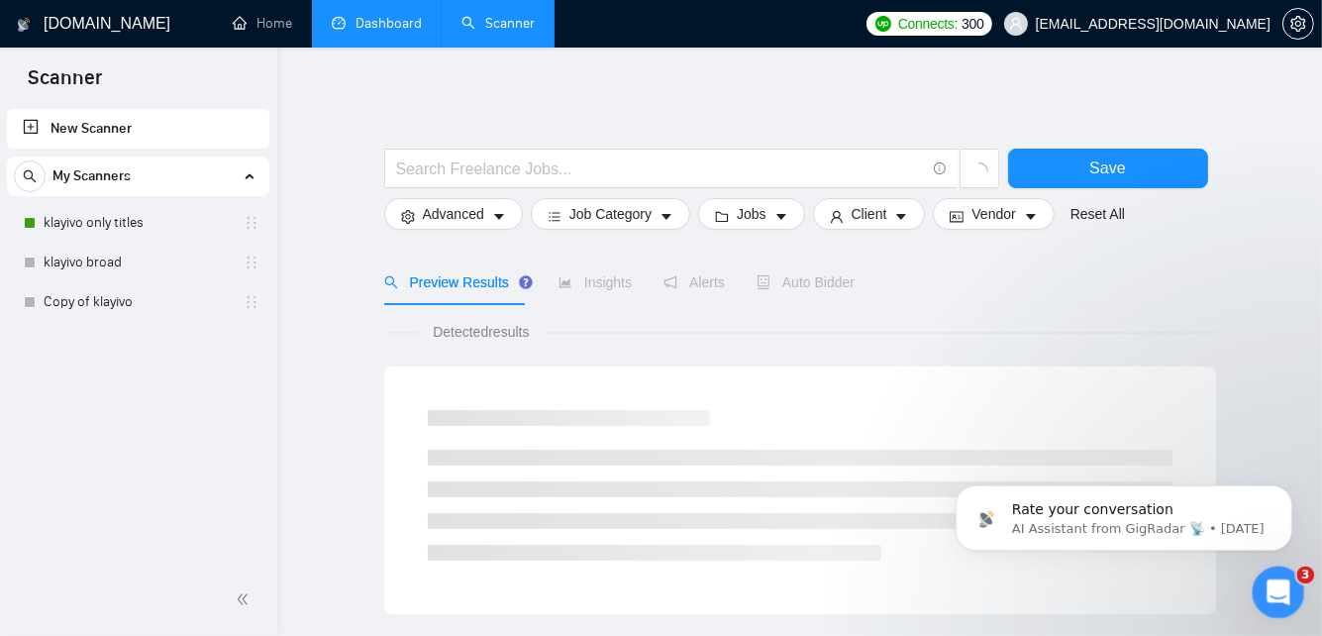
click at [1280, 574] on div "Open Intercom Messenger" at bounding box center [1275, 589] width 65 height 65
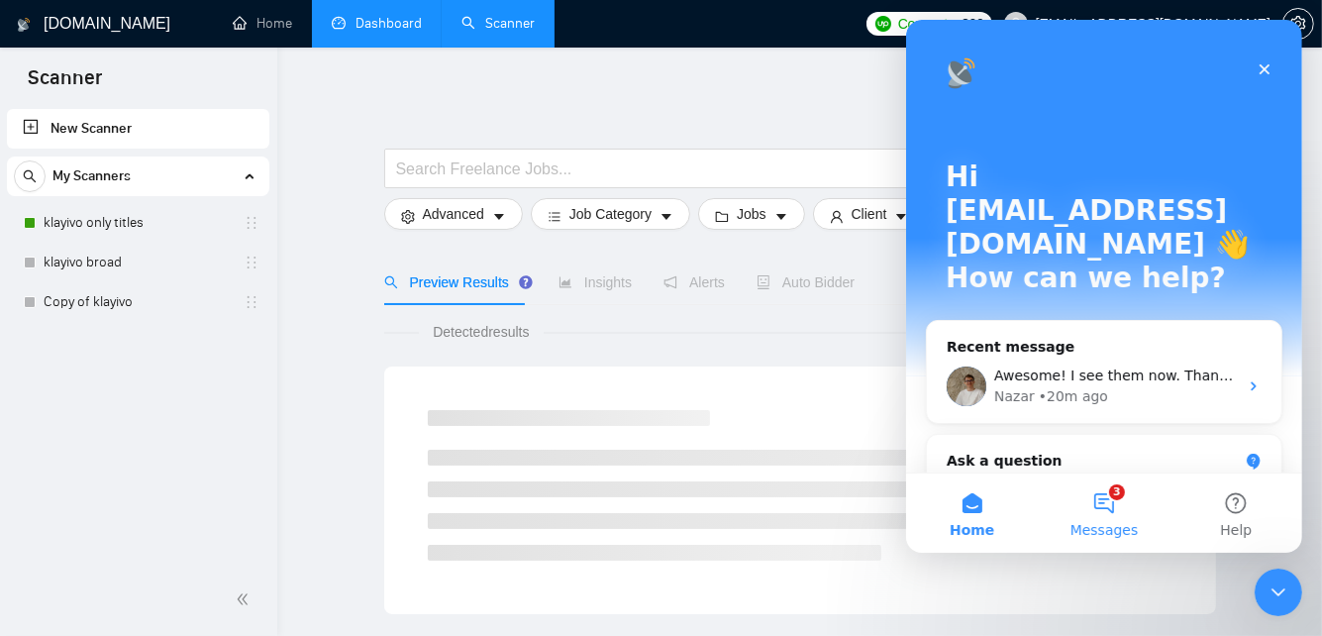
click at [1101, 509] on button "3 Messages" at bounding box center [1103, 512] width 132 height 79
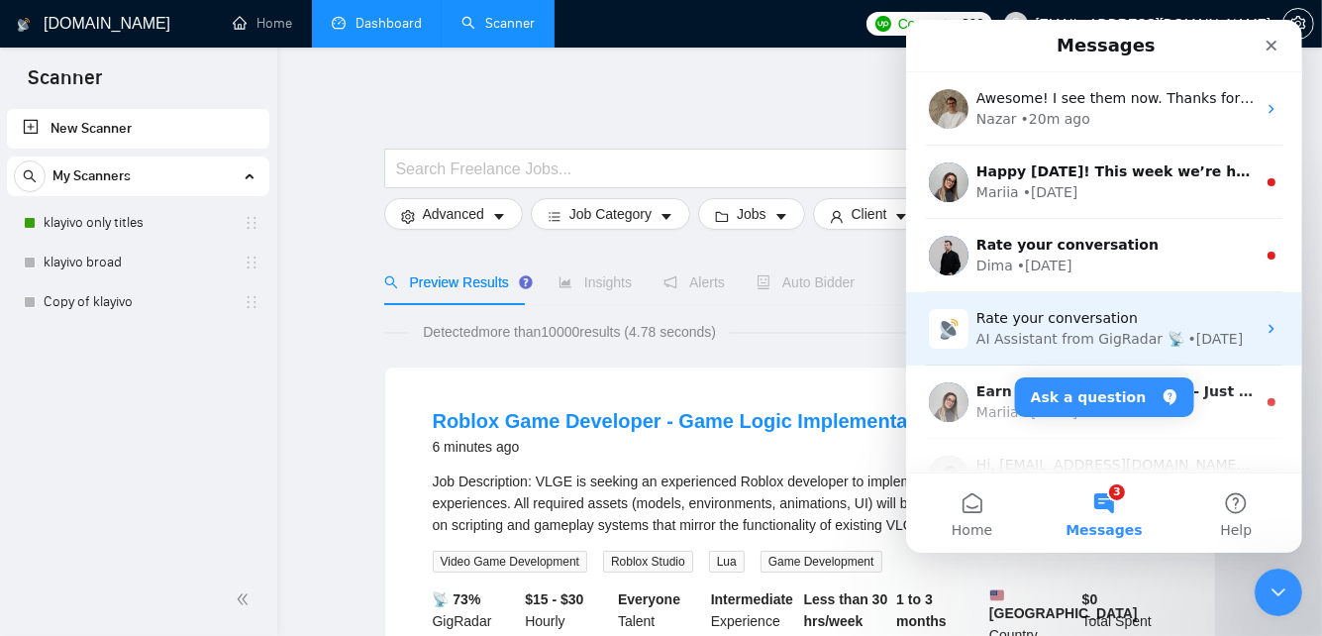
click at [1110, 335] on div "AI Assistant from GigRadar 📡" at bounding box center [1080, 339] width 208 height 21
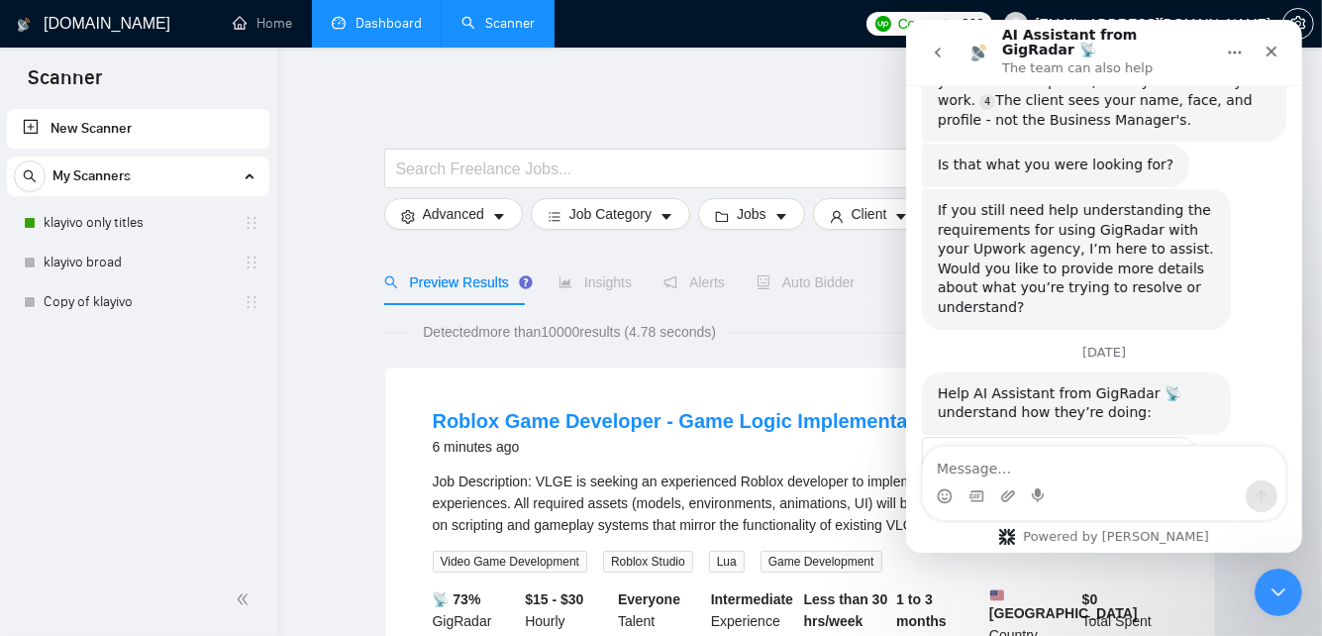
scroll to position [1322, 0]
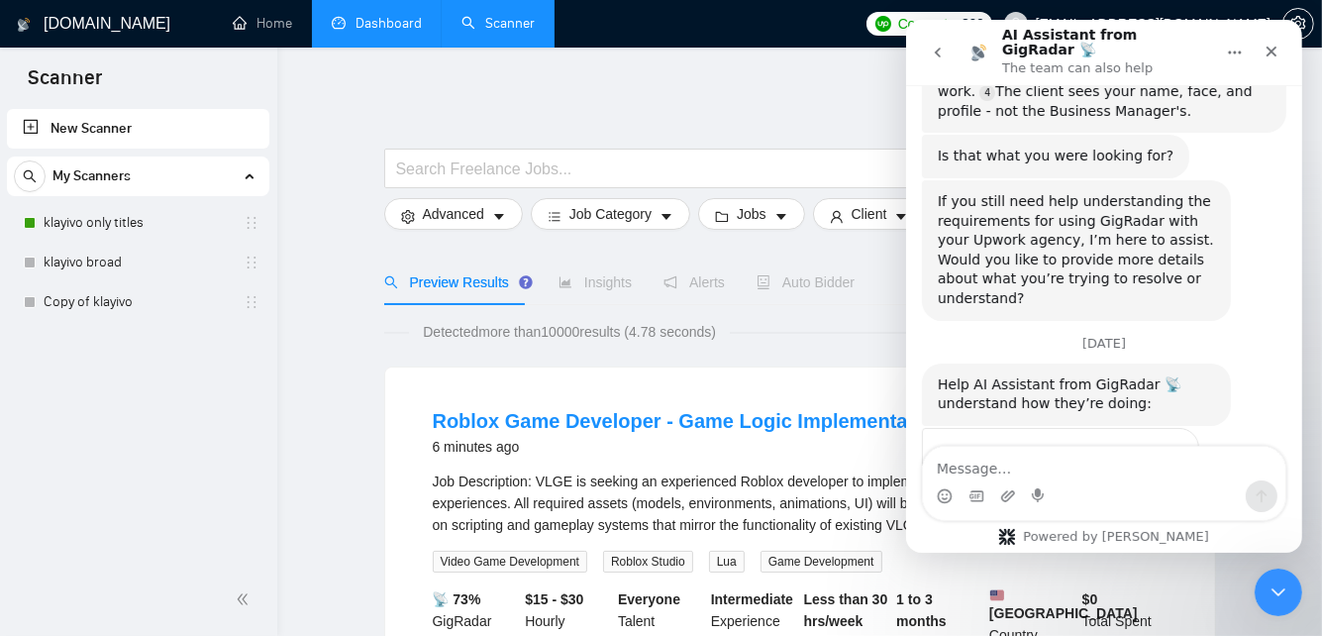
click at [947, 52] on button "go back" at bounding box center [937, 53] width 38 height 38
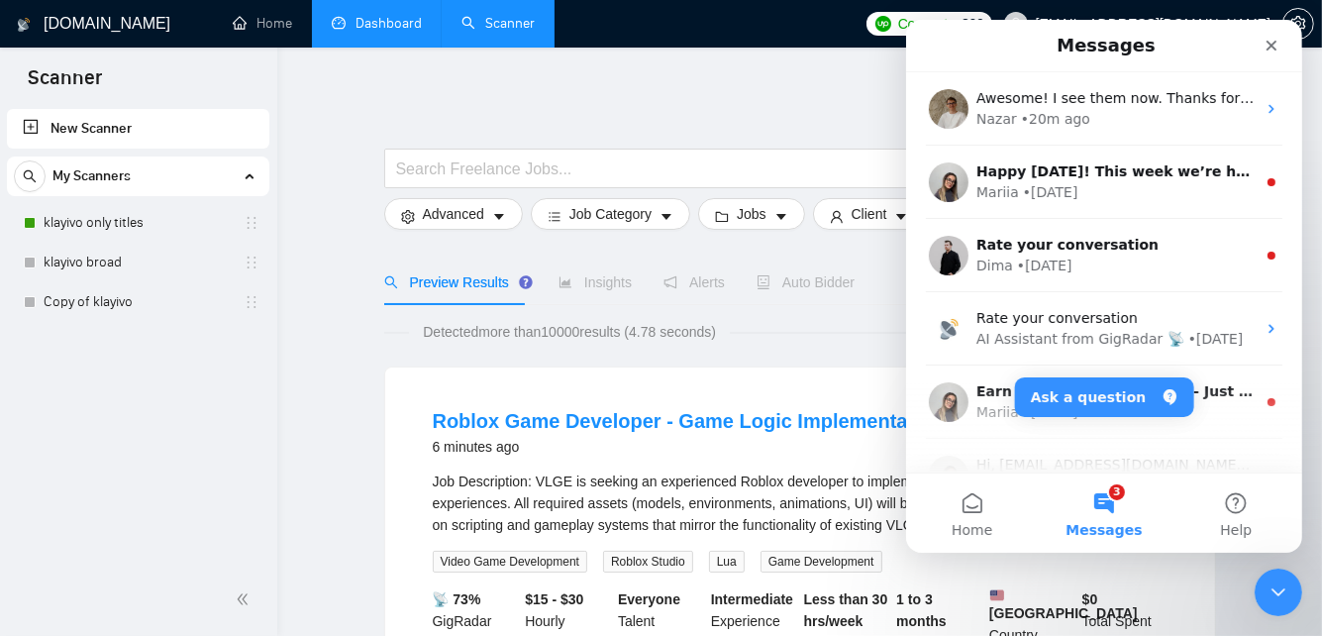
scroll to position [0, 0]
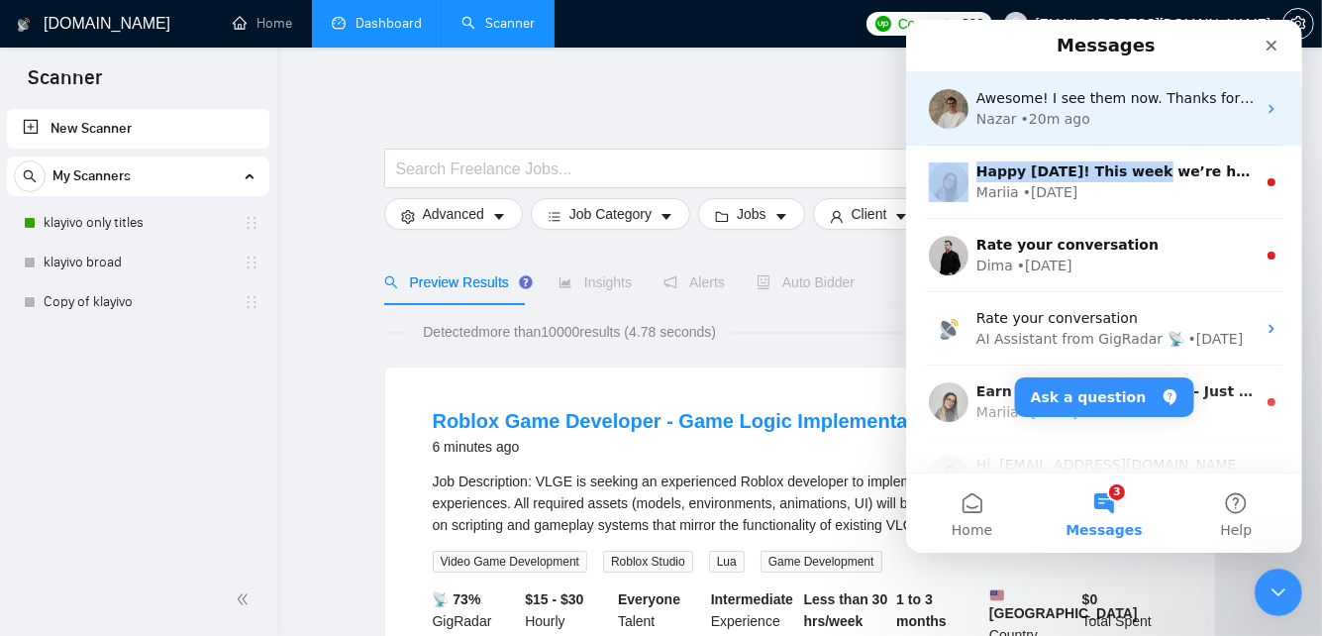
drag, startPoint x: 1137, startPoint y: 154, endPoint x: 1129, endPoint y: 129, distance: 26.0
click at [1129, 129] on ul "Awesome! I see them now. Thanks for that. Also, I was wondering is it possible …" at bounding box center [1103, 292] width 396 height 440
click at [1129, 129] on div "Nazar • 20m ago" at bounding box center [1115, 119] width 279 height 21
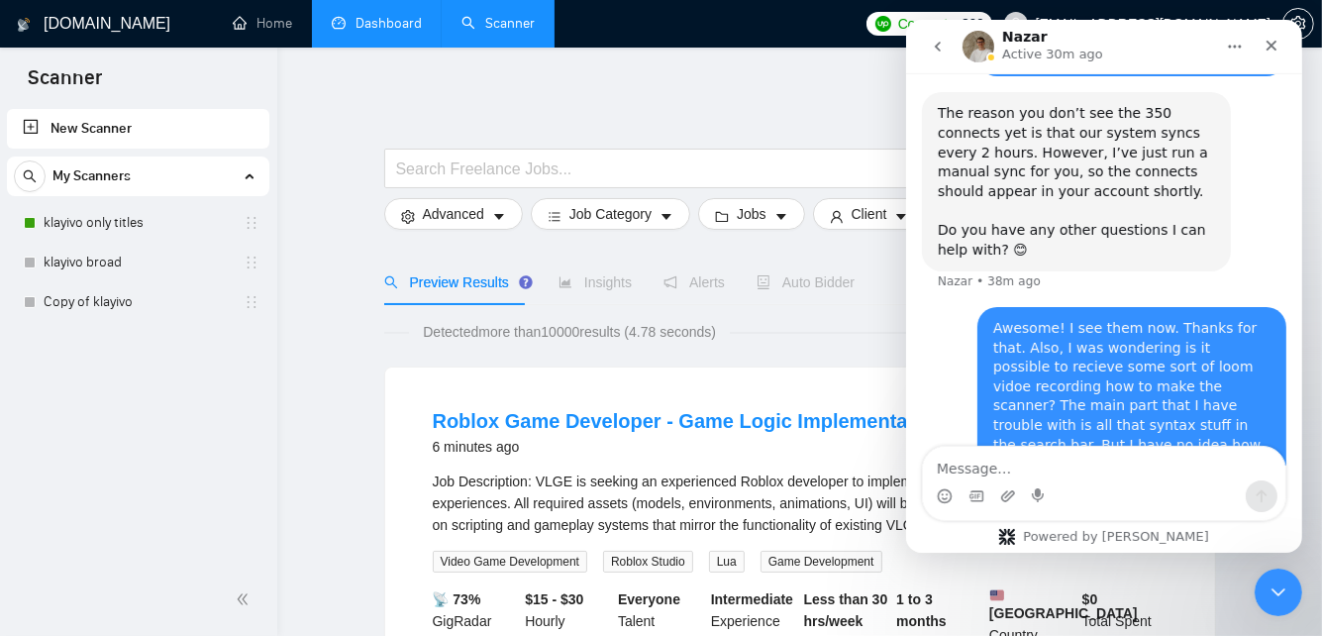
scroll to position [1151, 0]
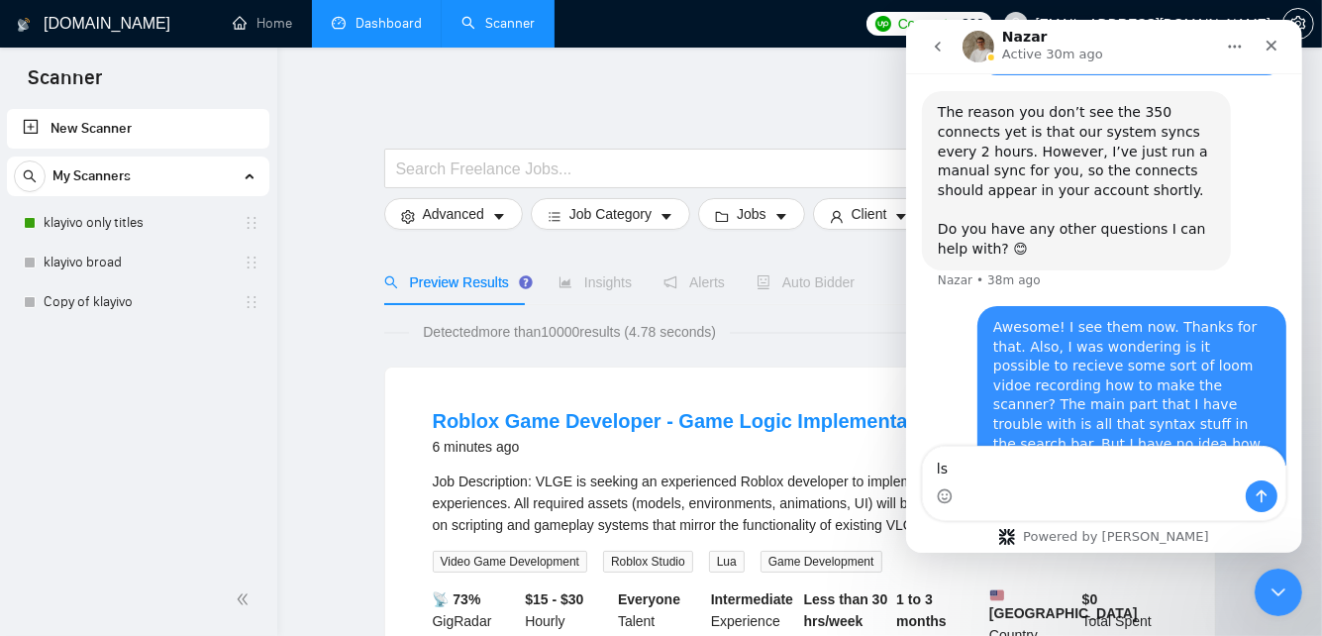
type textarea "l"
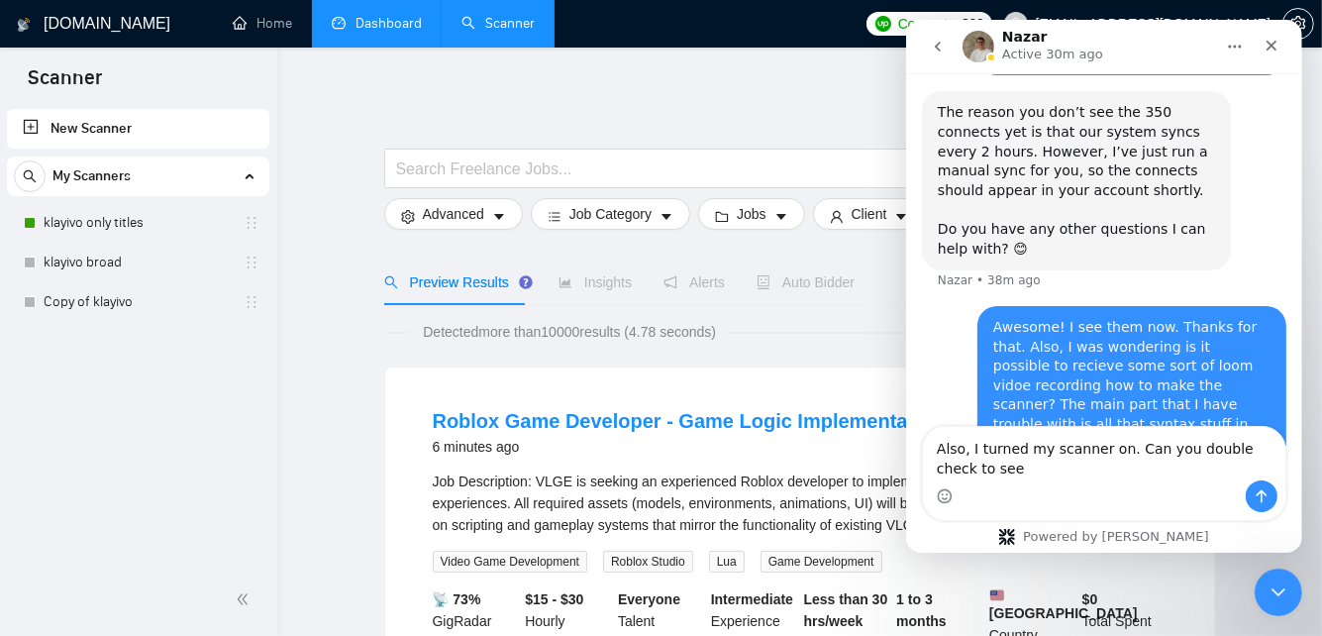
scroll to position [1171, 0]
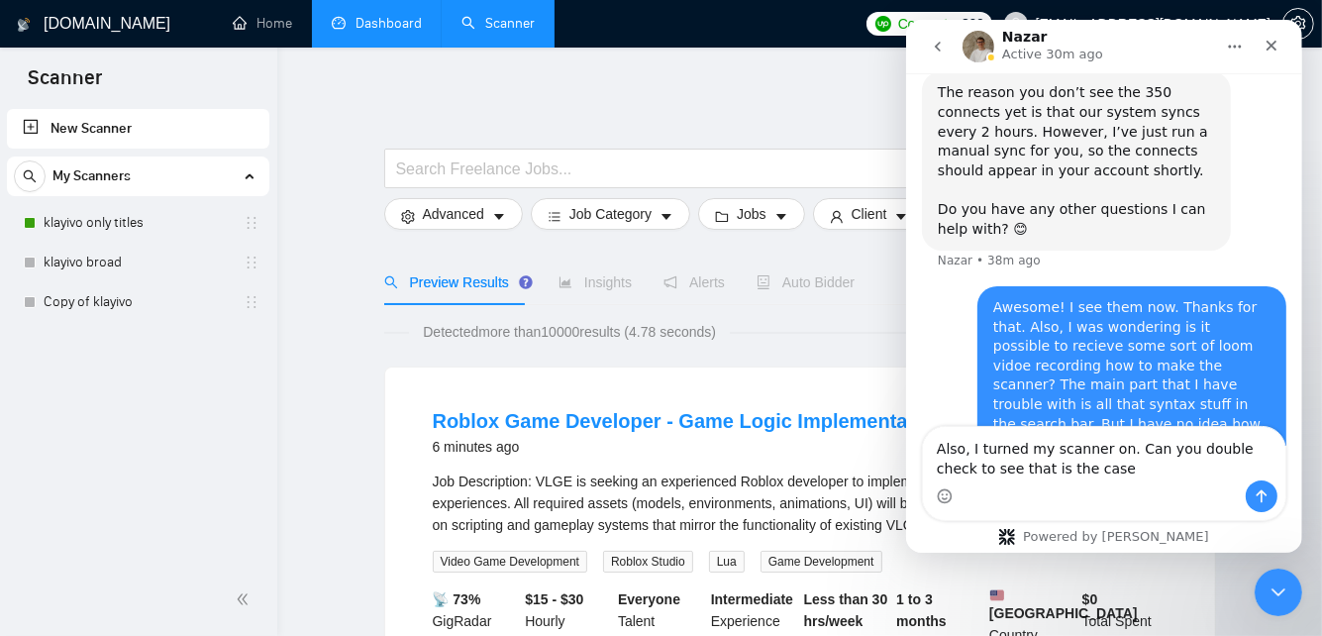
type textarea "Also, I turned my scanner on. Can you double check to see that is the case?"
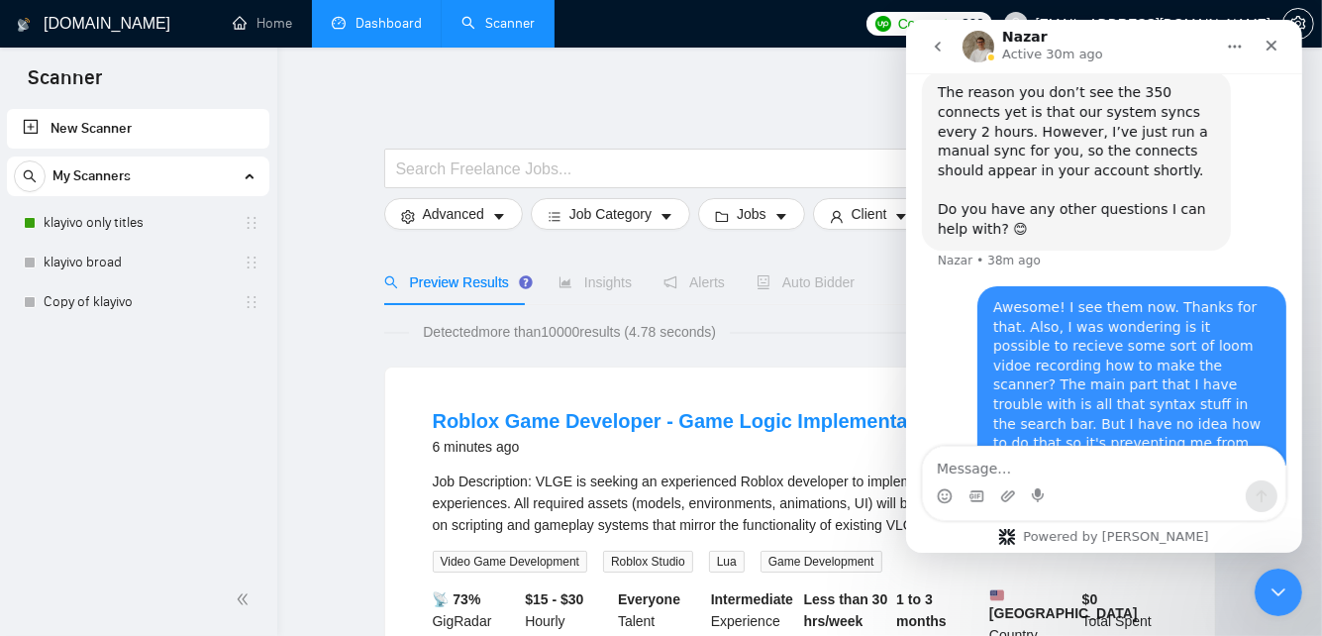
scroll to position [1216, 0]
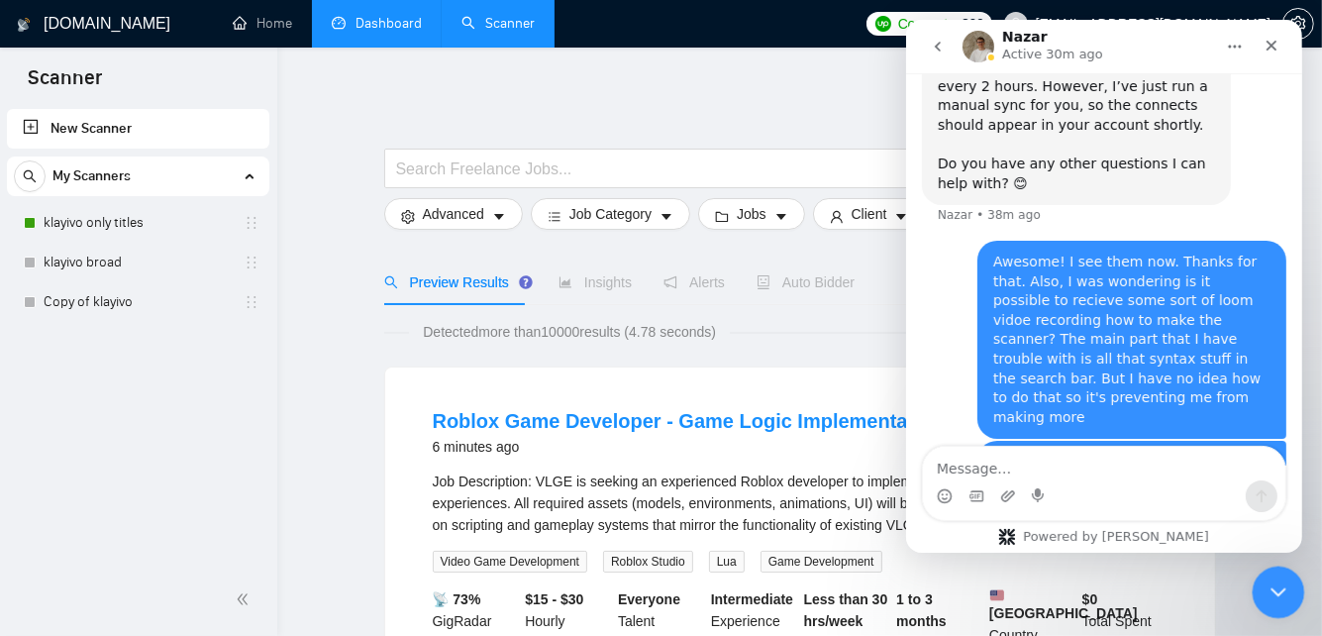
click at [1274, 586] on icon "Close Intercom Messenger" at bounding box center [1276, 589] width 24 height 24
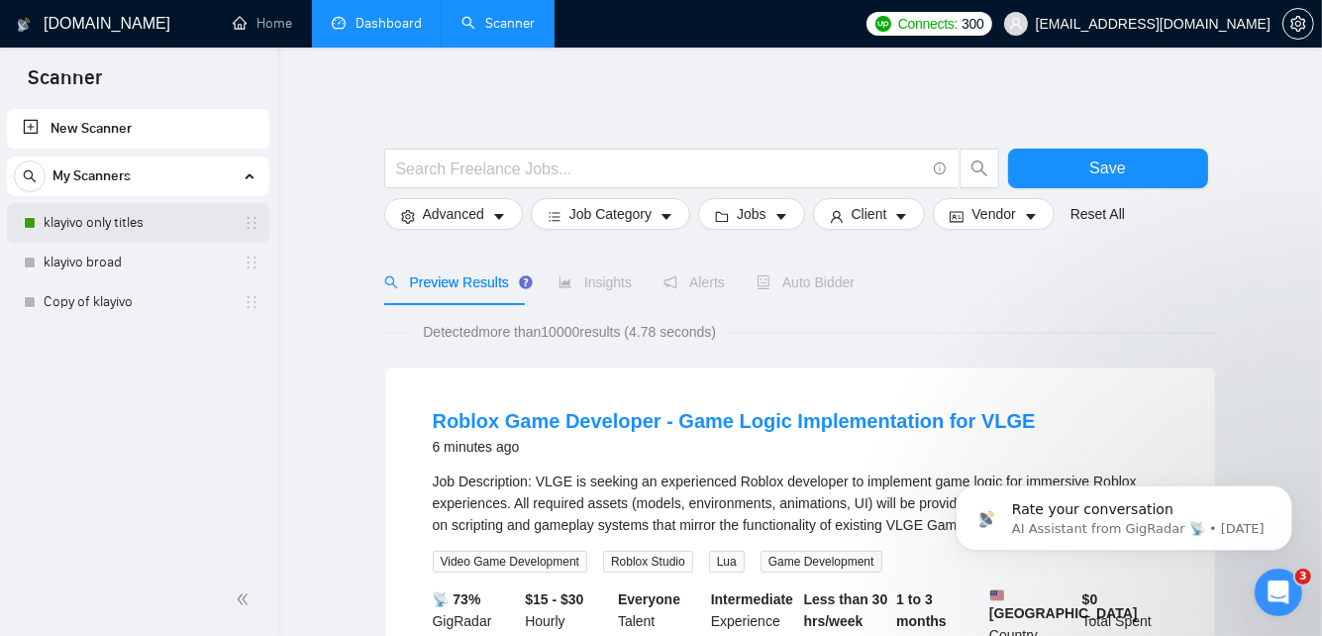
scroll to position [0, 0]
click at [164, 227] on link "klayivo only titles" at bounding box center [138, 223] width 188 height 40
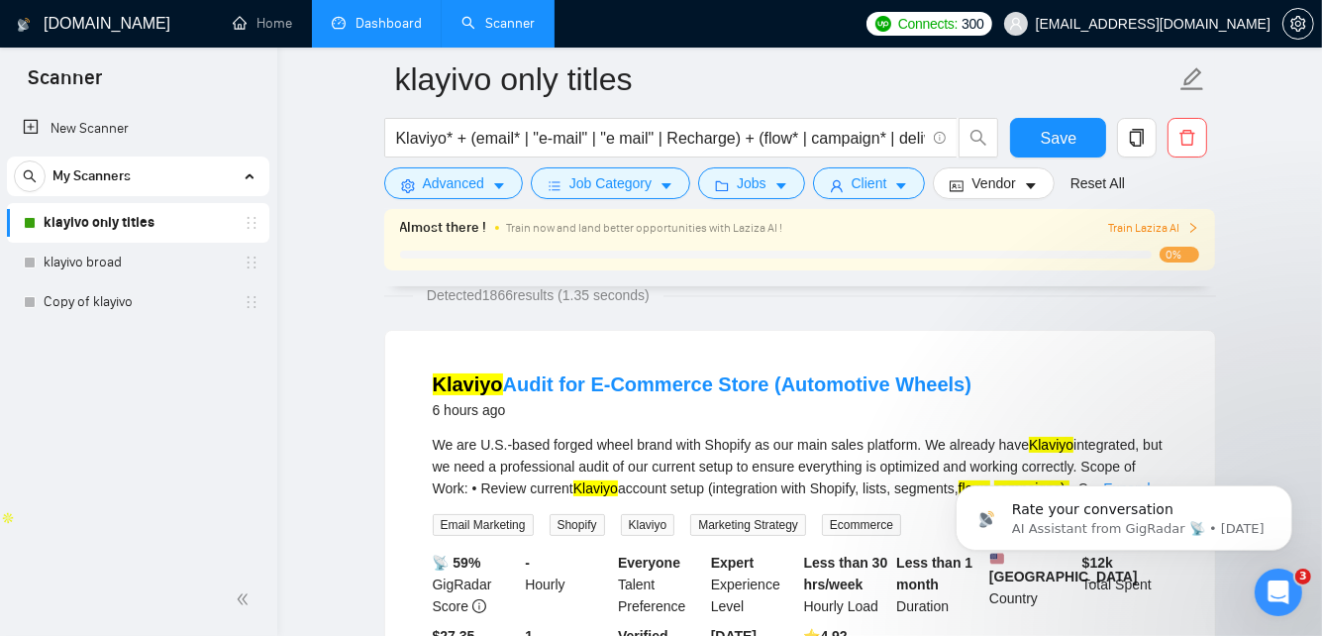
scroll to position [143, 0]
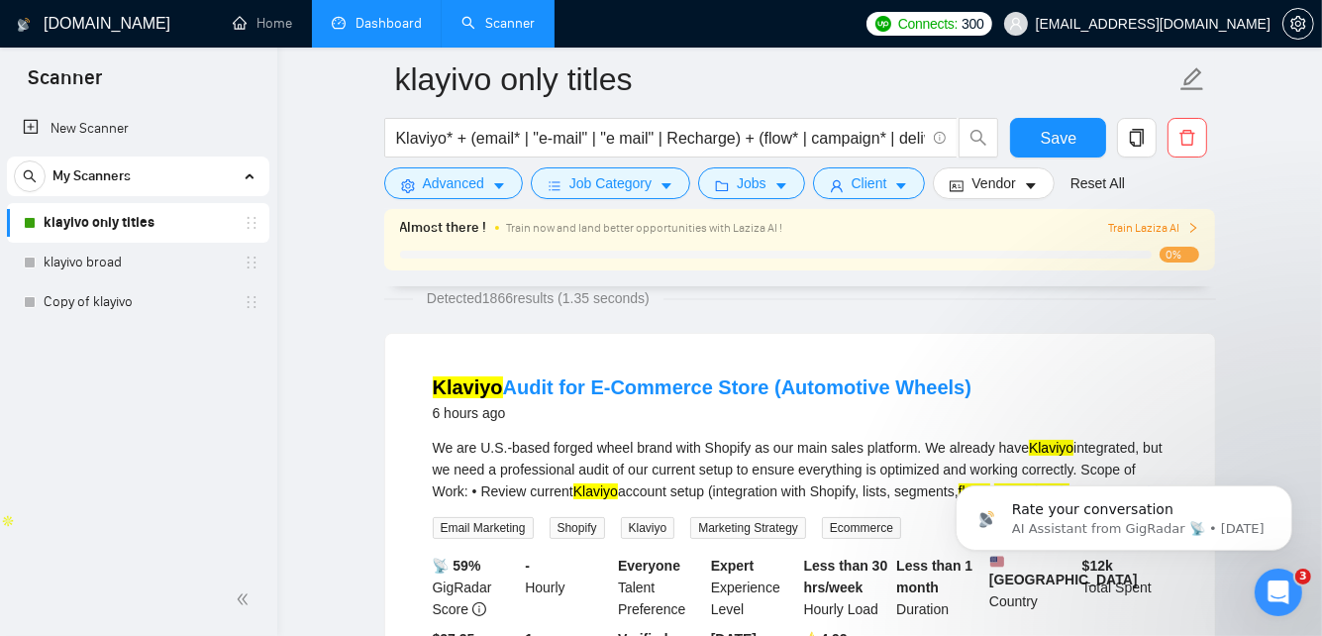
drag, startPoint x: 977, startPoint y: 387, endPoint x: 342, endPoint y: 370, distance: 635.1
copy link "Klaviyo Audit for E-Commerce Store (Automotive Wheels)"
